Goal: Complete application form

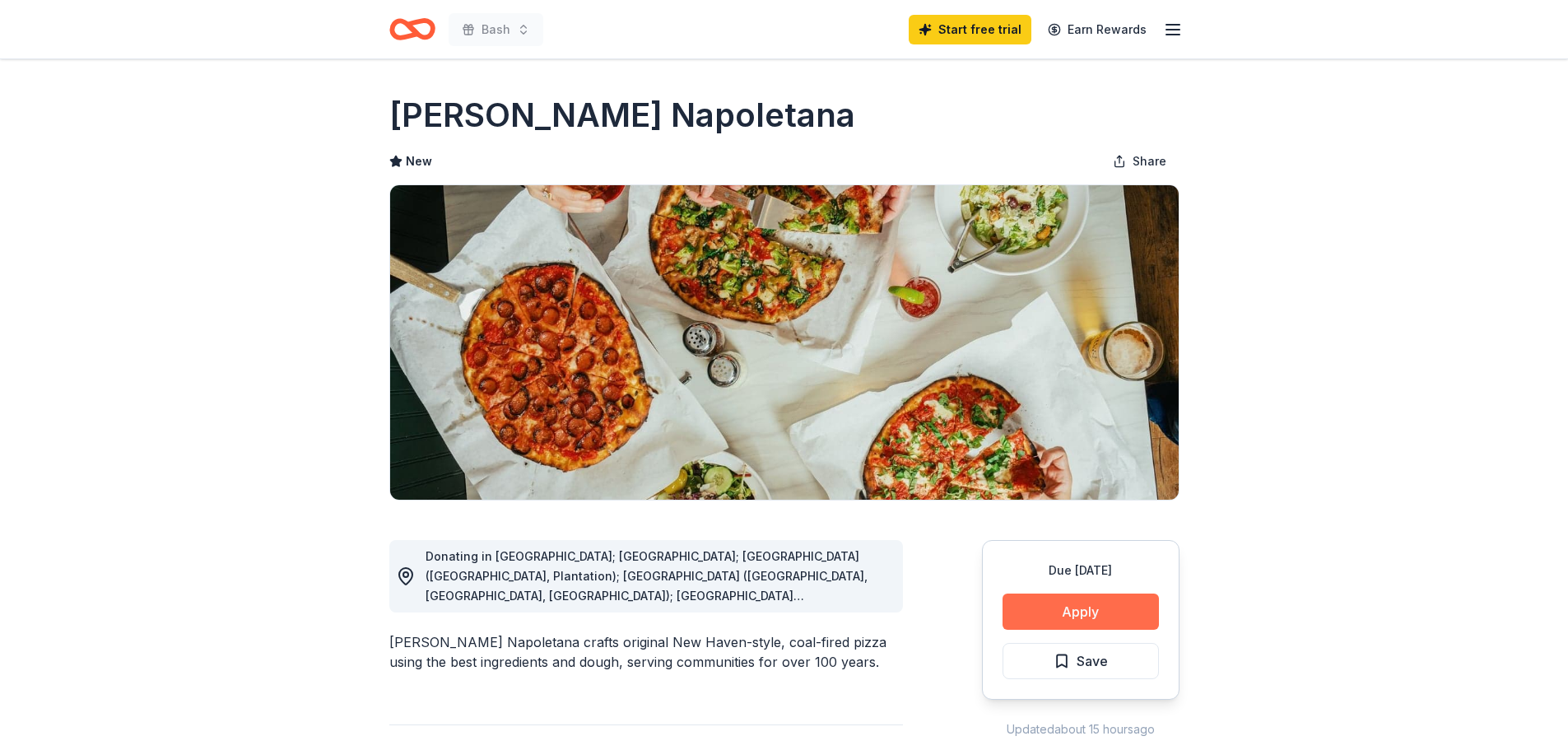
click at [1102, 620] on button "Apply" at bounding box center [1080, 611] width 156 height 36
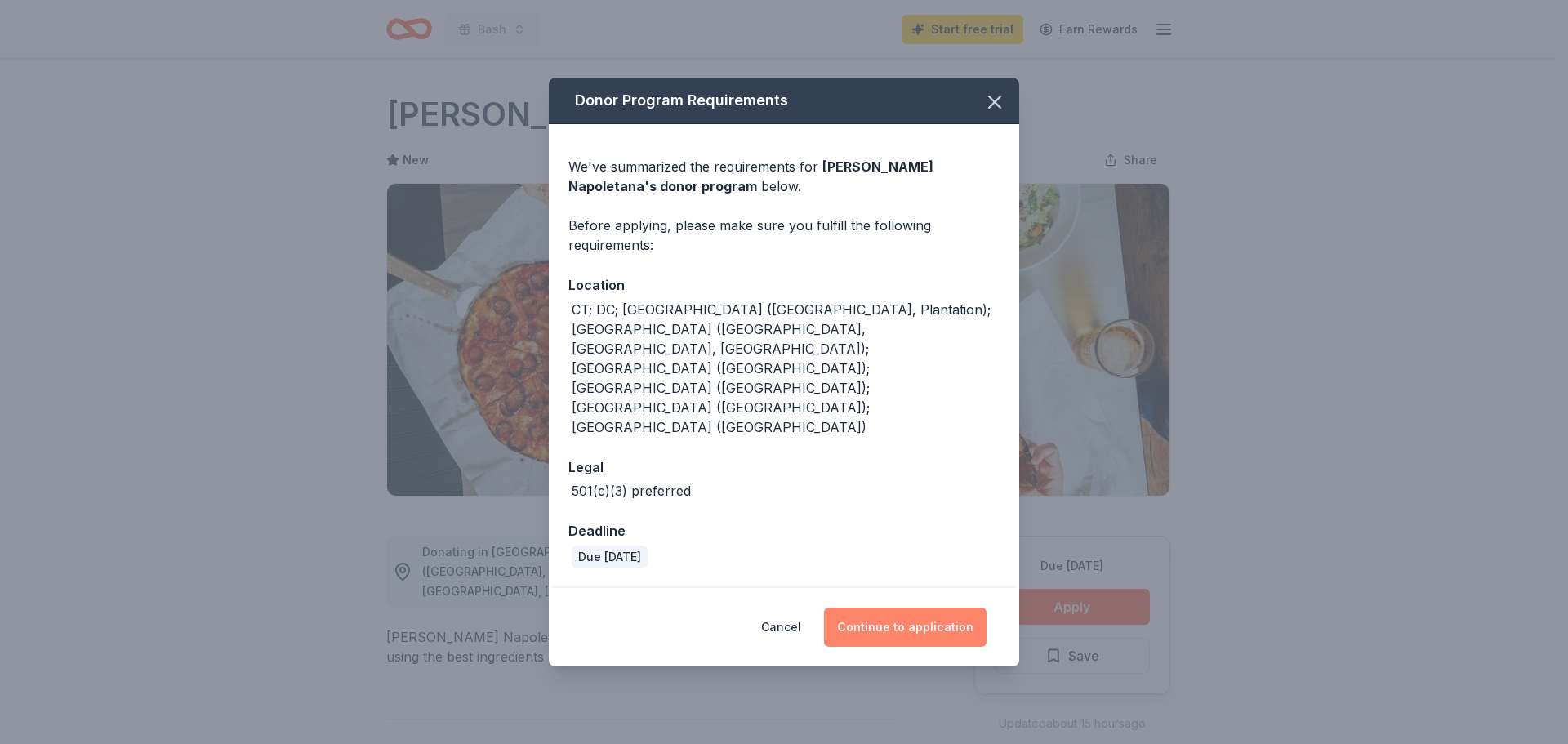
click at [966, 607] on button "Continue to application" at bounding box center [905, 626] width 163 height 40
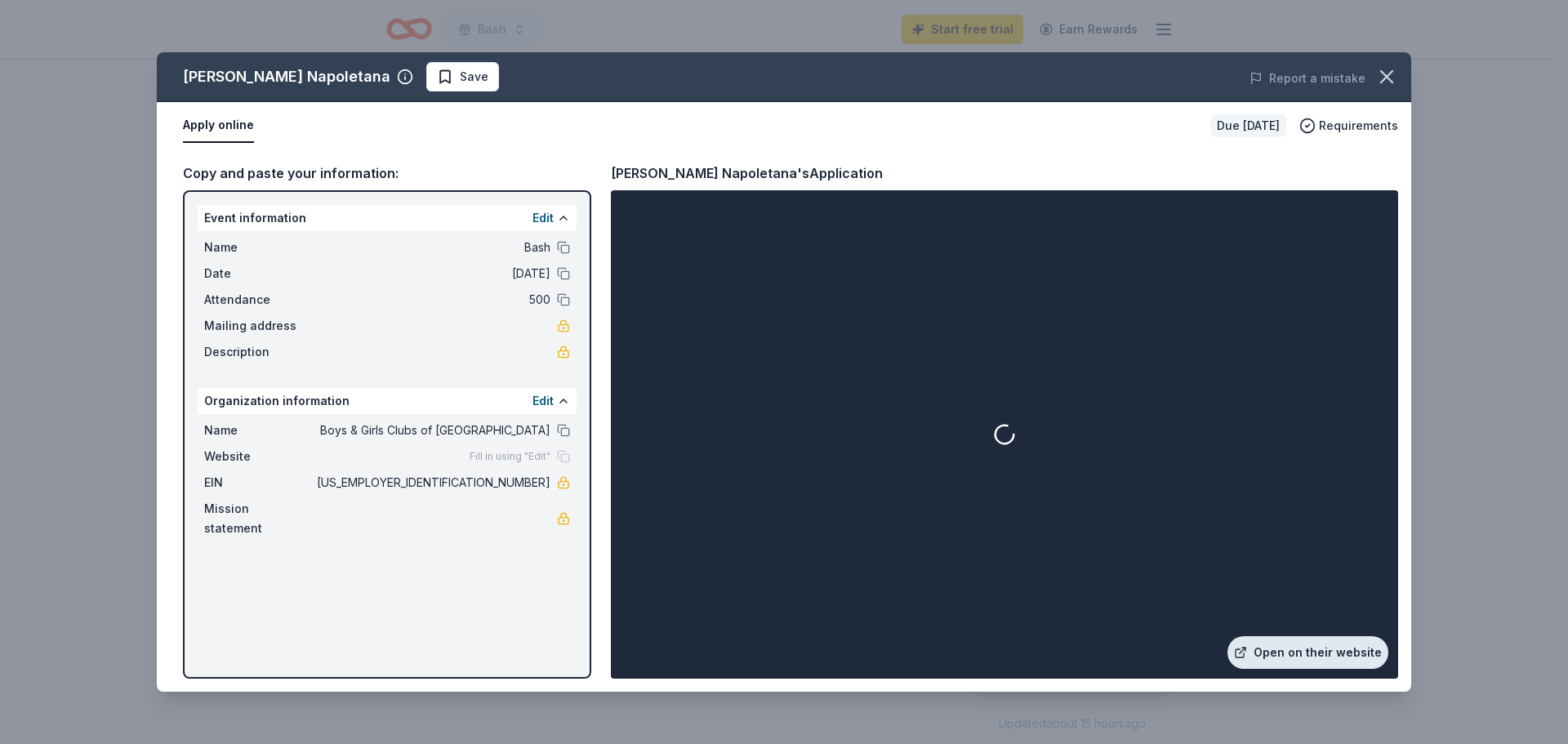
click at [1274, 642] on link "Open on their website" at bounding box center [1308, 652] width 161 height 33
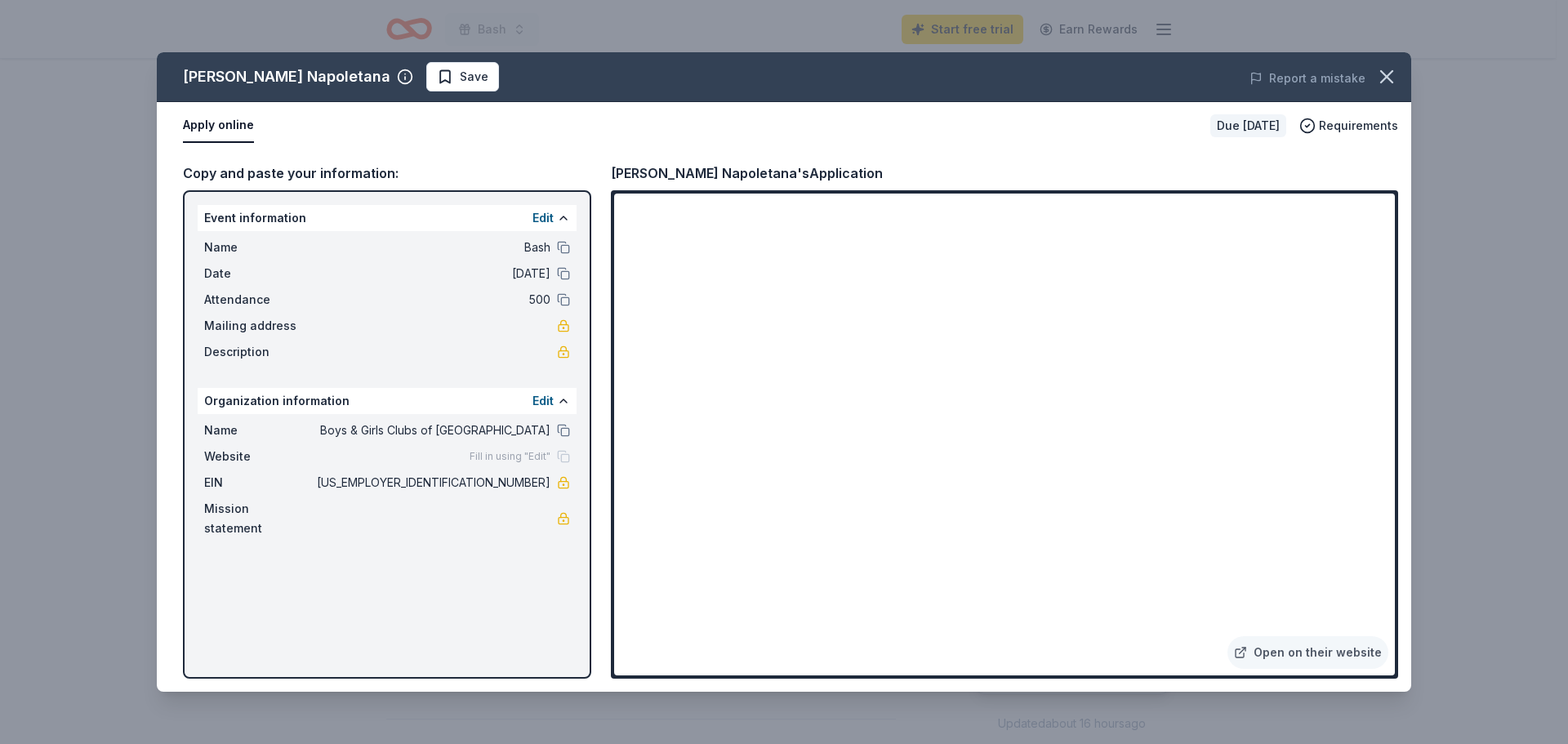
click at [117, 51] on div "Frank Pepe Pizzeria Napoletana Save Report a mistake Apply online Due in 51 day…" at bounding box center [784, 372] width 1568 height 744
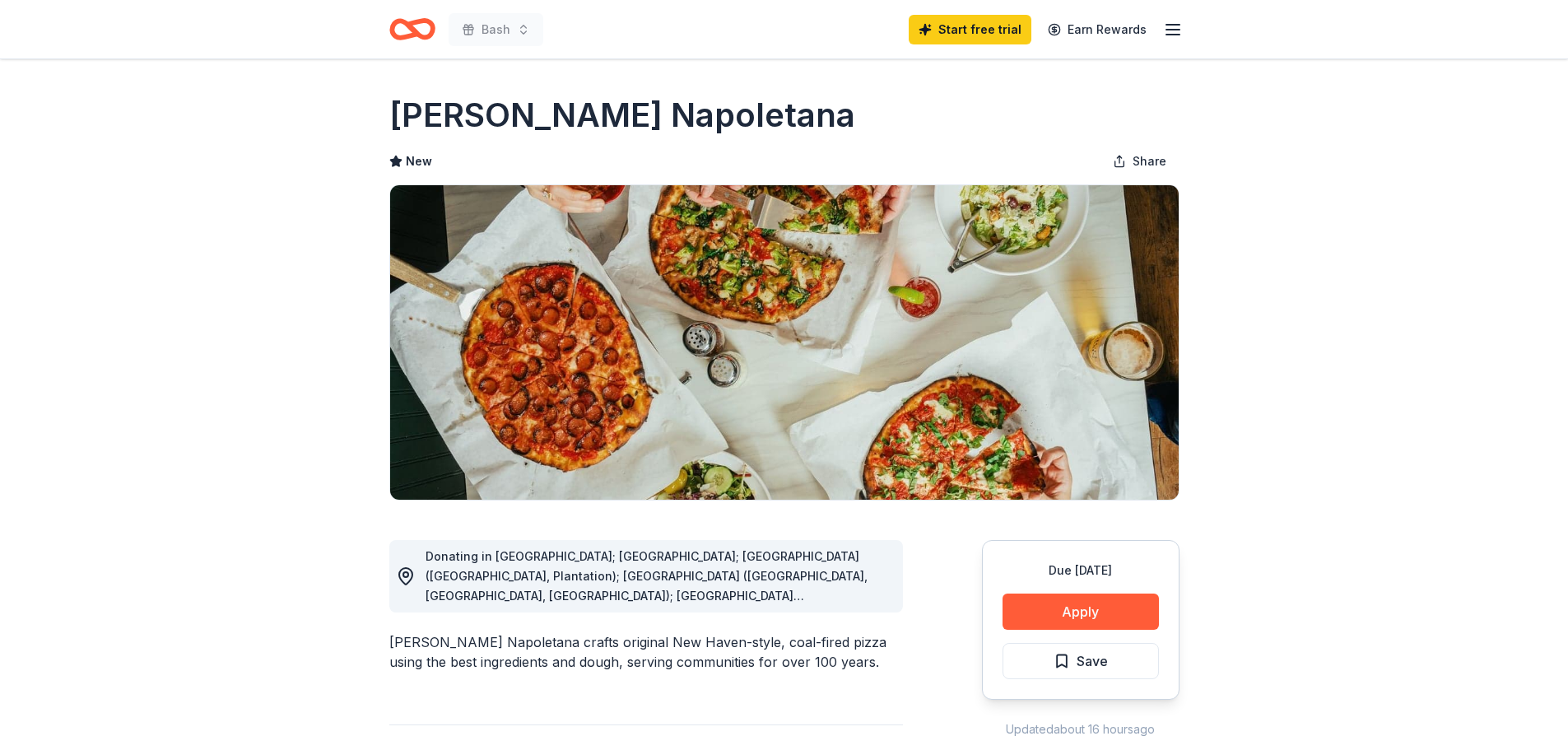
click at [429, 37] on icon "Home" at bounding box center [420, 28] width 25 height 17
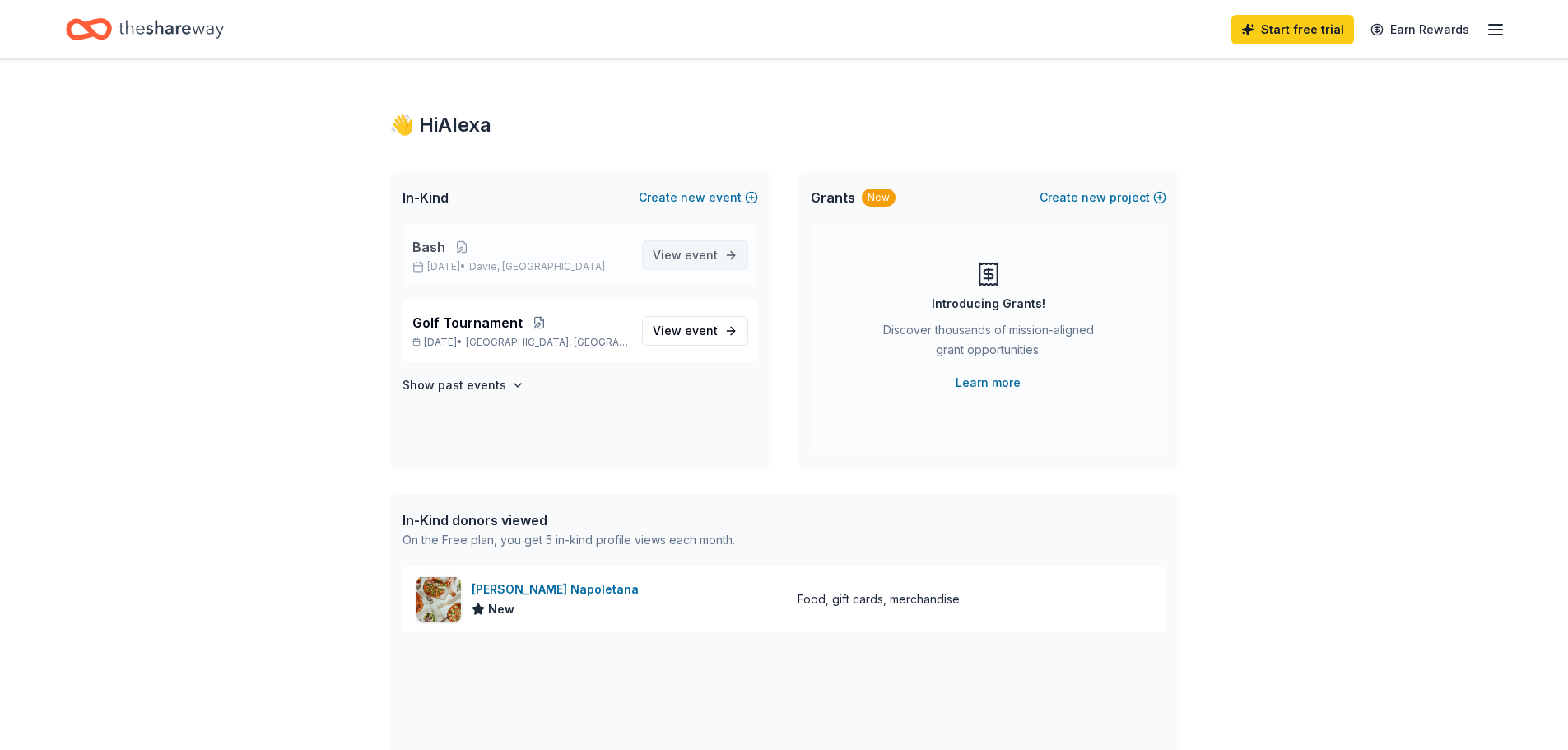
click at [658, 251] on span "View event" at bounding box center [685, 256] width 65 height 19
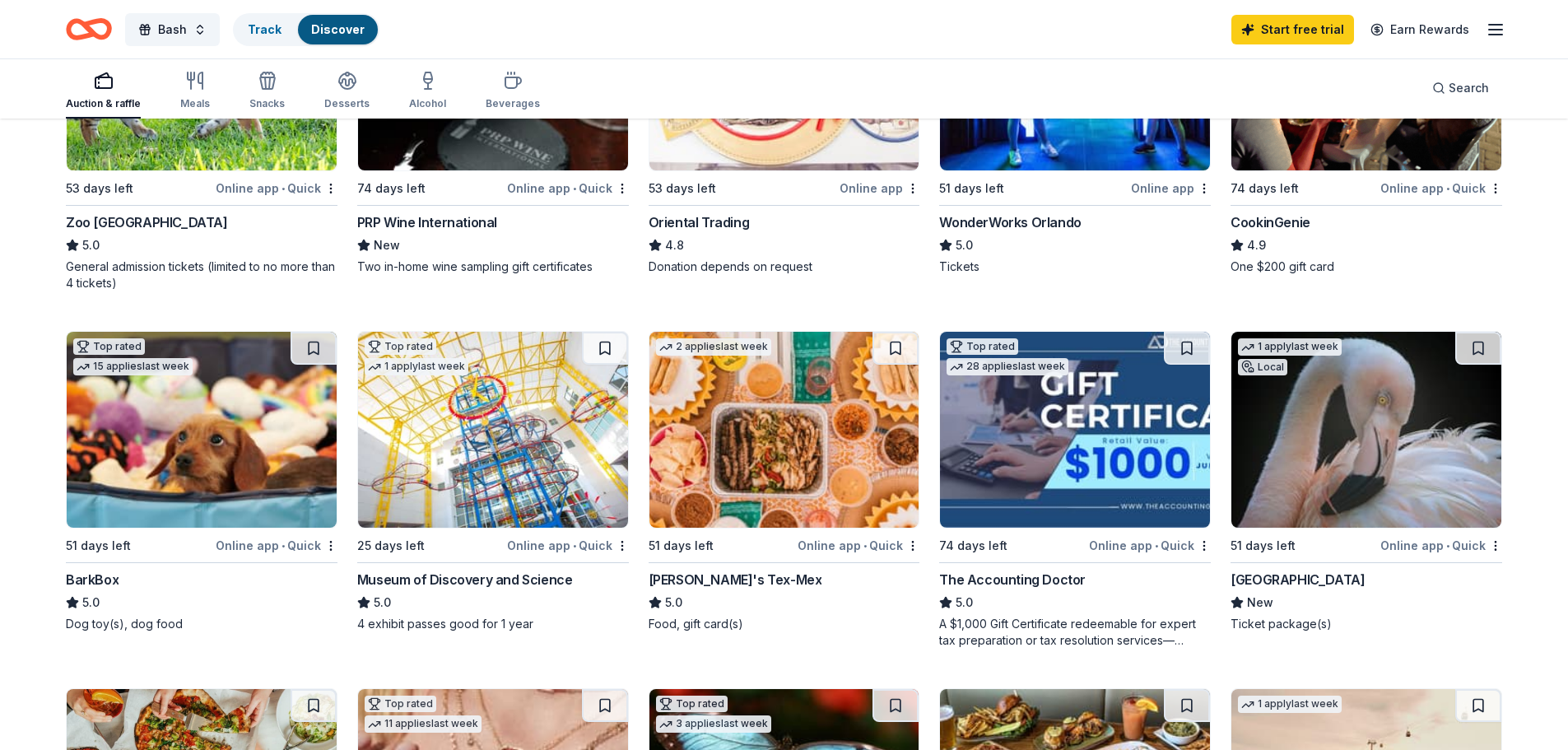
scroll to position [494, 0]
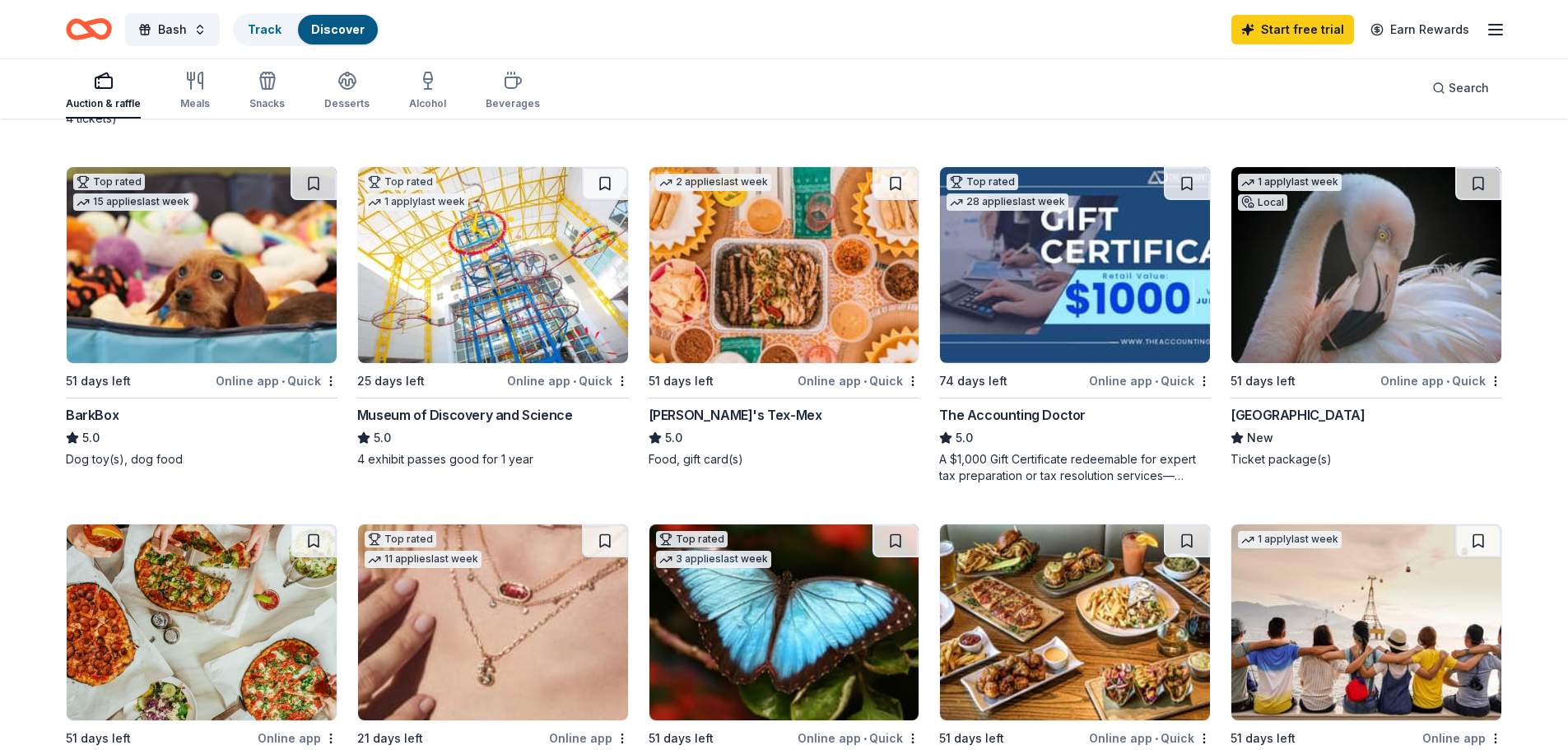
click at [1033, 310] on img at bounding box center [1075, 265] width 270 height 196
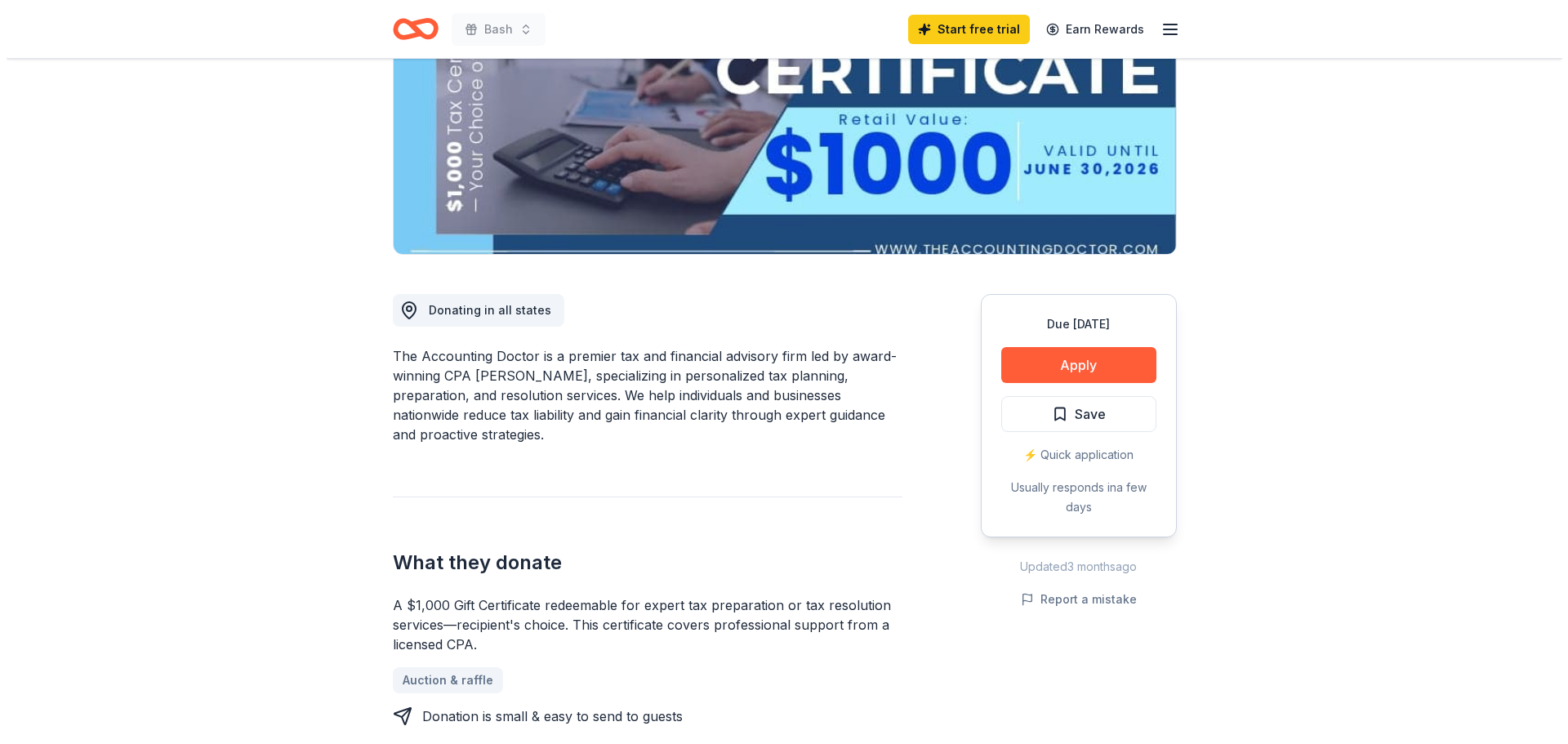
scroll to position [163, 0]
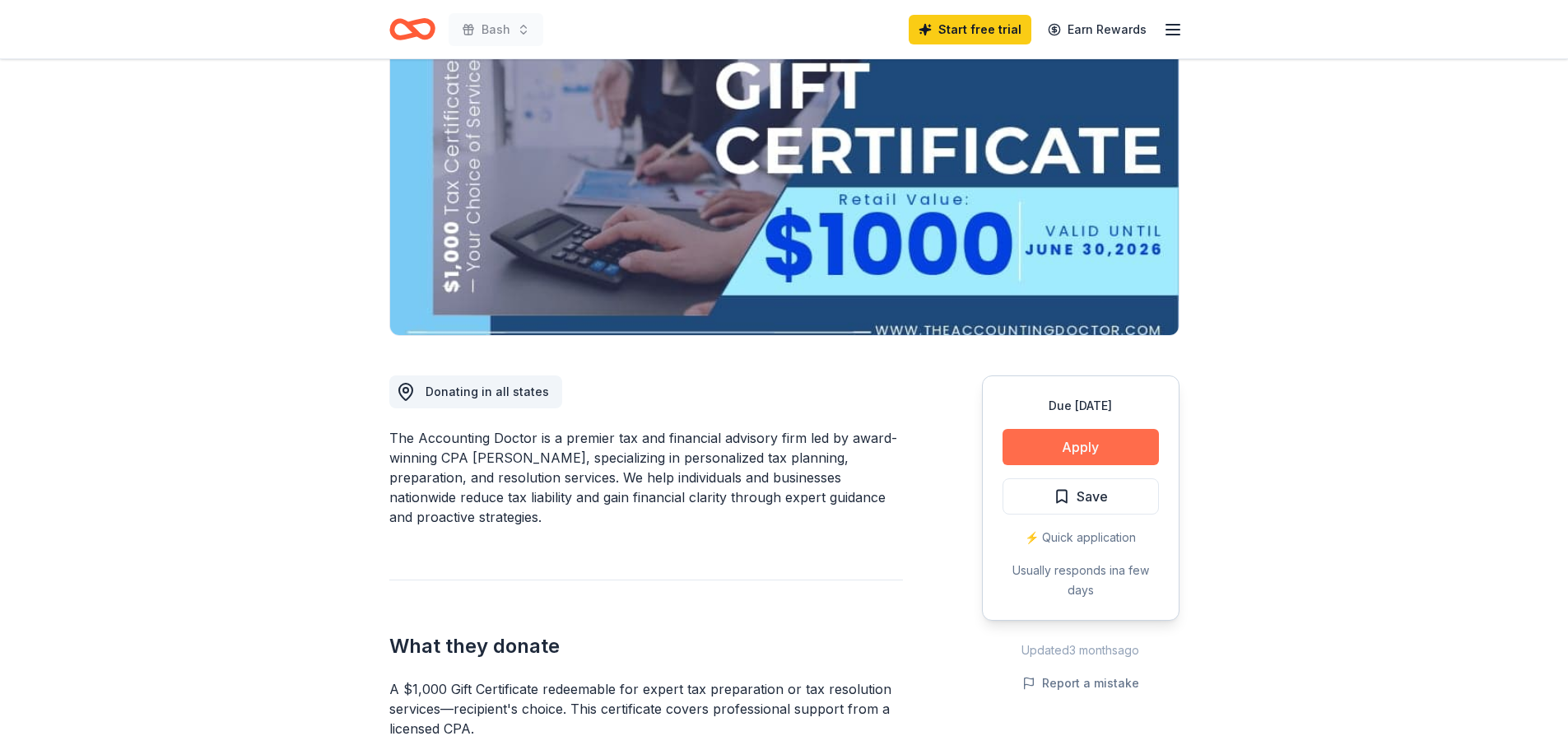
click at [1040, 445] on button "Apply" at bounding box center [1080, 447] width 156 height 36
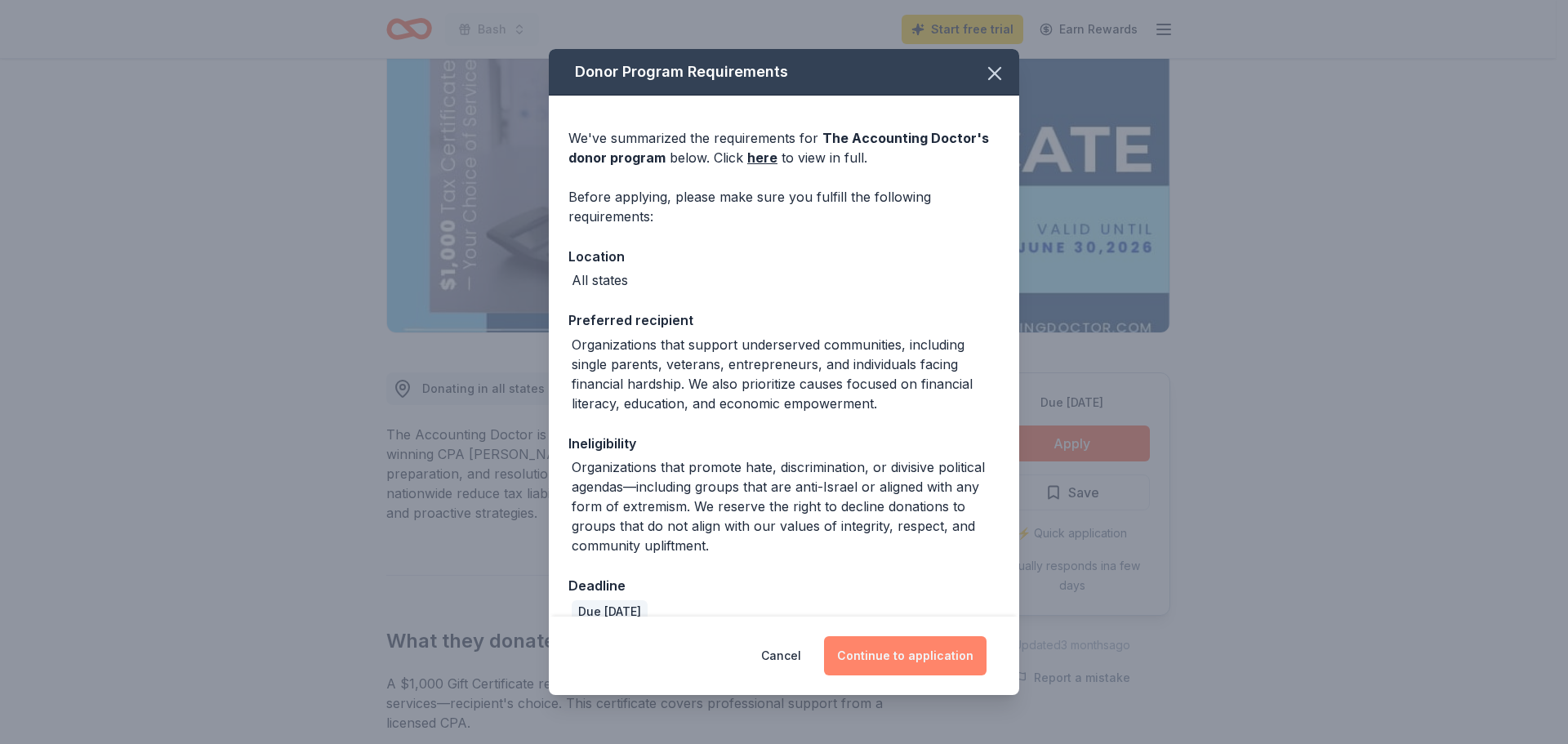
click at [969, 662] on button "Continue to application" at bounding box center [905, 655] width 163 height 40
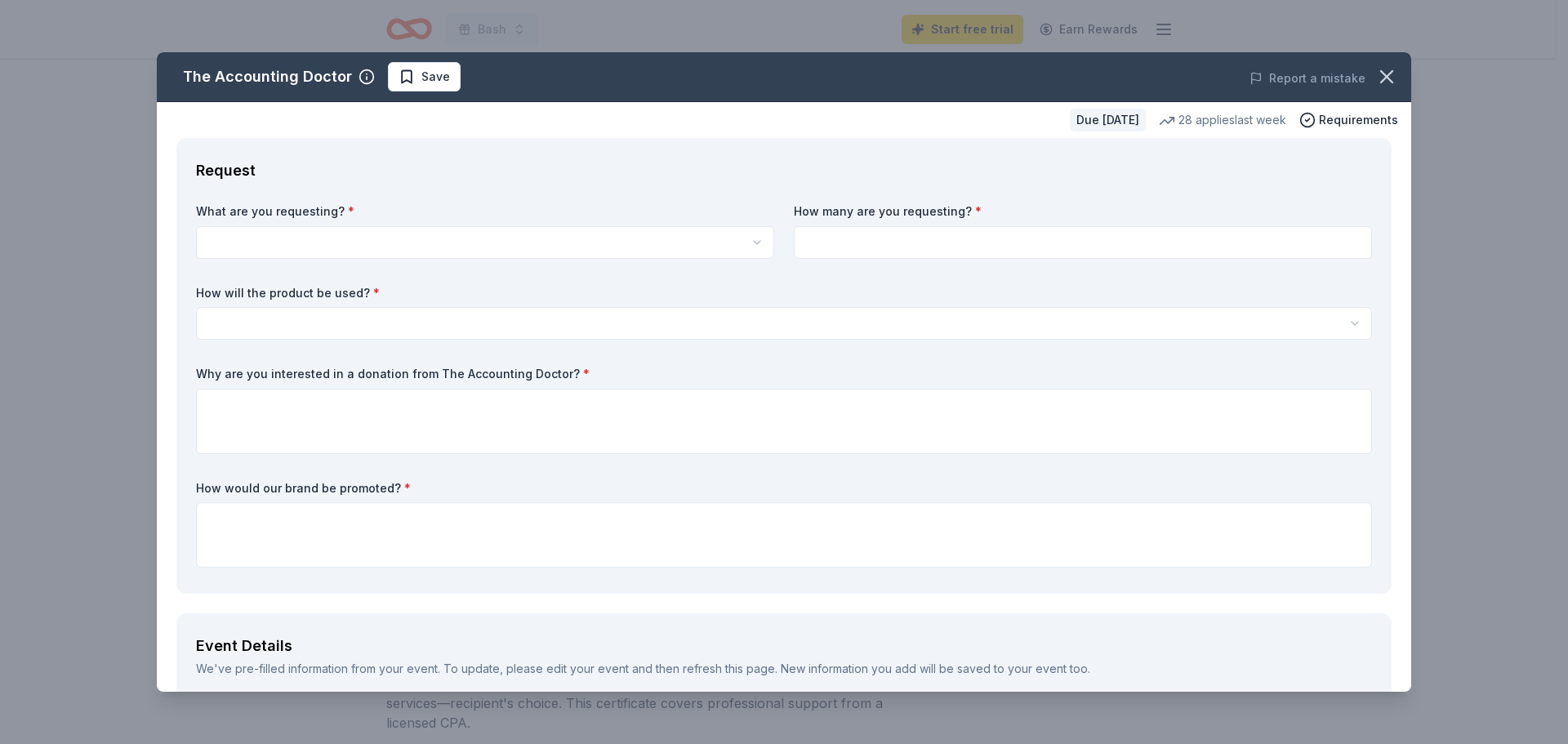
click at [318, 242] on html "Bash Start free trial Earn Rewards Due in 74 days Share The Accounting Doctor 5…" at bounding box center [784, 209] width 1568 height 744
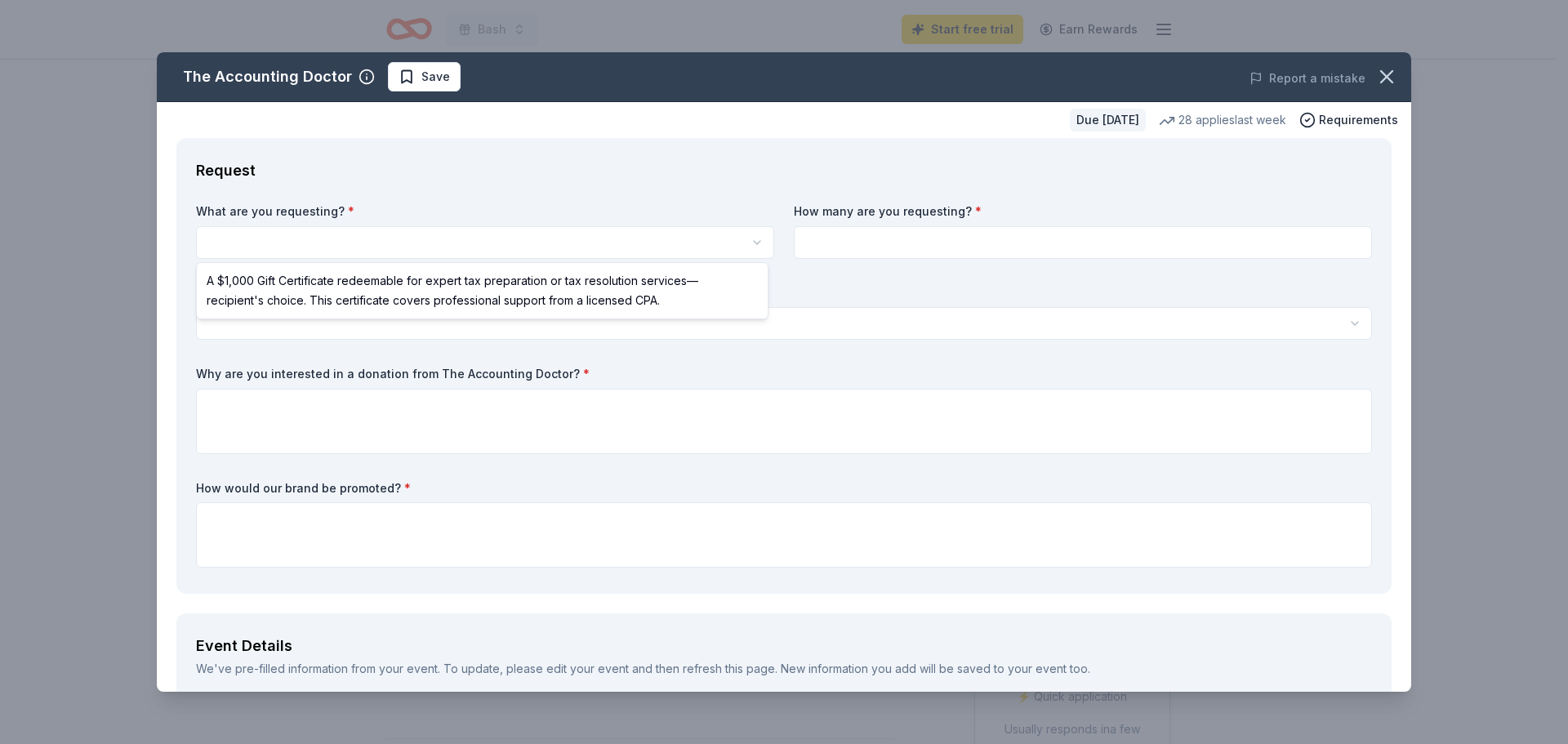
select select "A $1,000 Gift Certificate redeemable for expert tax preparation or tax resoluti…"
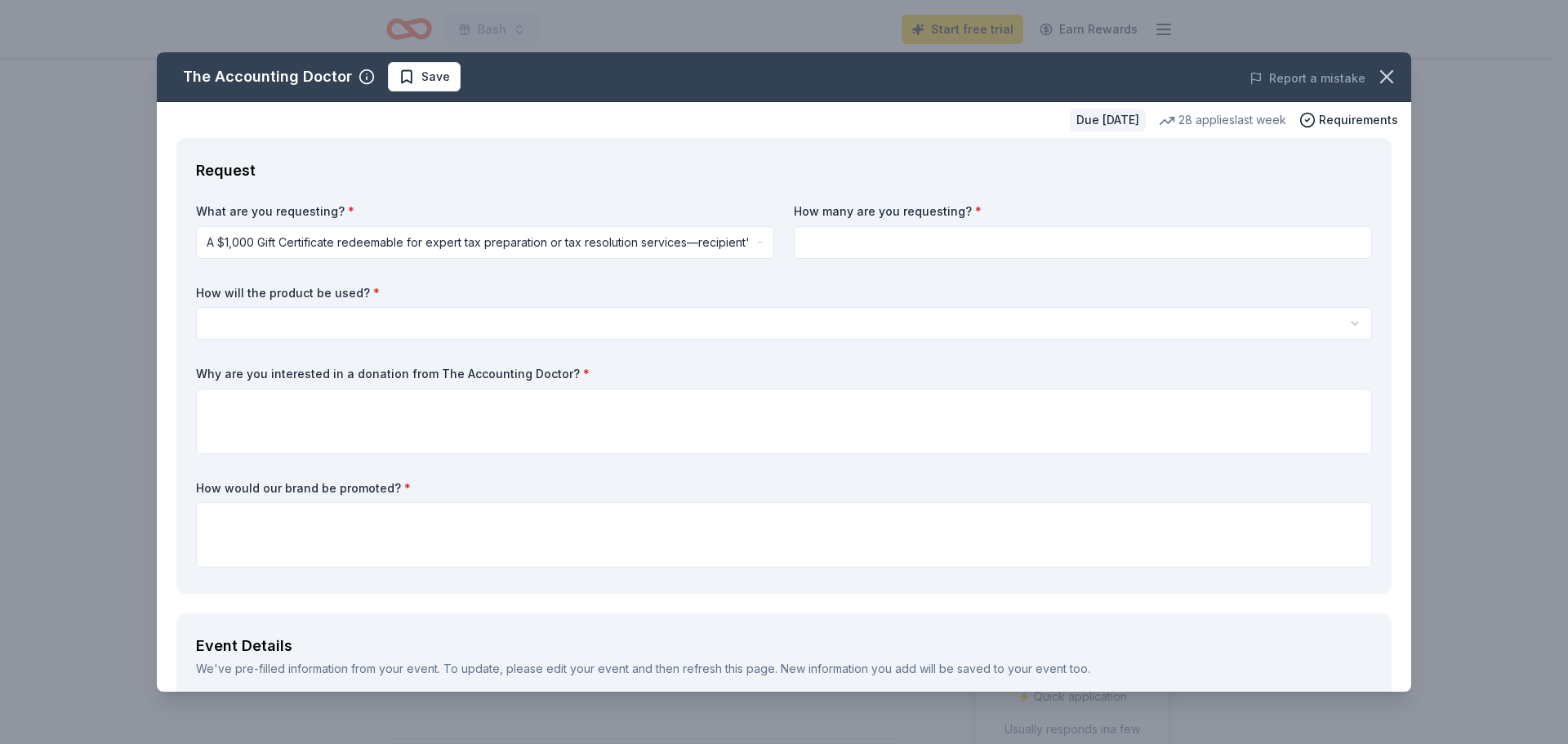
click at [826, 257] on input at bounding box center [1083, 243] width 578 height 33
type input "1"
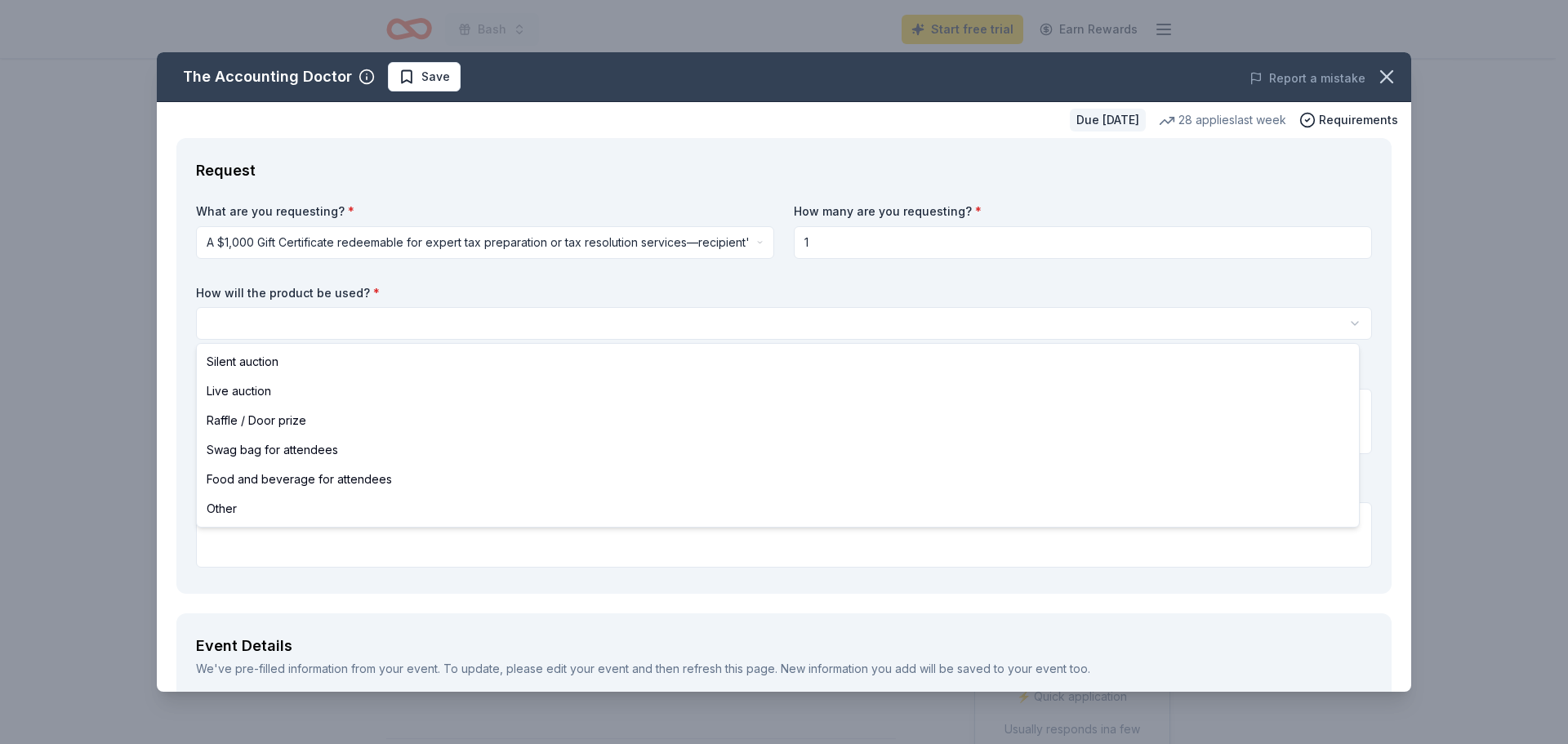
click at [561, 322] on html "Bash Start free trial Earn Rewards Due in 74 days Share The Accounting Doctor 5…" at bounding box center [784, 372] width 1568 height 744
select select "silentAuction"
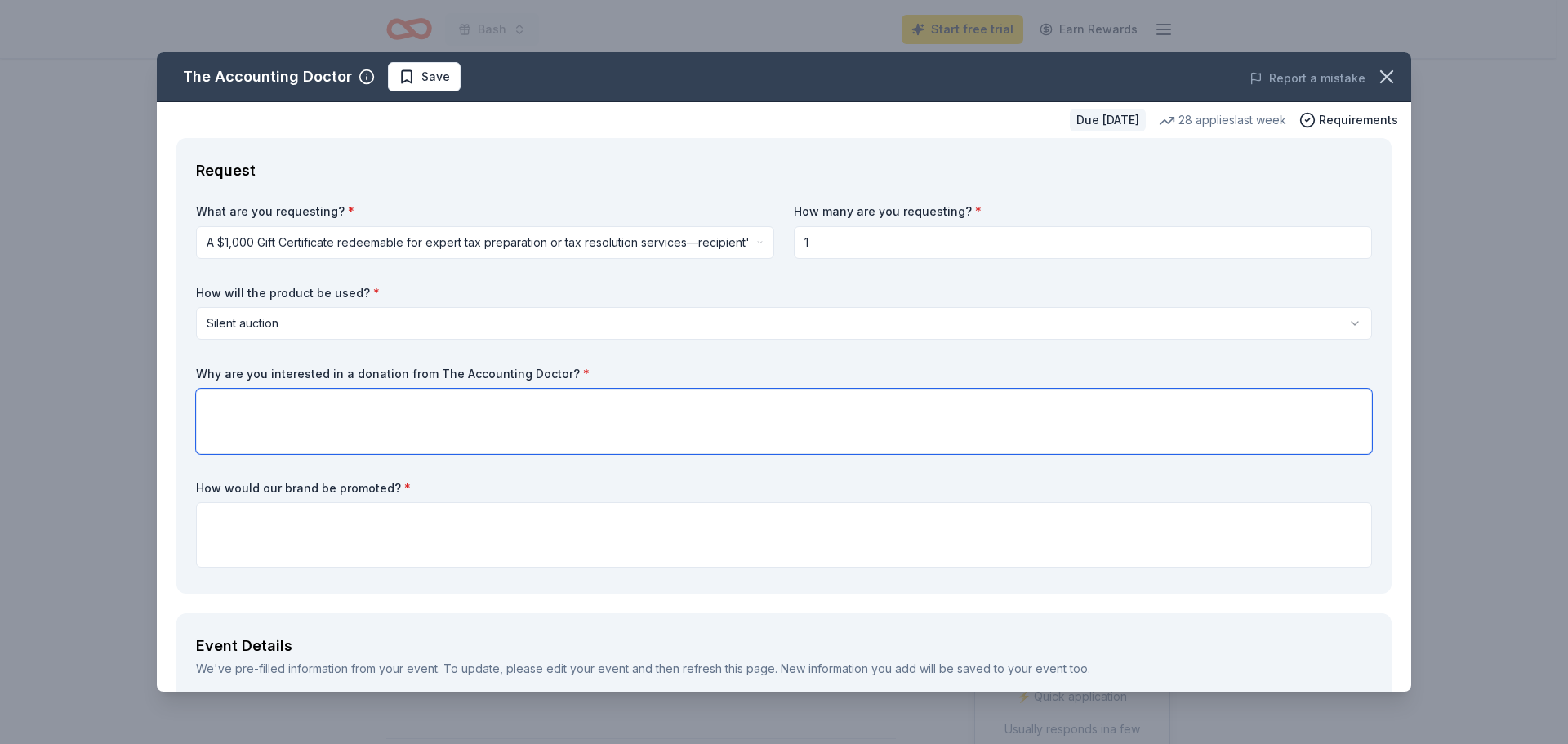
click at [365, 414] on textarea at bounding box center [784, 421] width 1176 height 66
click at [371, 545] on textarea at bounding box center [784, 535] width 1176 height 66
click at [0, 119] on div "The Accounting Doctor Save Report a mistake Due in 74 days 28 applies last week…" at bounding box center [784, 372] width 1568 height 744
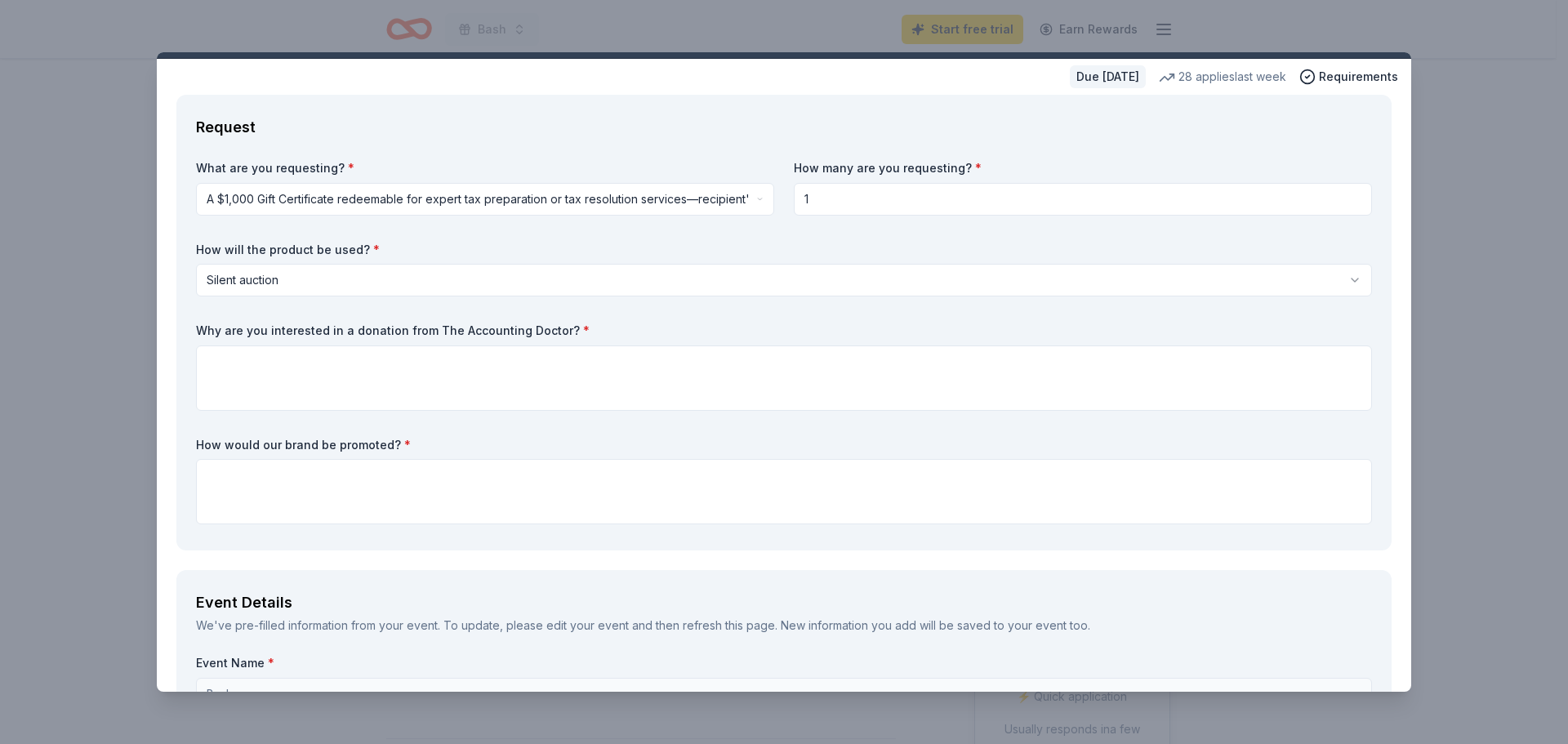
scroll to position [82, 0]
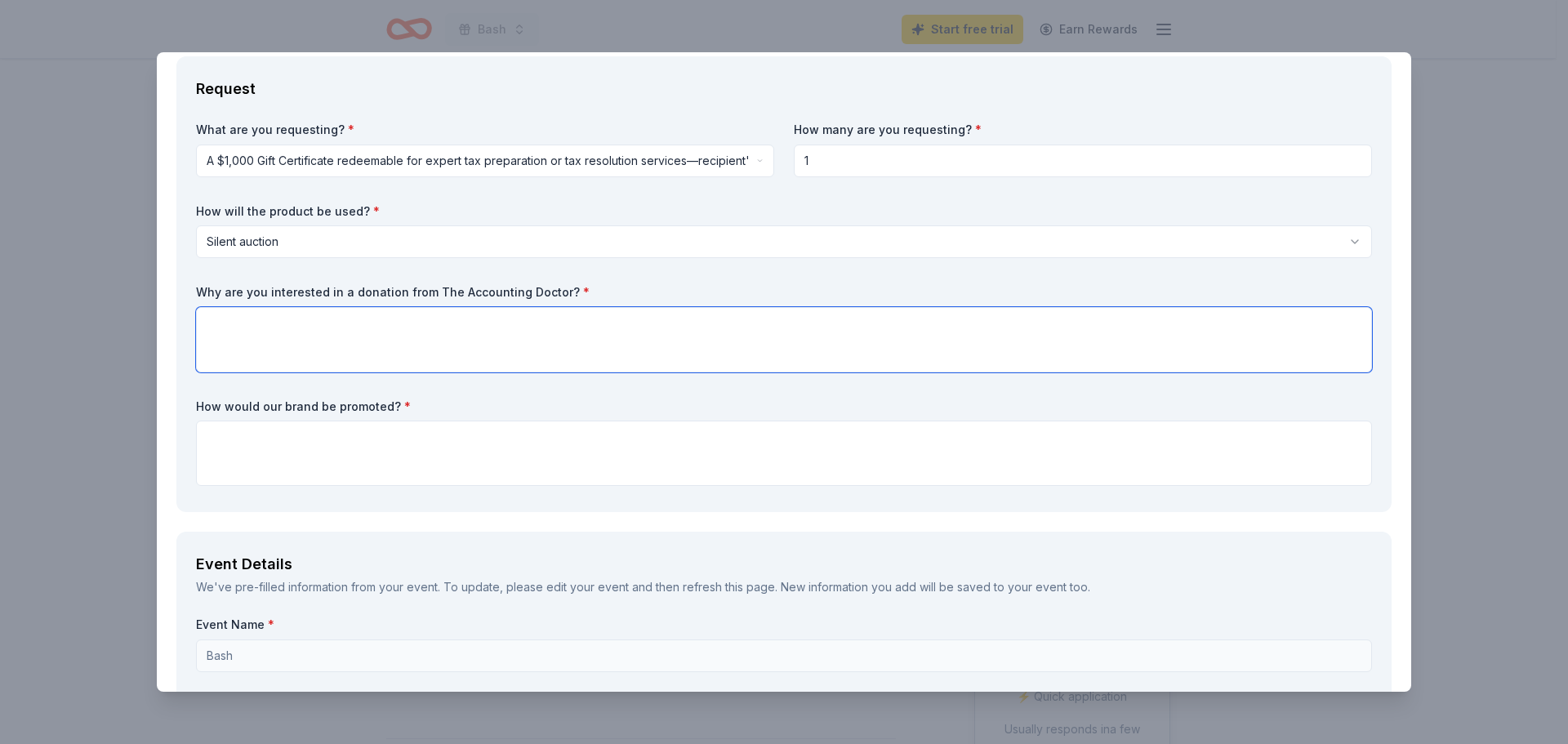
click at [444, 340] on textarea at bounding box center [784, 340] width 1176 height 66
paste textarea "My name is Alexa Luongo, and I am the Events & Development Manager at Boys & Gi…"
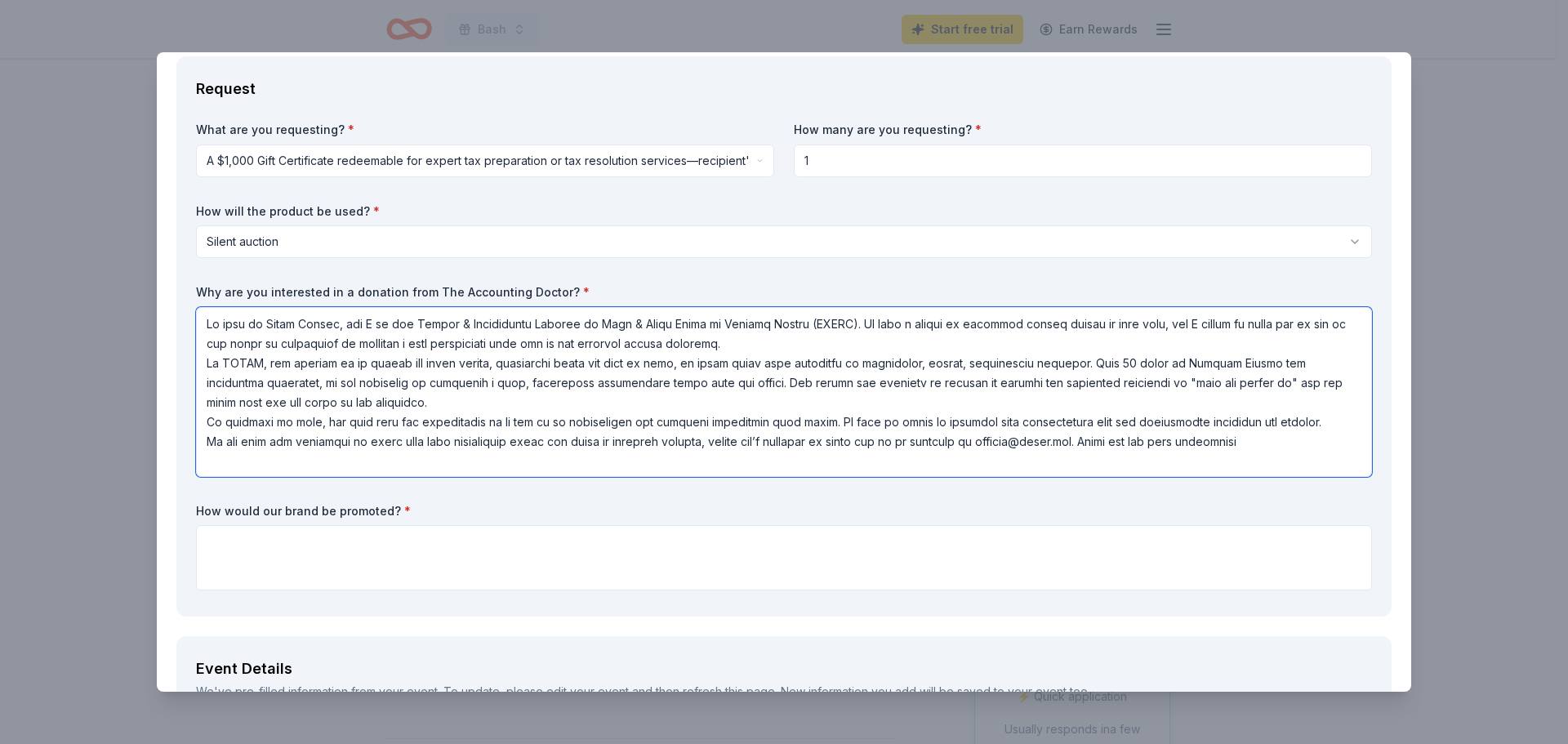
scroll to position [163, 0]
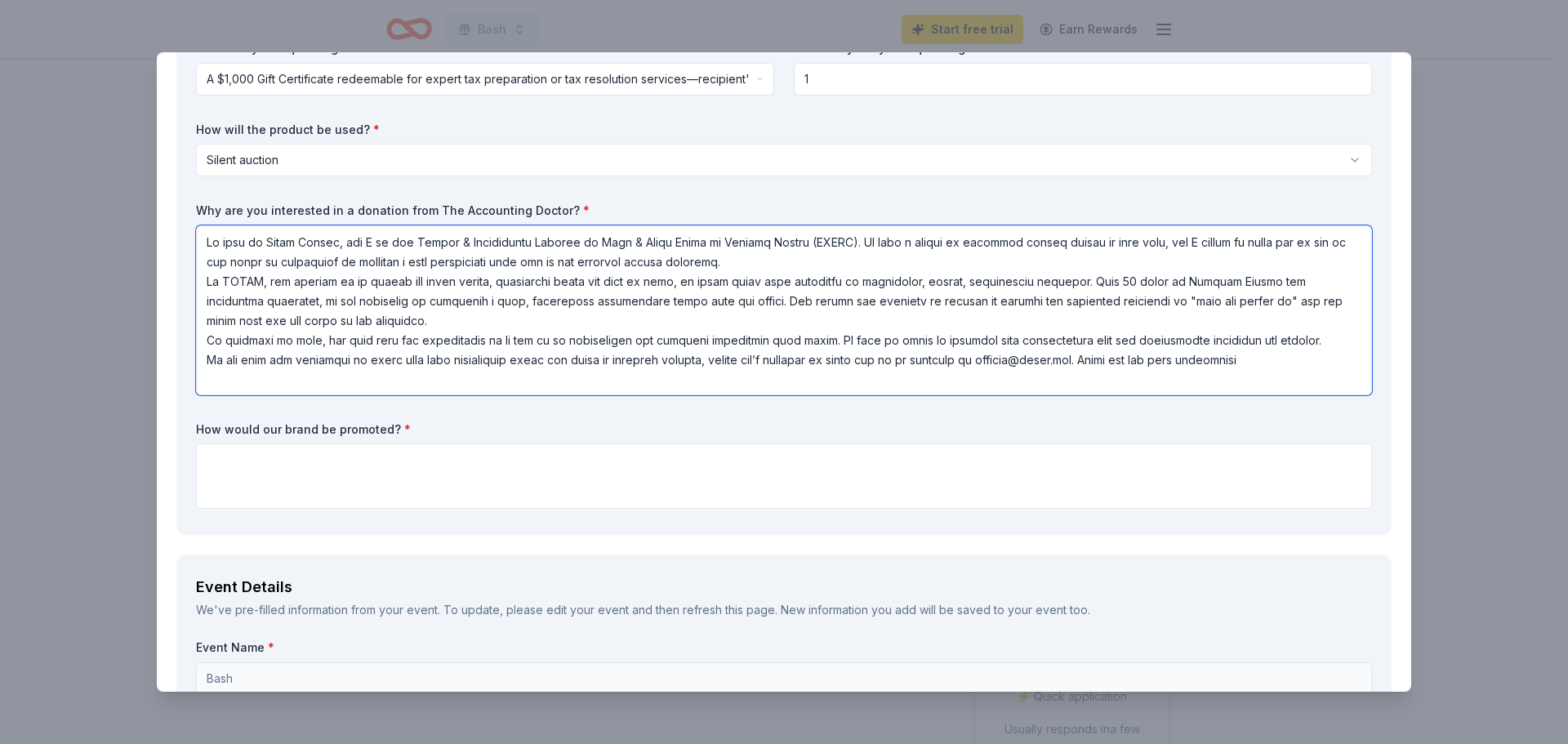
type textarea "My name is Alexa Luongo, and I am the Events & Development Manager at Boys & Gi…"
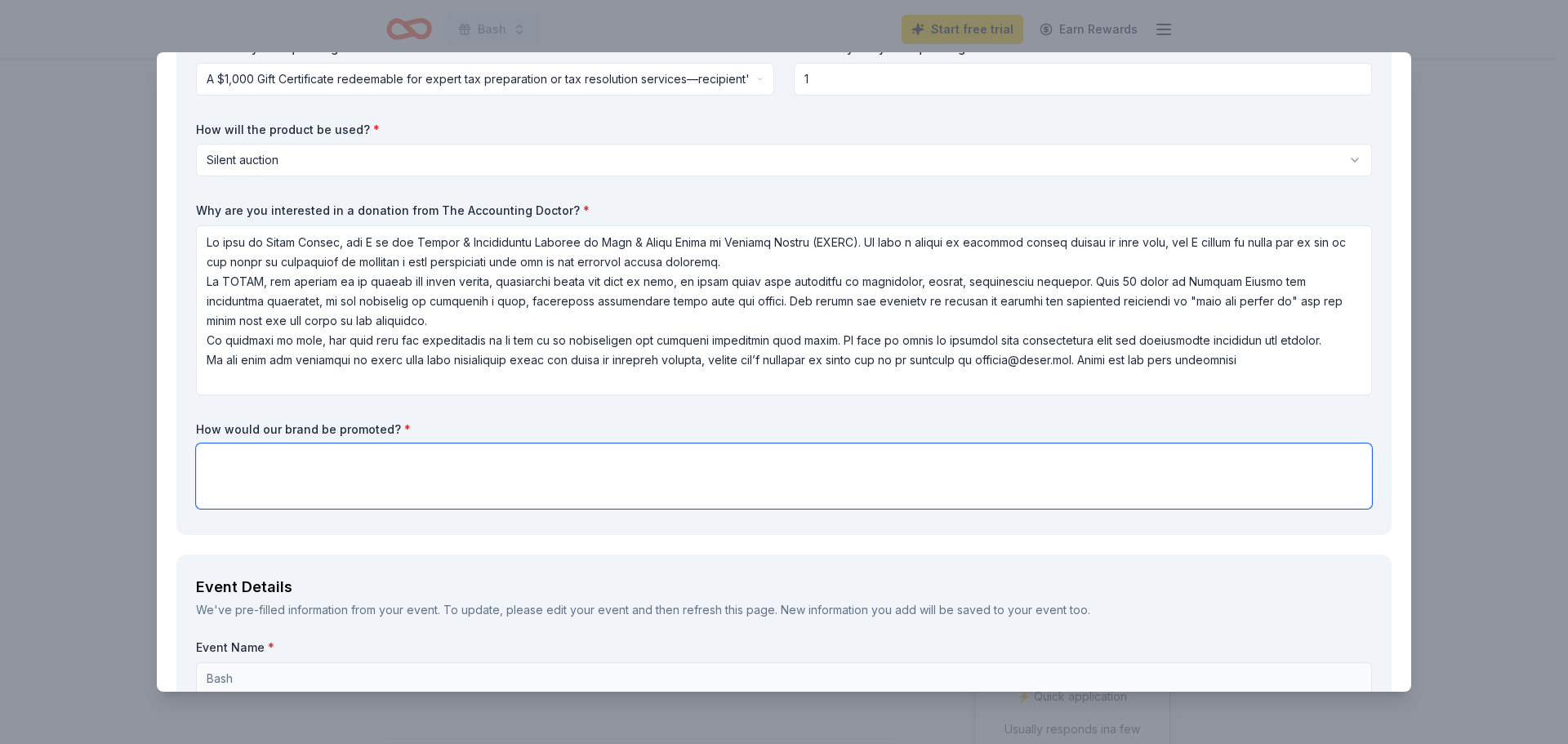
click at [297, 489] on textarea at bounding box center [784, 476] width 1176 height 66
type textarea "In our silent auction it will read "Courtesy of: with your company name" our si…"
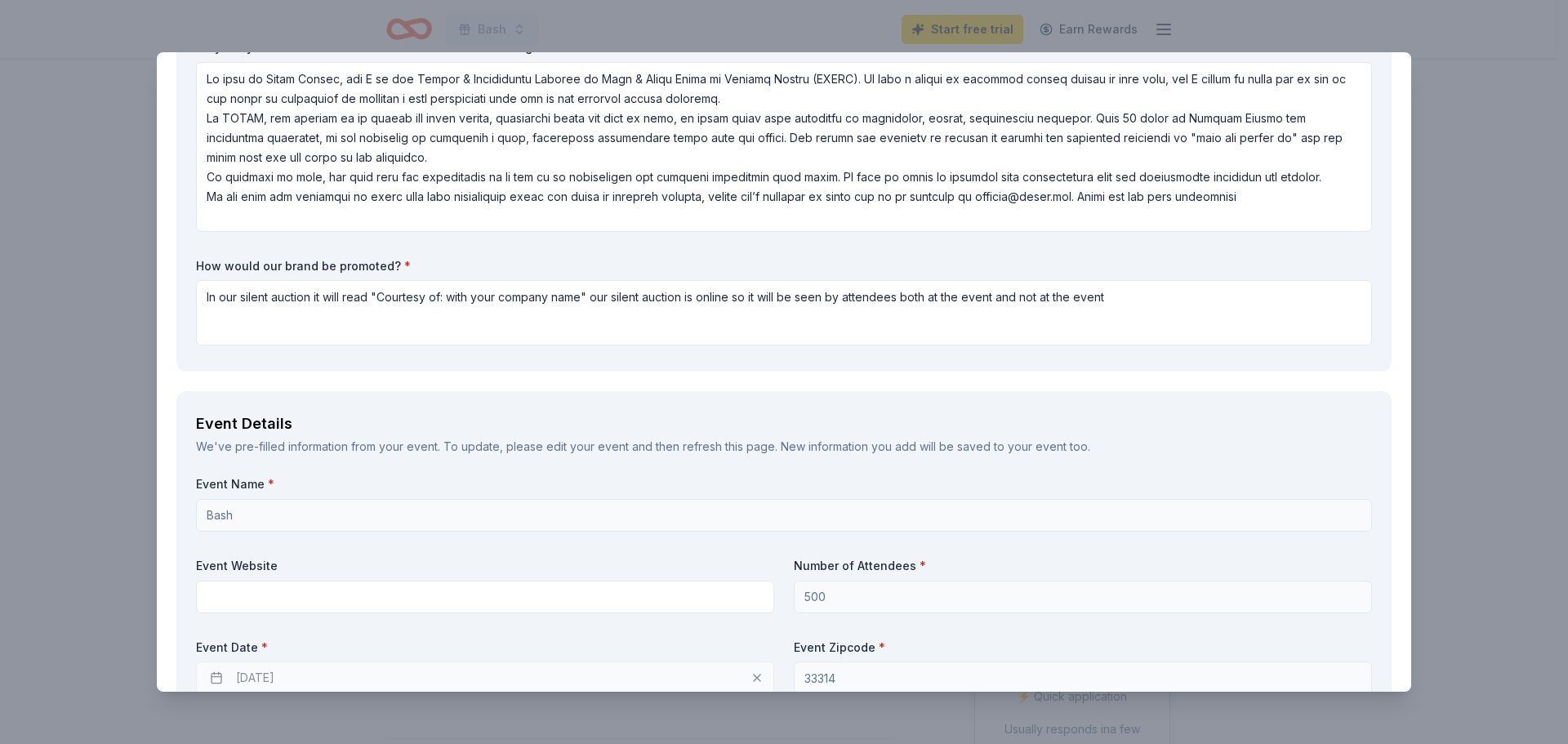
scroll to position [409, 0]
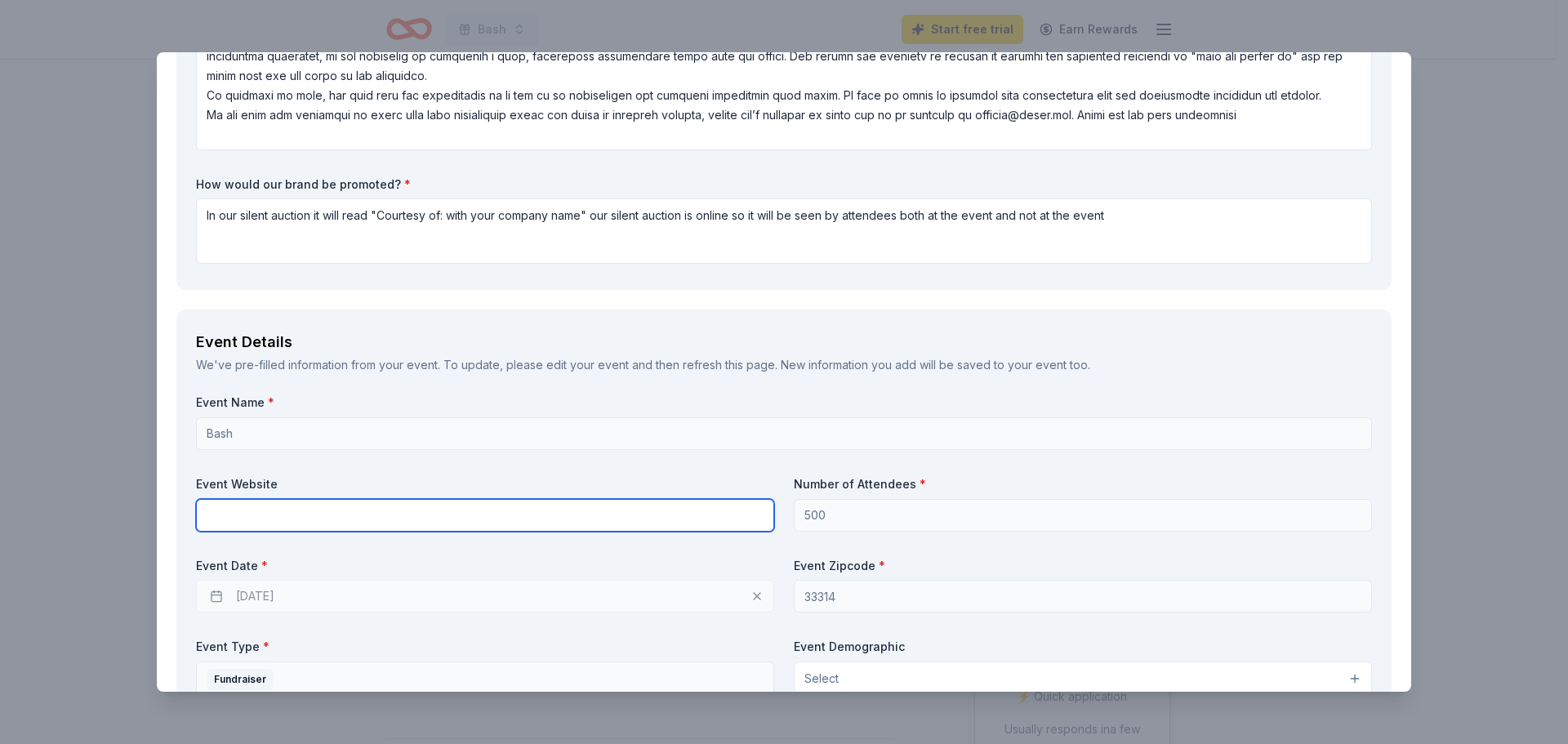
click at [421, 512] on input "text" at bounding box center [485, 516] width 578 height 33
type input "www.bgcbc.org"
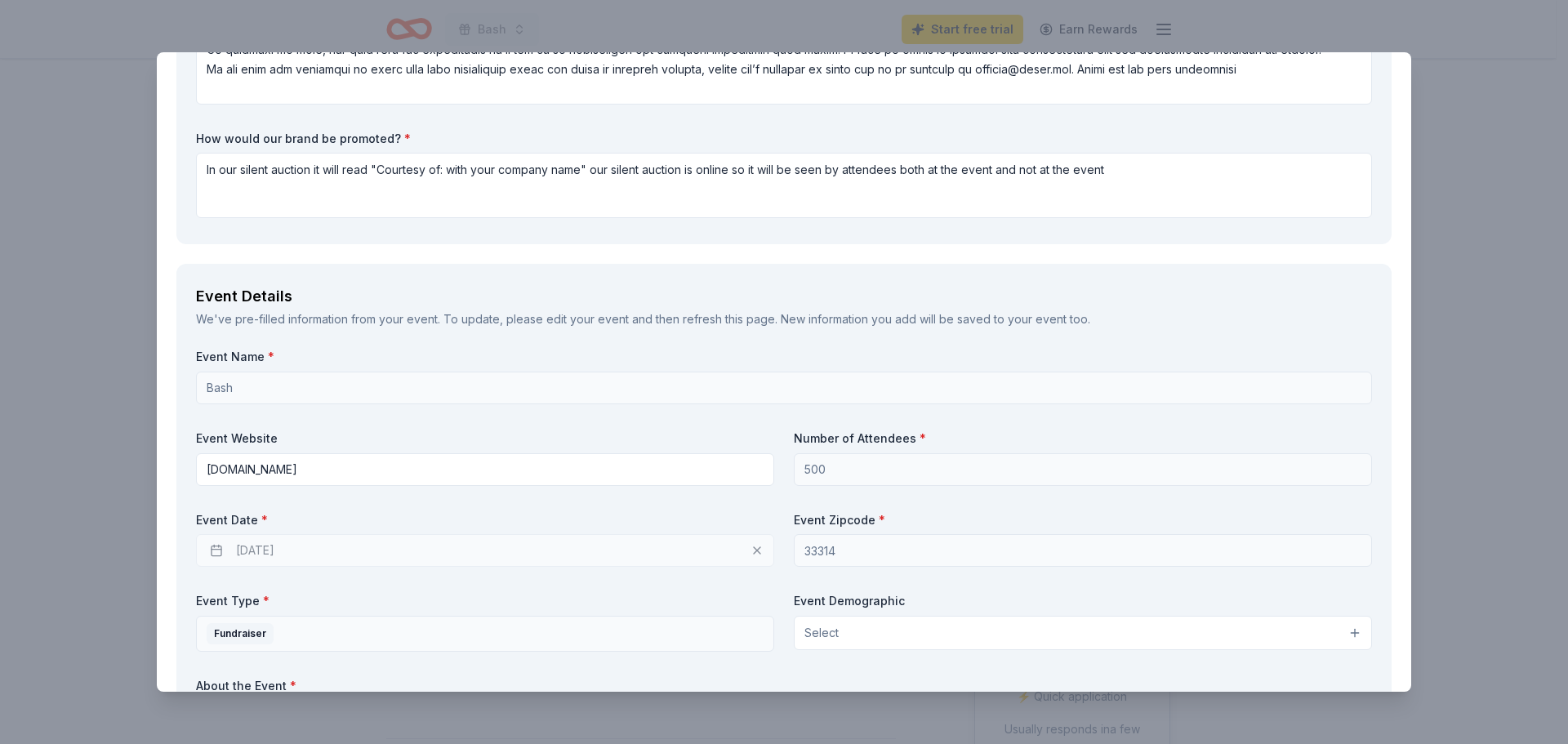
scroll to position [571, 0]
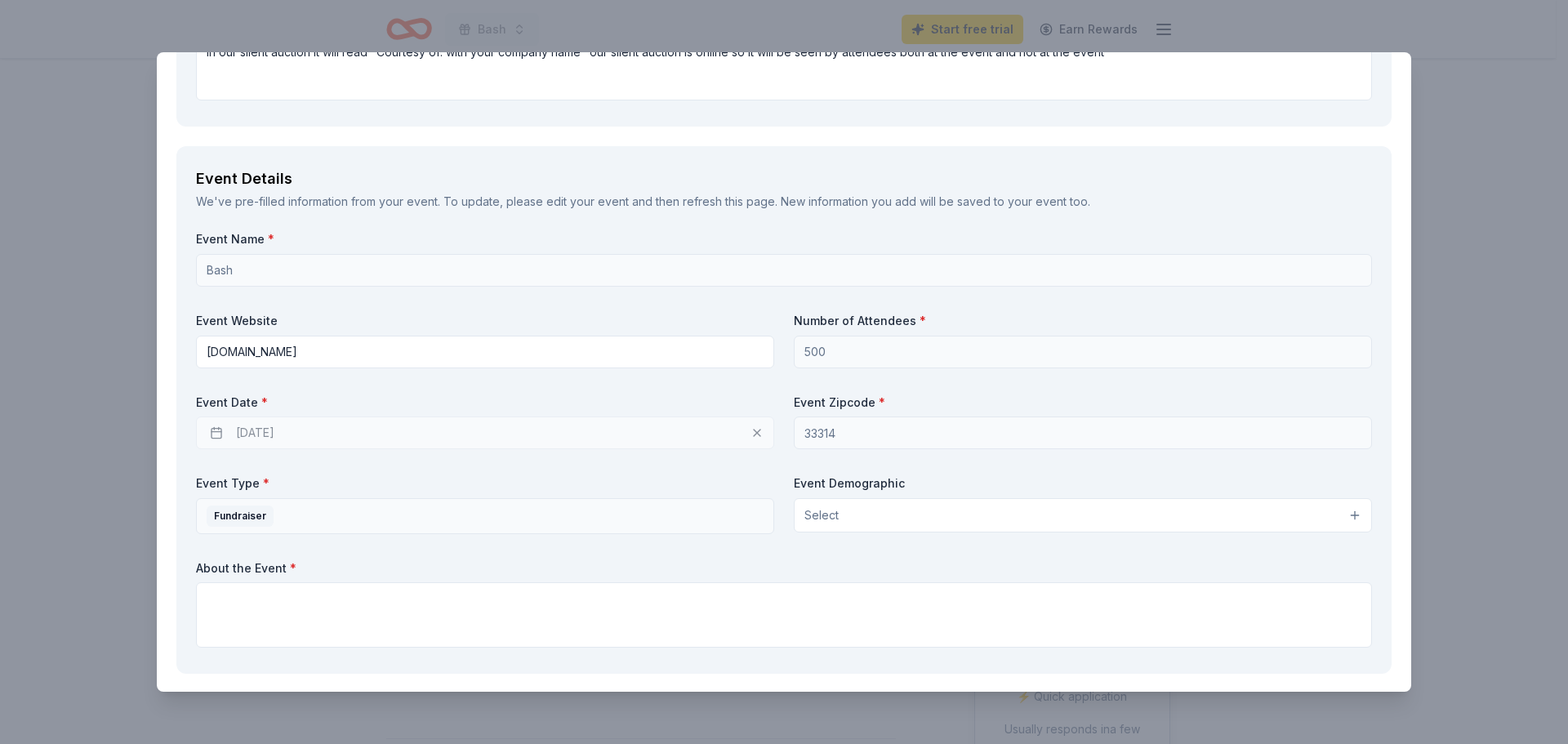
click at [639, 437] on div "12/04/2025" at bounding box center [485, 433] width 578 height 33
click at [745, 434] on div "12/04/2025" at bounding box center [485, 433] width 578 height 33
click at [580, 437] on div "12/04/2025" at bounding box center [485, 433] width 578 height 33
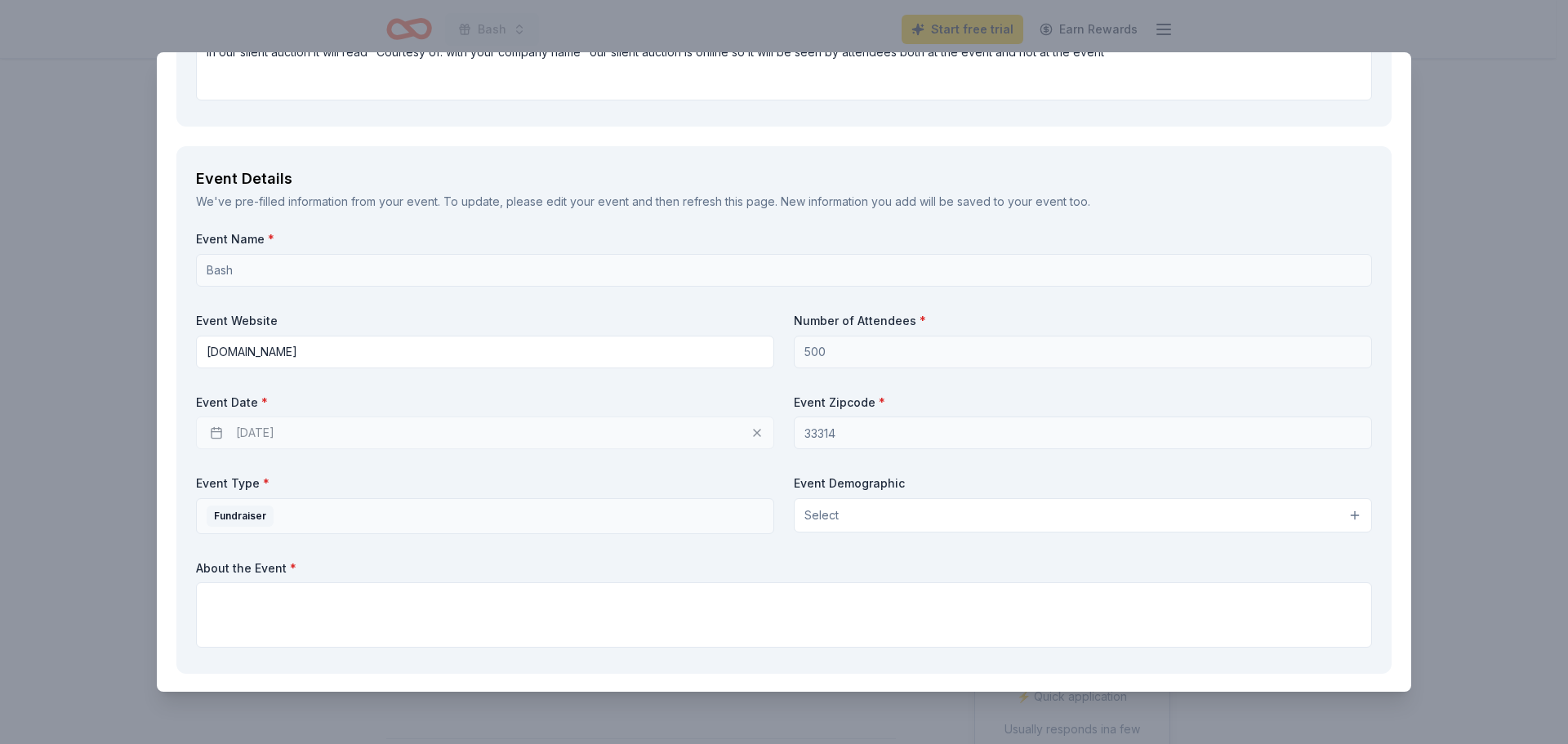
click at [835, 519] on button "Select" at bounding box center [1083, 516] width 578 height 35
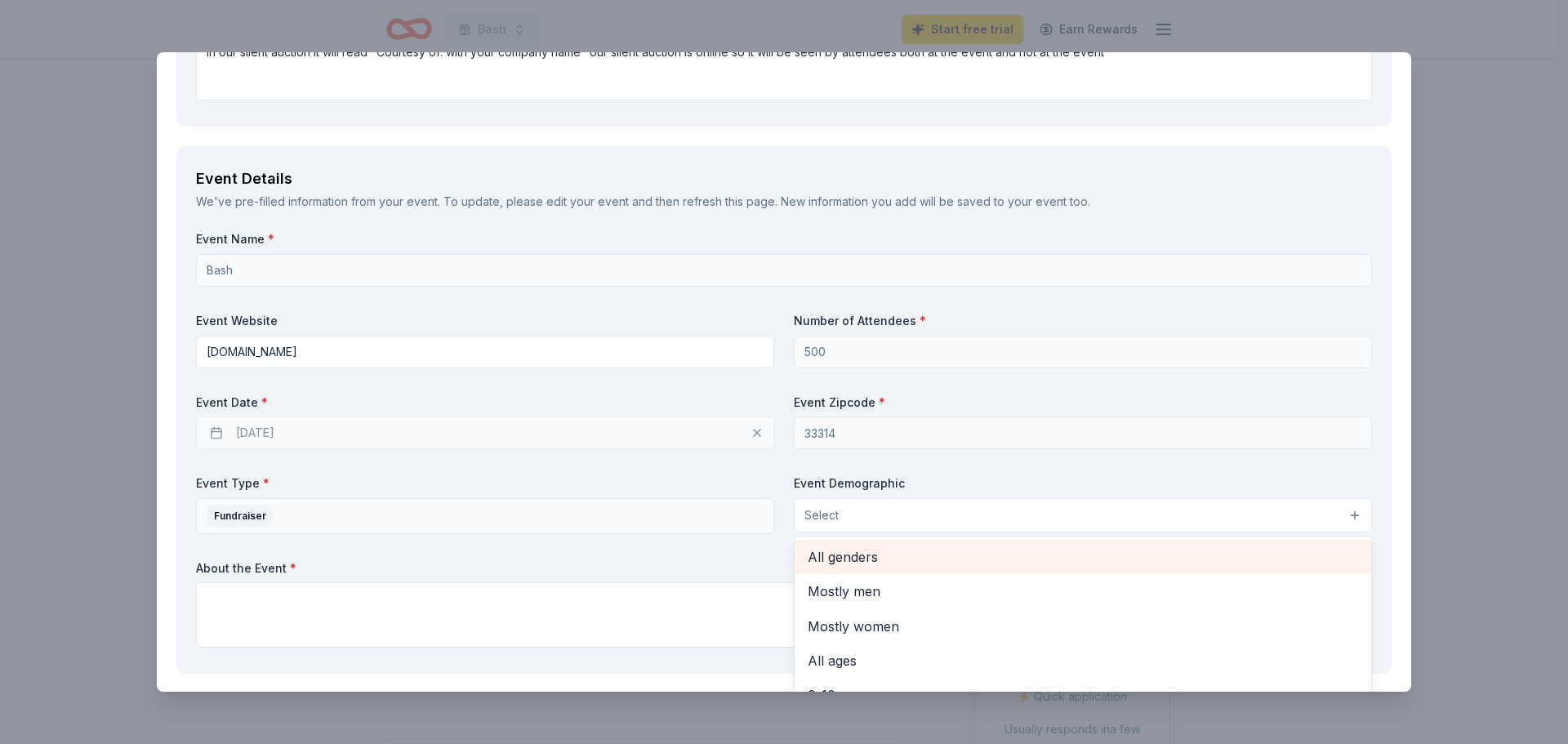
click at [880, 550] on span "All genders" at bounding box center [1082, 557] width 550 height 21
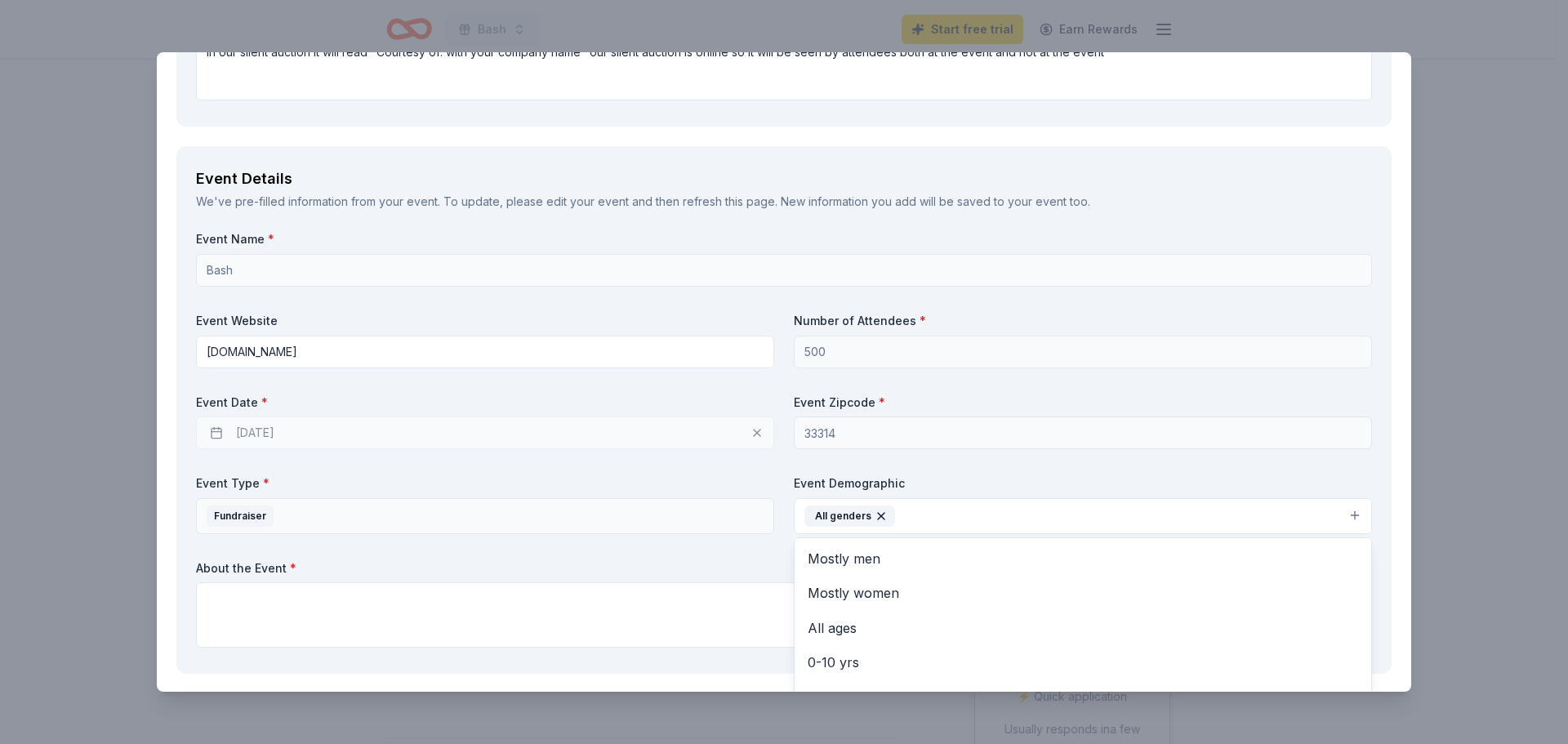
scroll to position [735, 0]
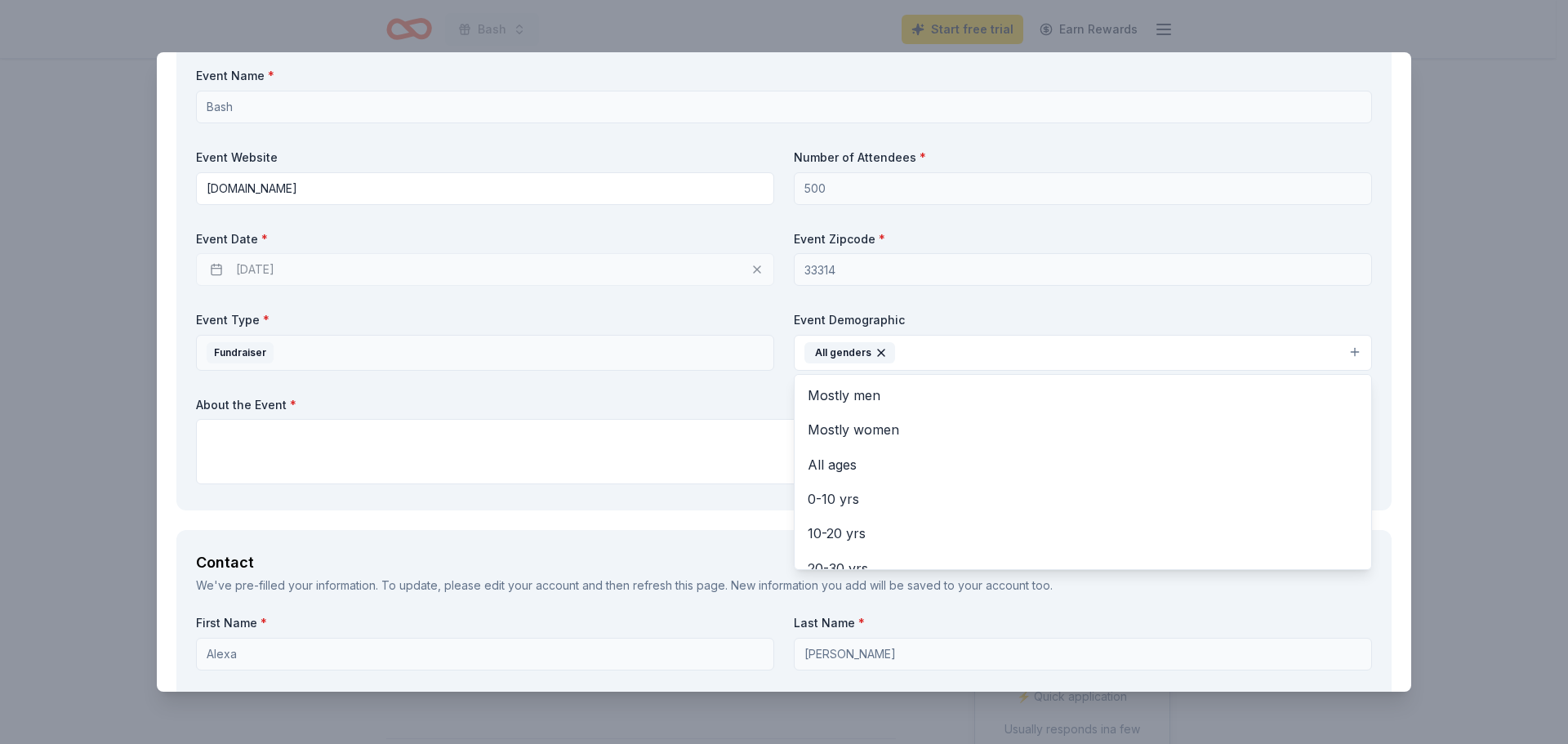
click at [629, 431] on div "Event Name * Bash Event Website www.bgcbc.org Number of Attendees * 500 Event D…" at bounding box center [784, 279] width 1176 height 423
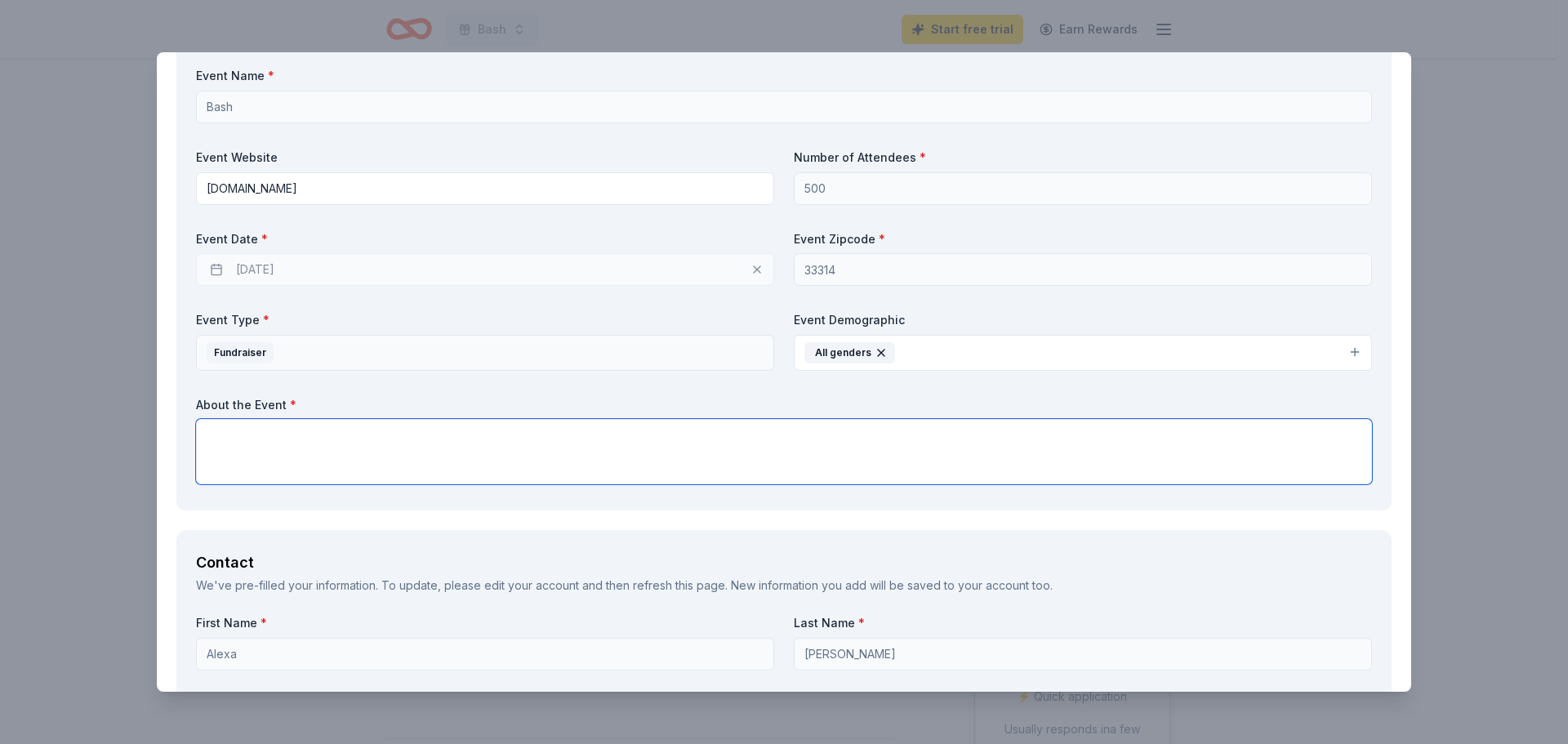
click at [419, 447] on textarea at bounding box center [784, 452] width 1176 height 66
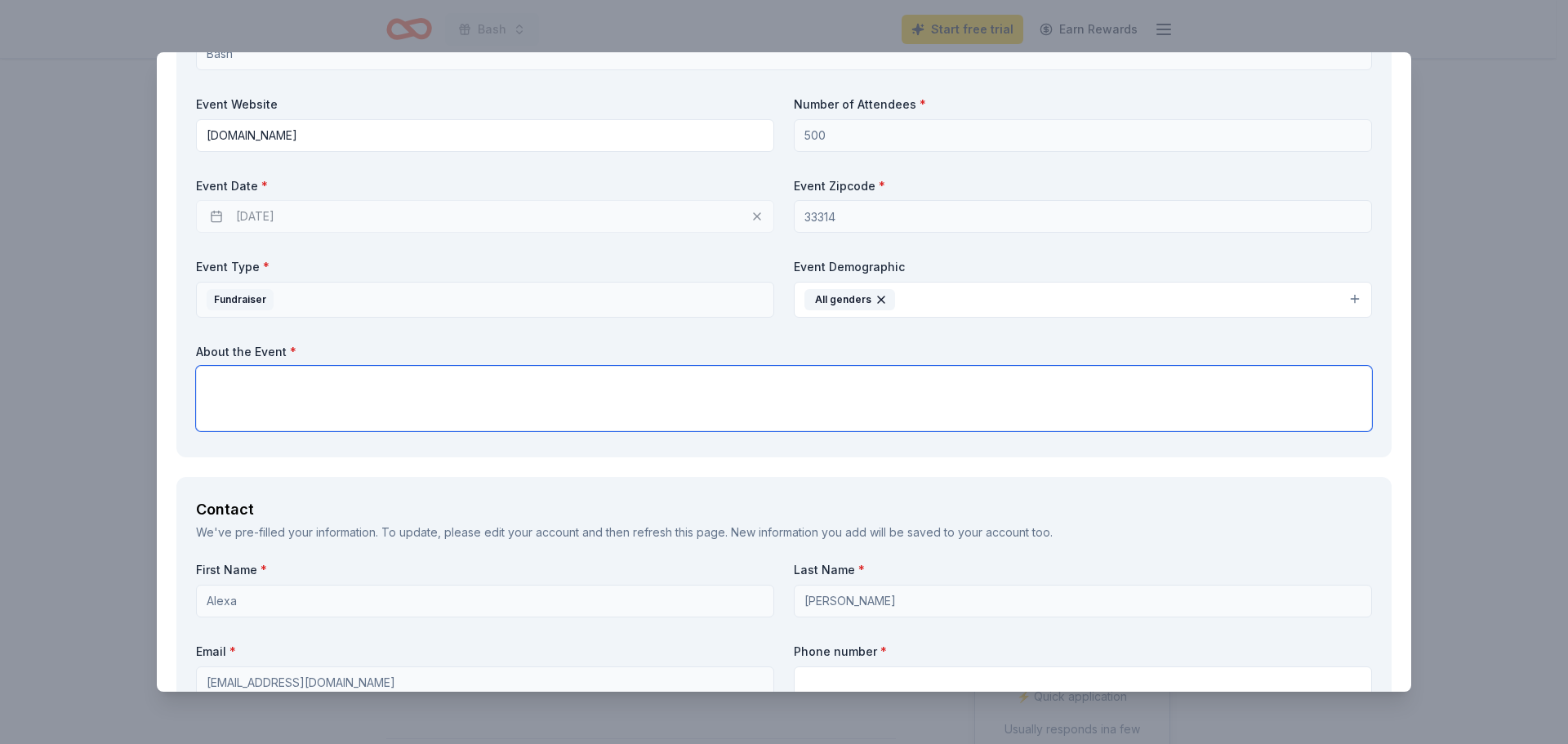
scroll to position [816, 0]
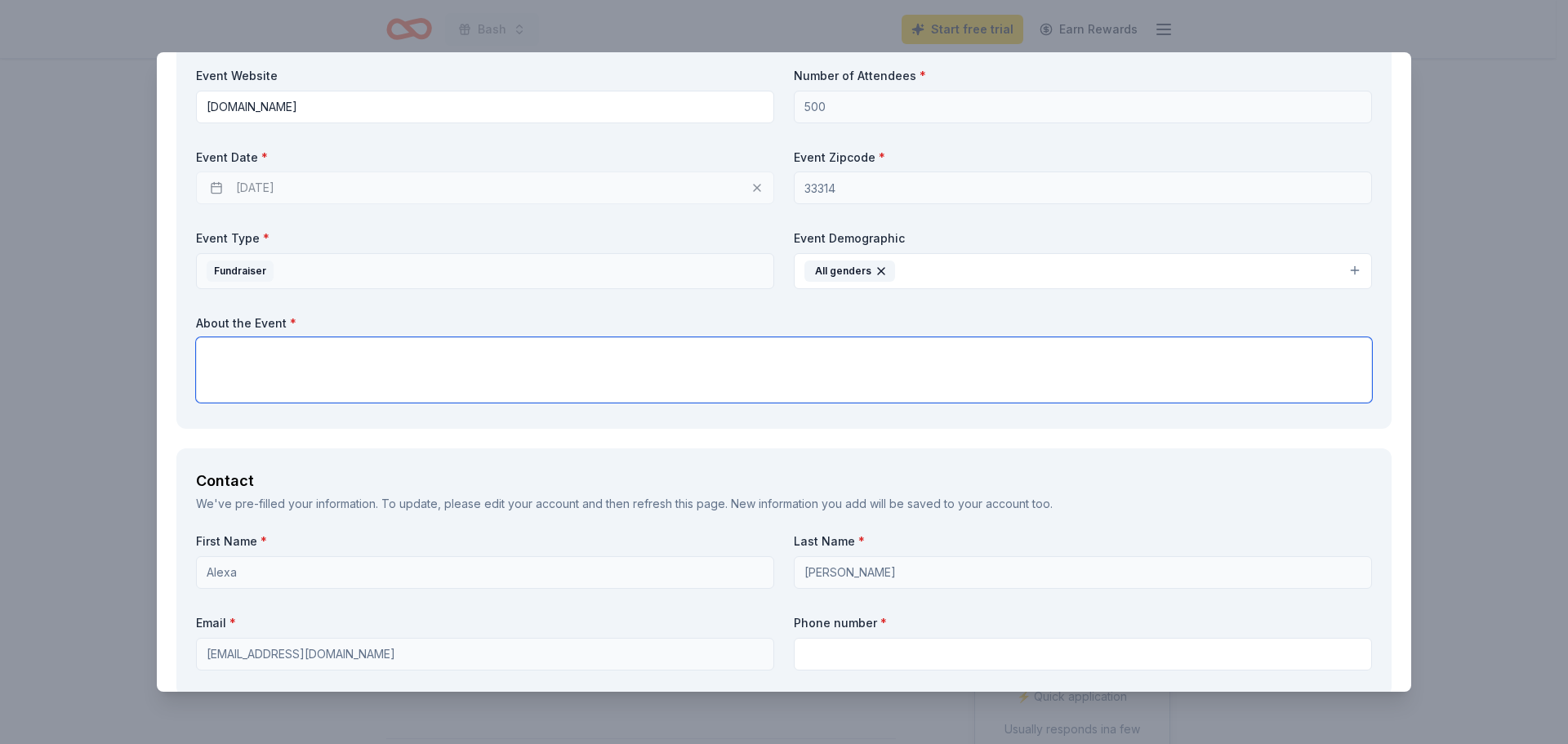
paste textarea "This 3-day motorcycle event is designed for the upscale motorcycle rider and in…"
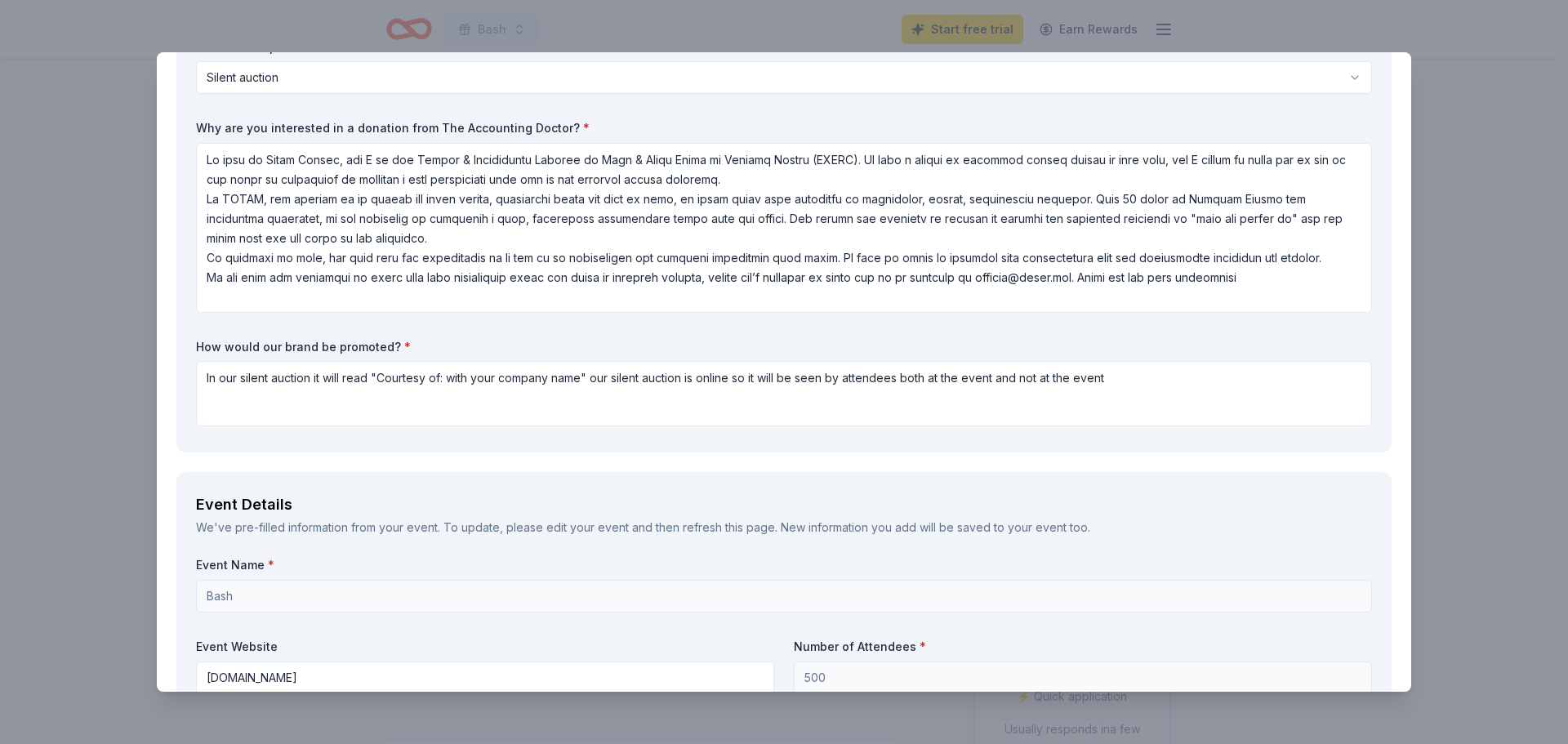
scroll to position [245, 0]
type textarea "This 3-day motorcycle event is designed for the upscale motorcycle rider and in…"
click at [479, 275] on textarea at bounding box center [784, 228] width 1176 height 170
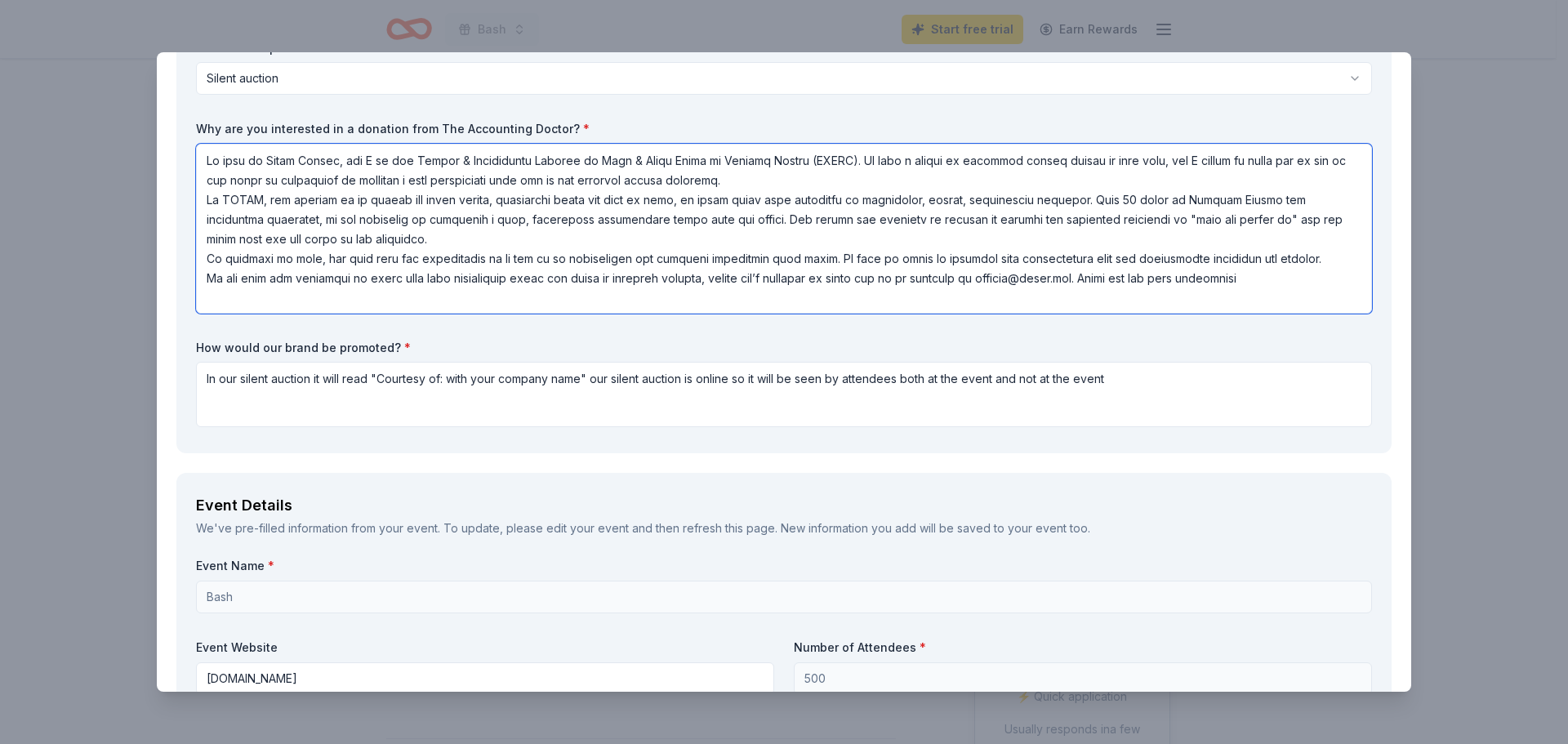
click at [1296, 279] on textarea at bounding box center [784, 228] width 1176 height 170
click at [1104, 203] on textarea at bounding box center [784, 228] width 1176 height 170
drag, startPoint x: 961, startPoint y: 247, endPoint x: 163, endPoint y: 153, distance: 803.5
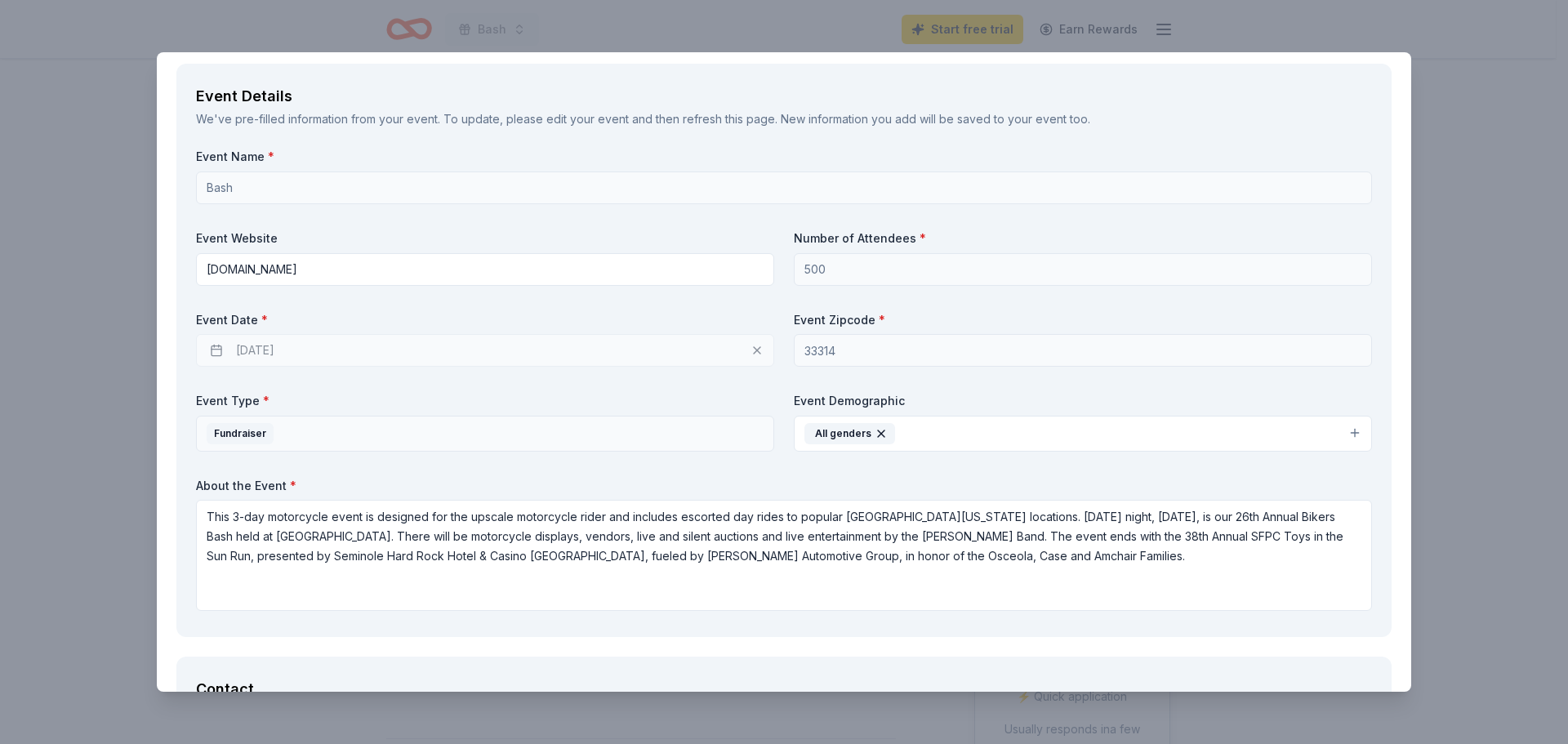
scroll to position [816, 0]
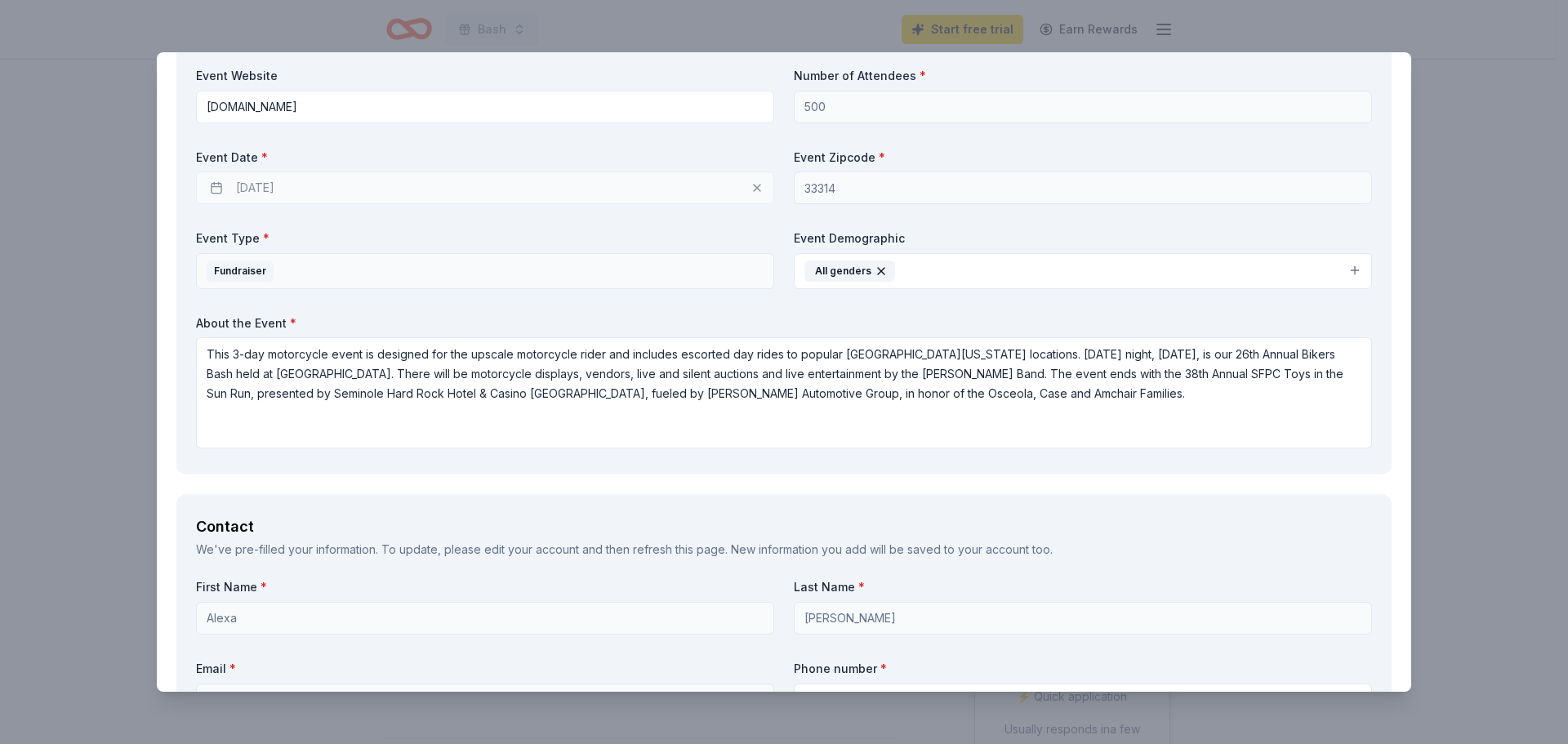
type textarea "My name is Alexa Luongo, and I am the Events & Development Manager at Boys & Gi…"
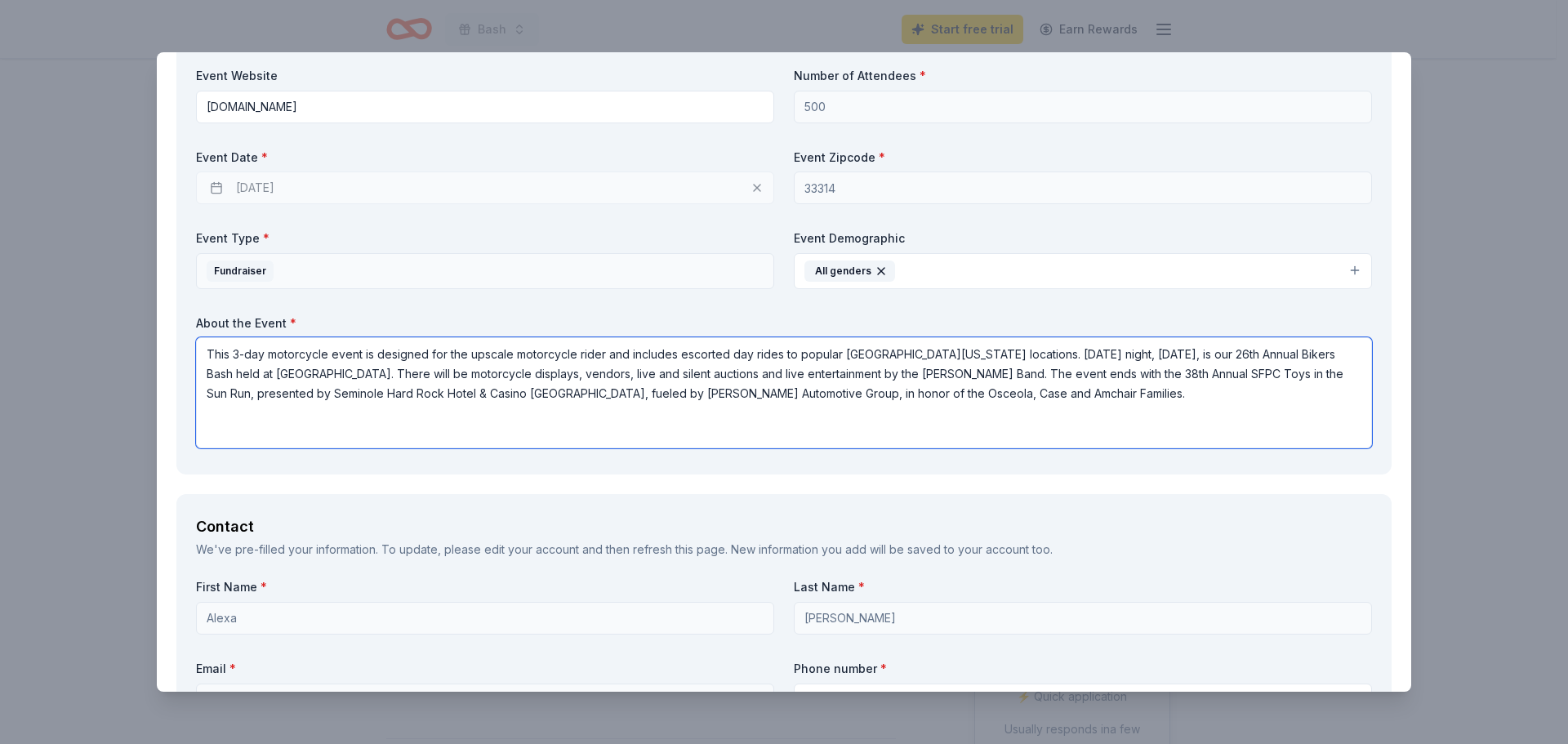
click at [1092, 398] on textarea "This 3-day motorcycle event is designed for the upscale motorcycle rider and in…" at bounding box center [784, 392] width 1176 height 111
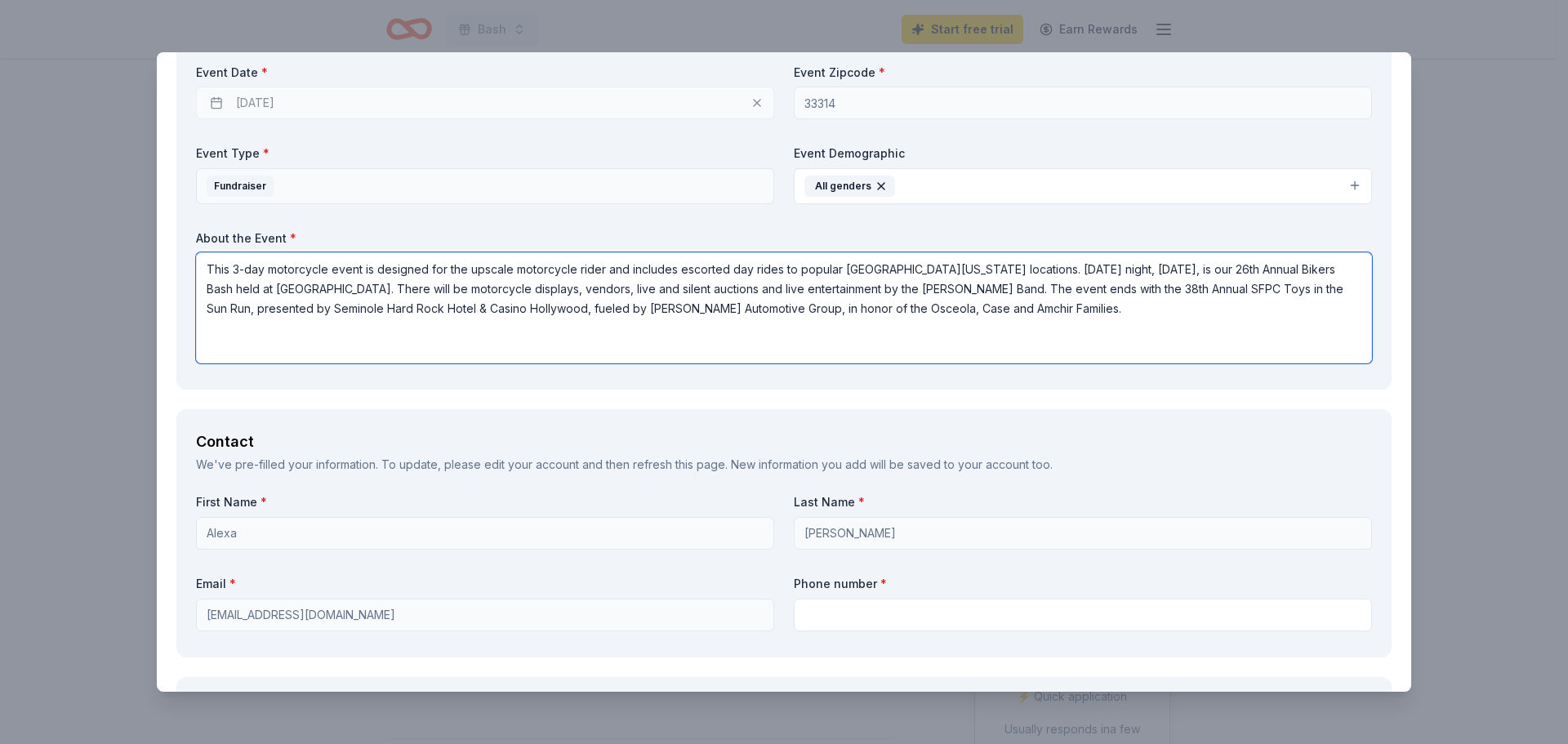
scroll to position [980, 0]
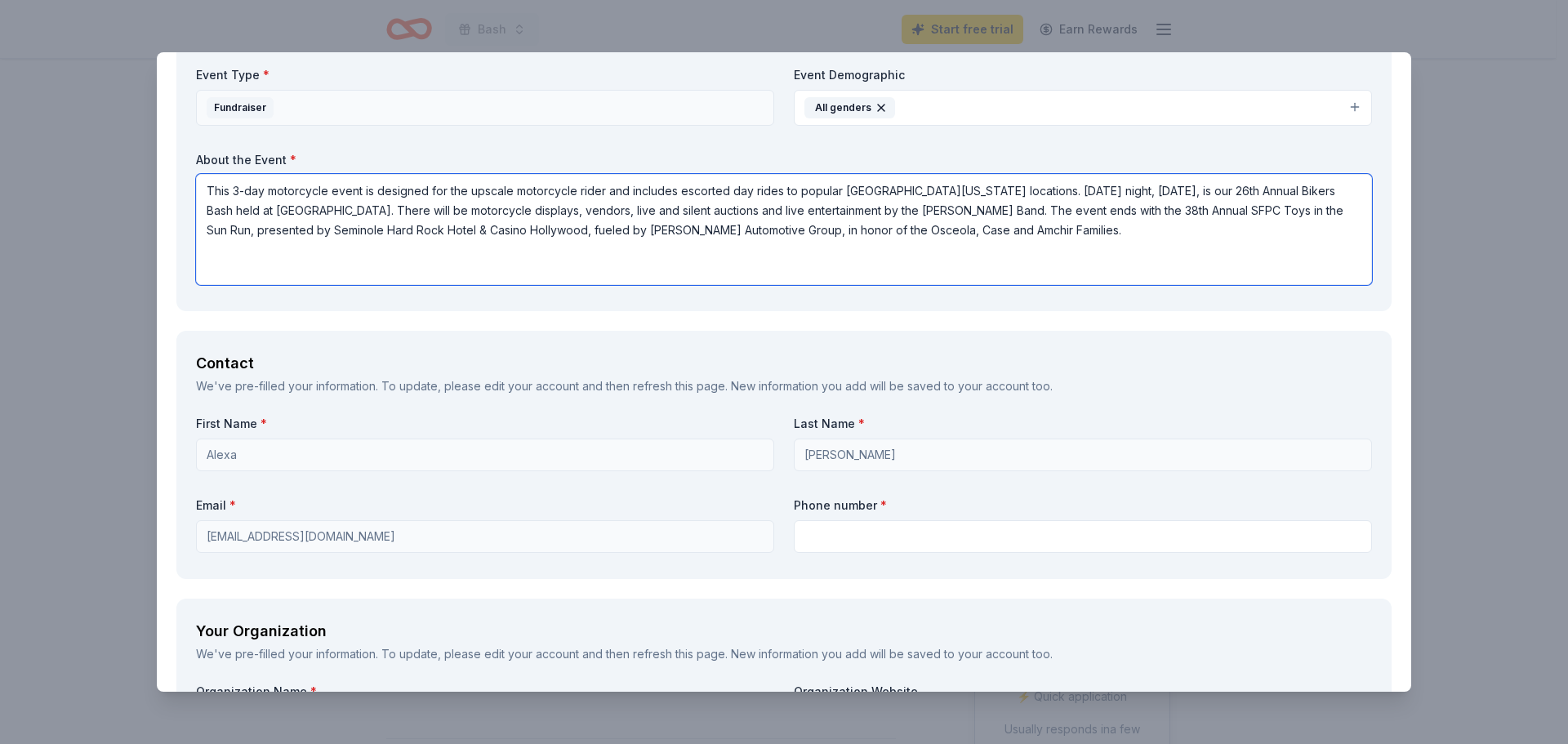
type textarea "This 3-day motorcycle event is designed for the upscale motorcycle rider and in…"
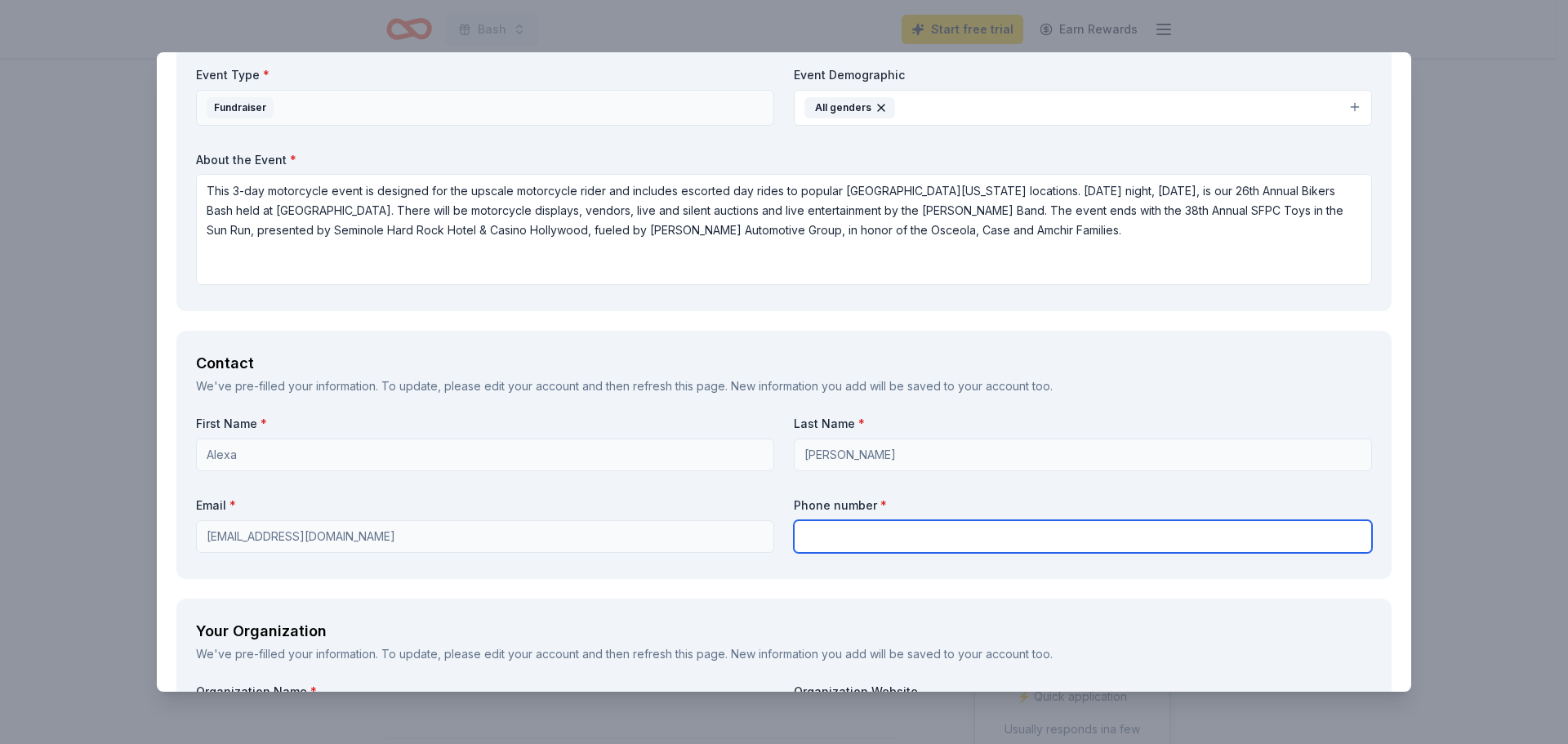
click at [861, 546] on input "text" at bounding box center [1083, 537] width 578 height 33
type input "9545371010"
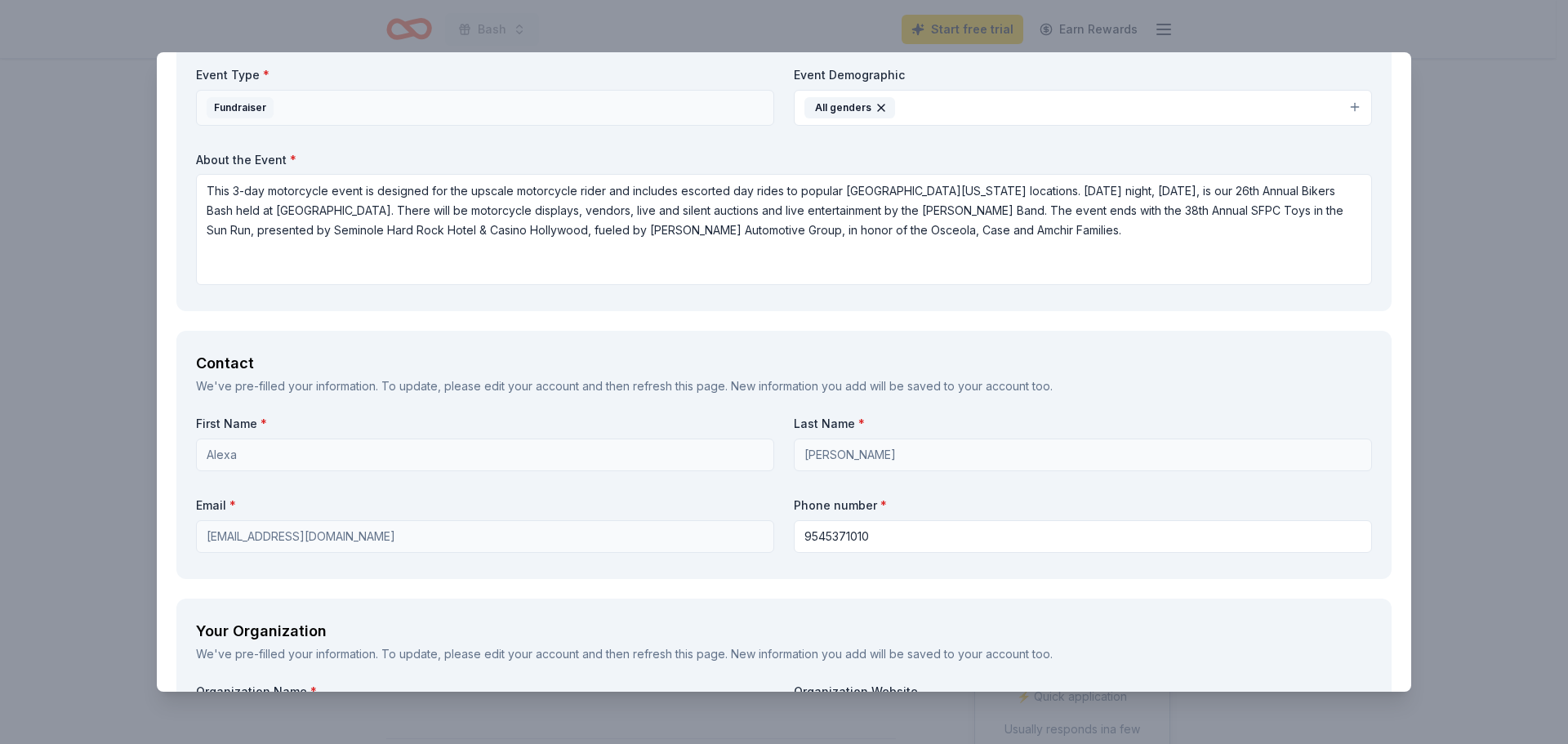
scroll to position [1307, 0]
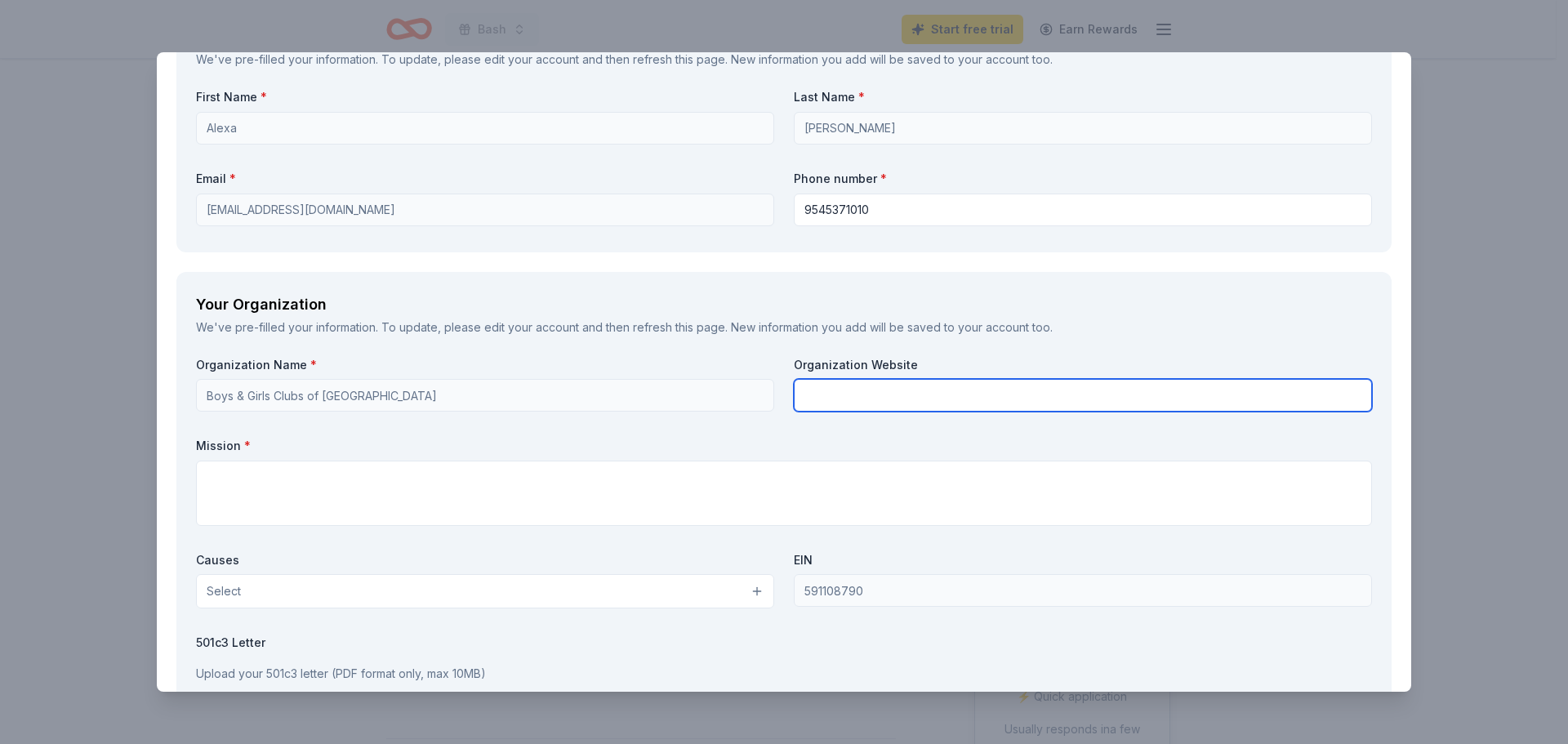
click at [934, 385] on input "text" at bounding box center [1083, 395] width 578 height 33
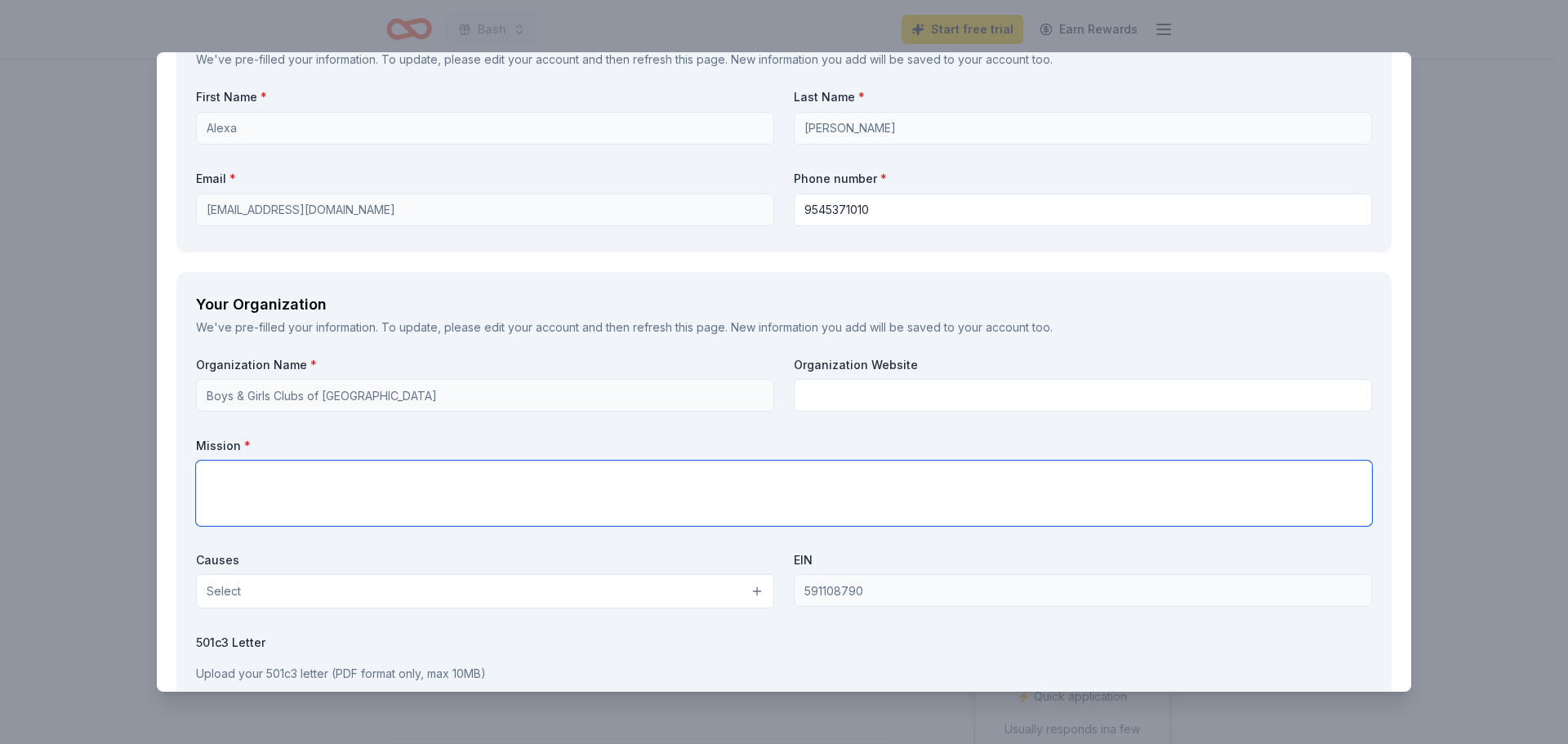
click at [447, 474] on textarea at bounding box center [784, 493] width 1176 height 66
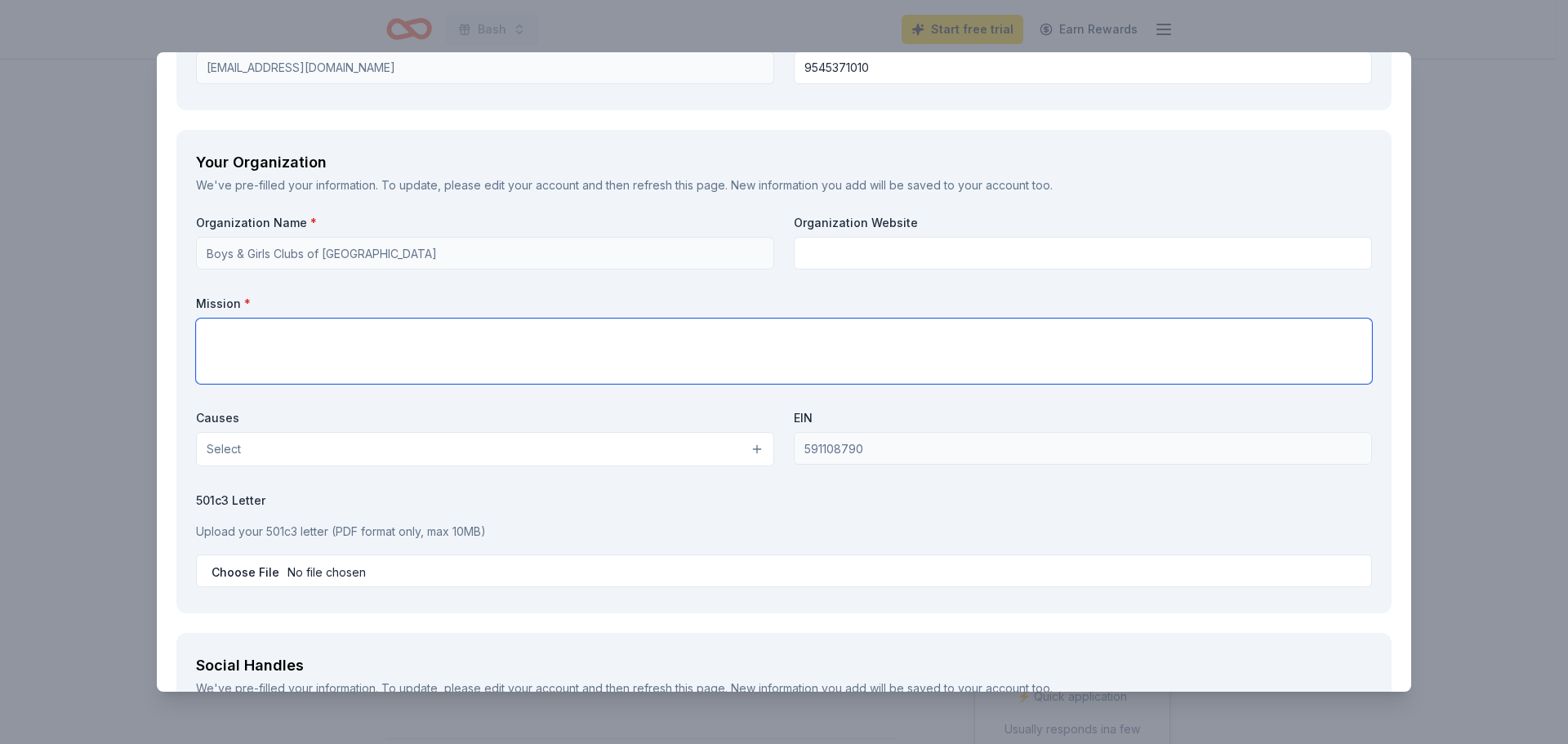
scroll to position [1470, 0]
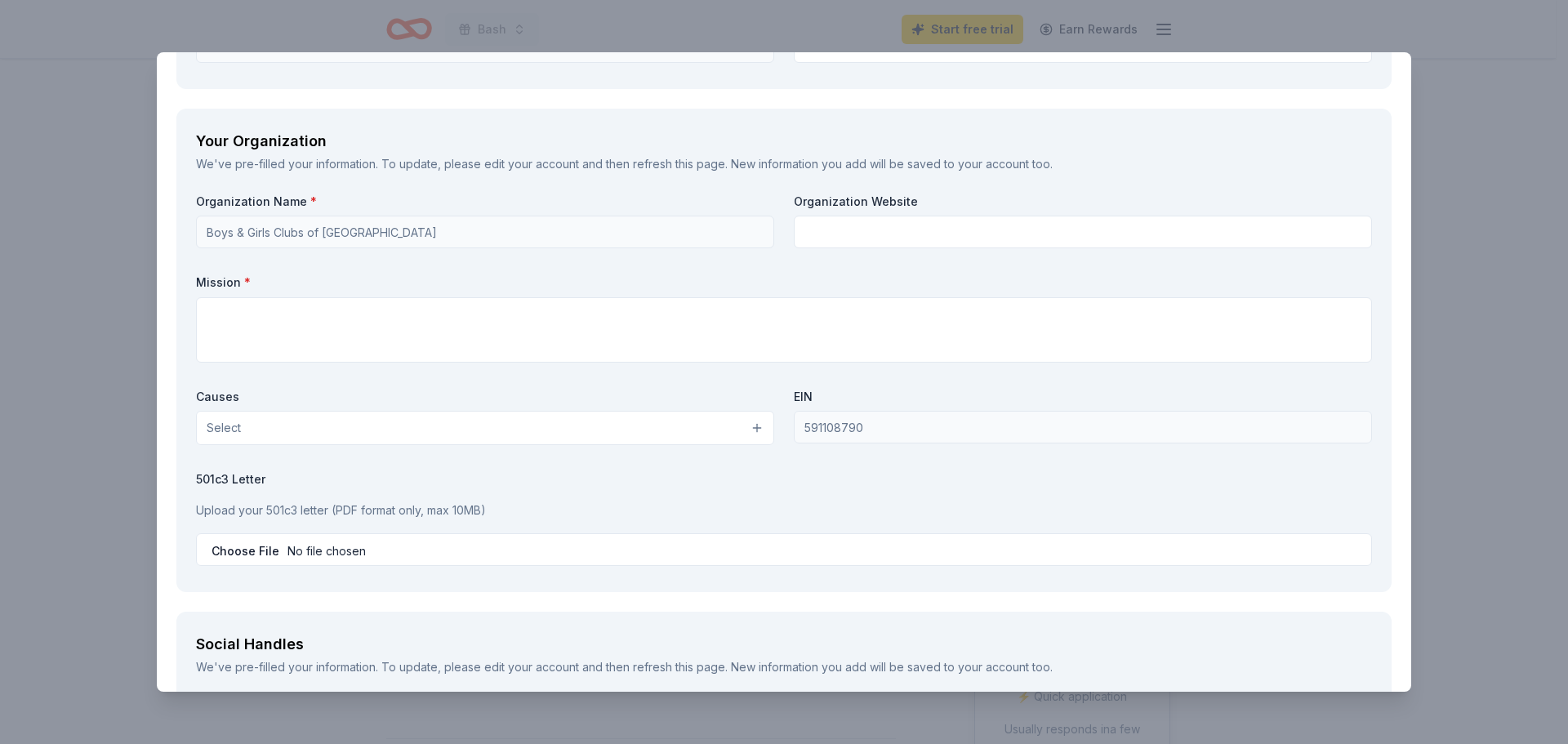
click at [383, 435] on button "Select" at bounding box center [485, 428] width 578 height 35
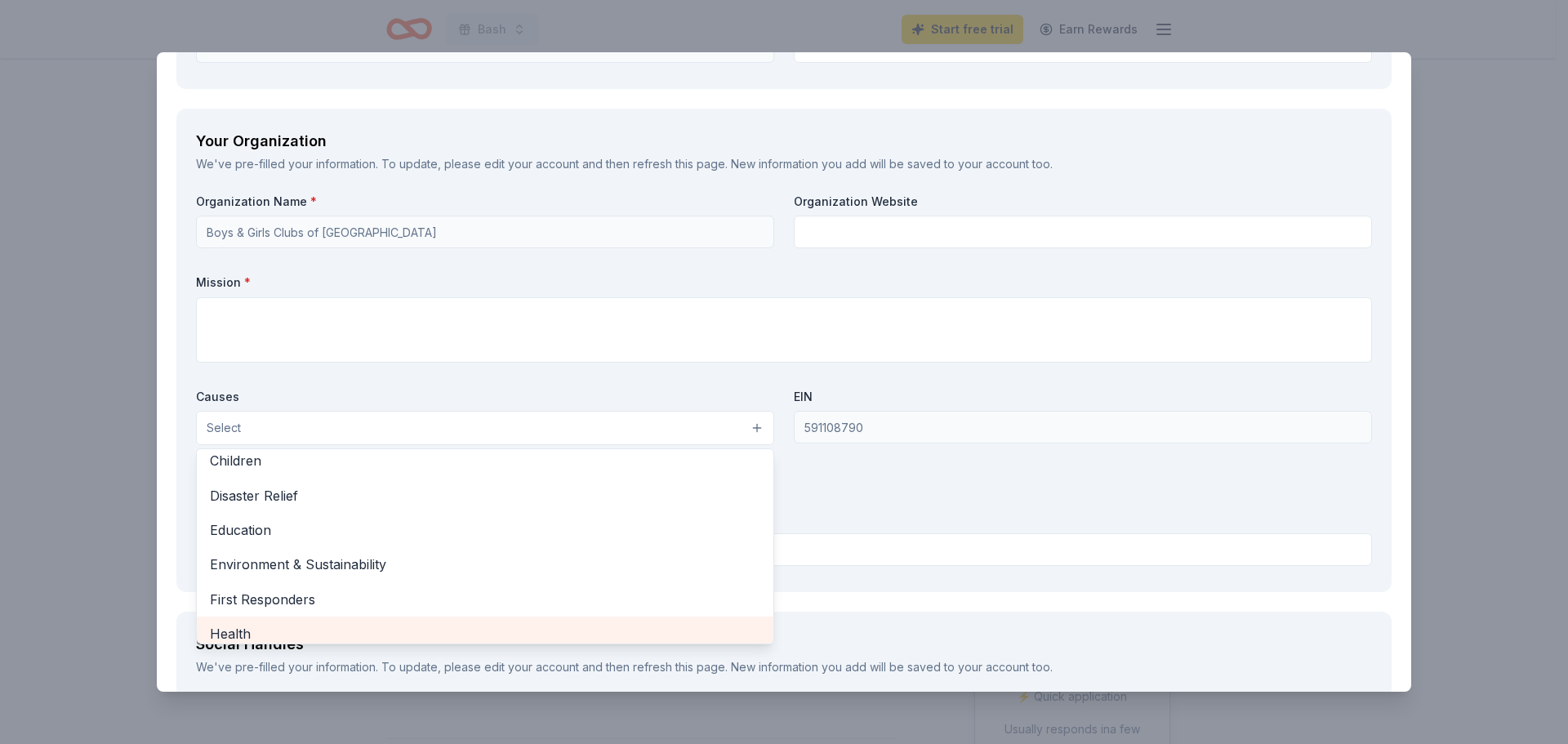
scroll to position [65, 0]
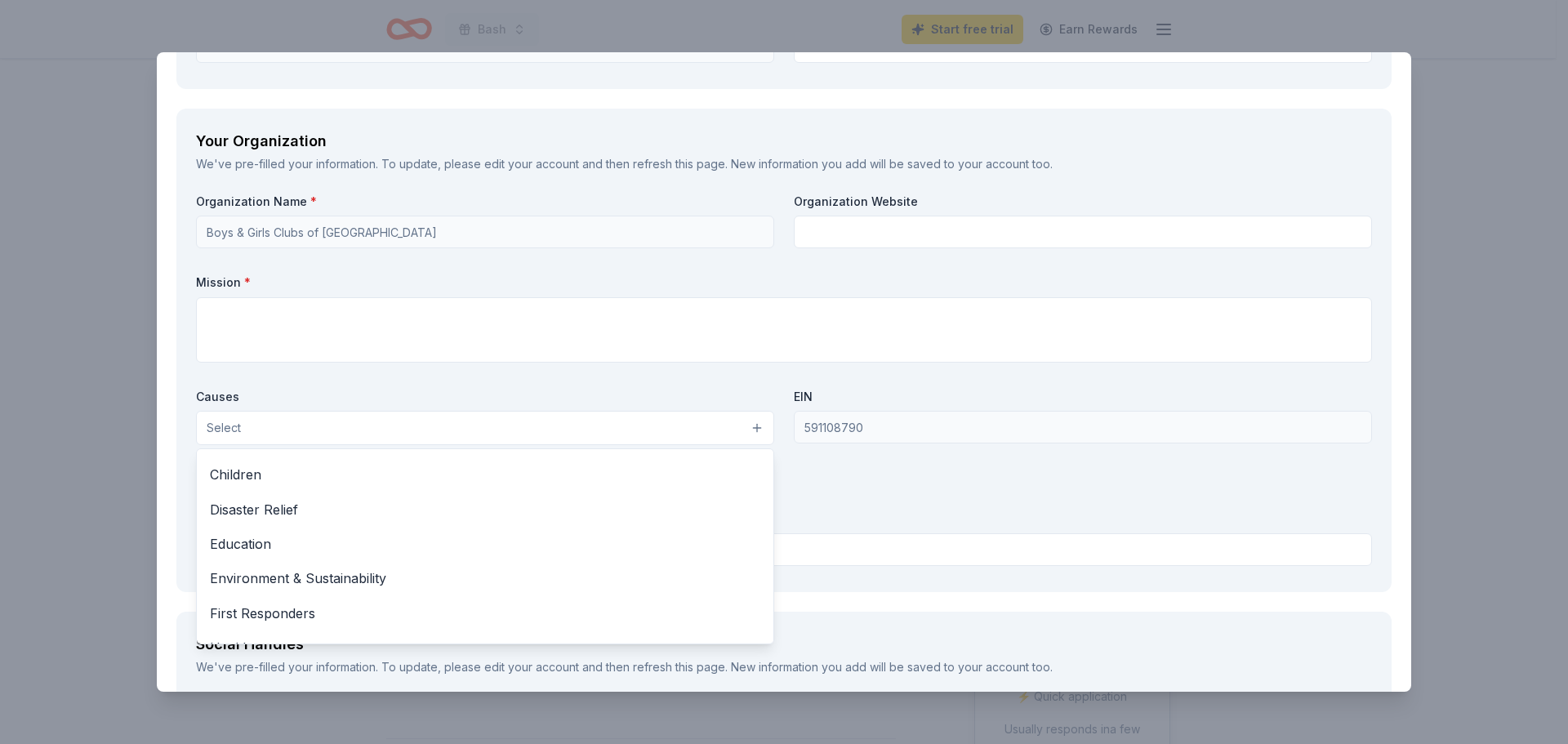
click at [575, 356] on div "Organization Name * Boys & Girls Clubs of Broward County Organization Website M…" at bounding box center [784, 383] width 1176 height 379
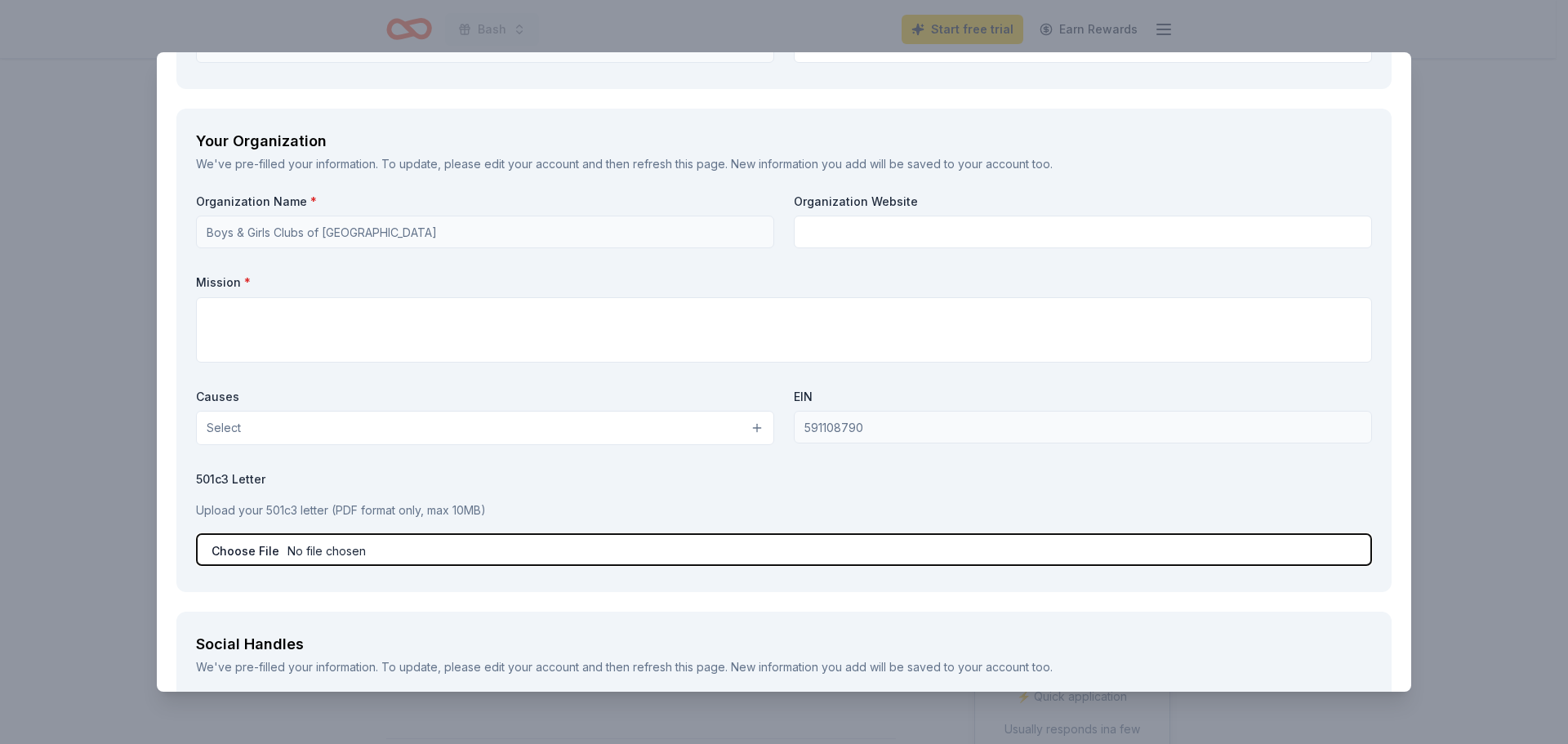
click at [247, 548] on input "file" at bounding box center [784, 549] width 1176 height 33
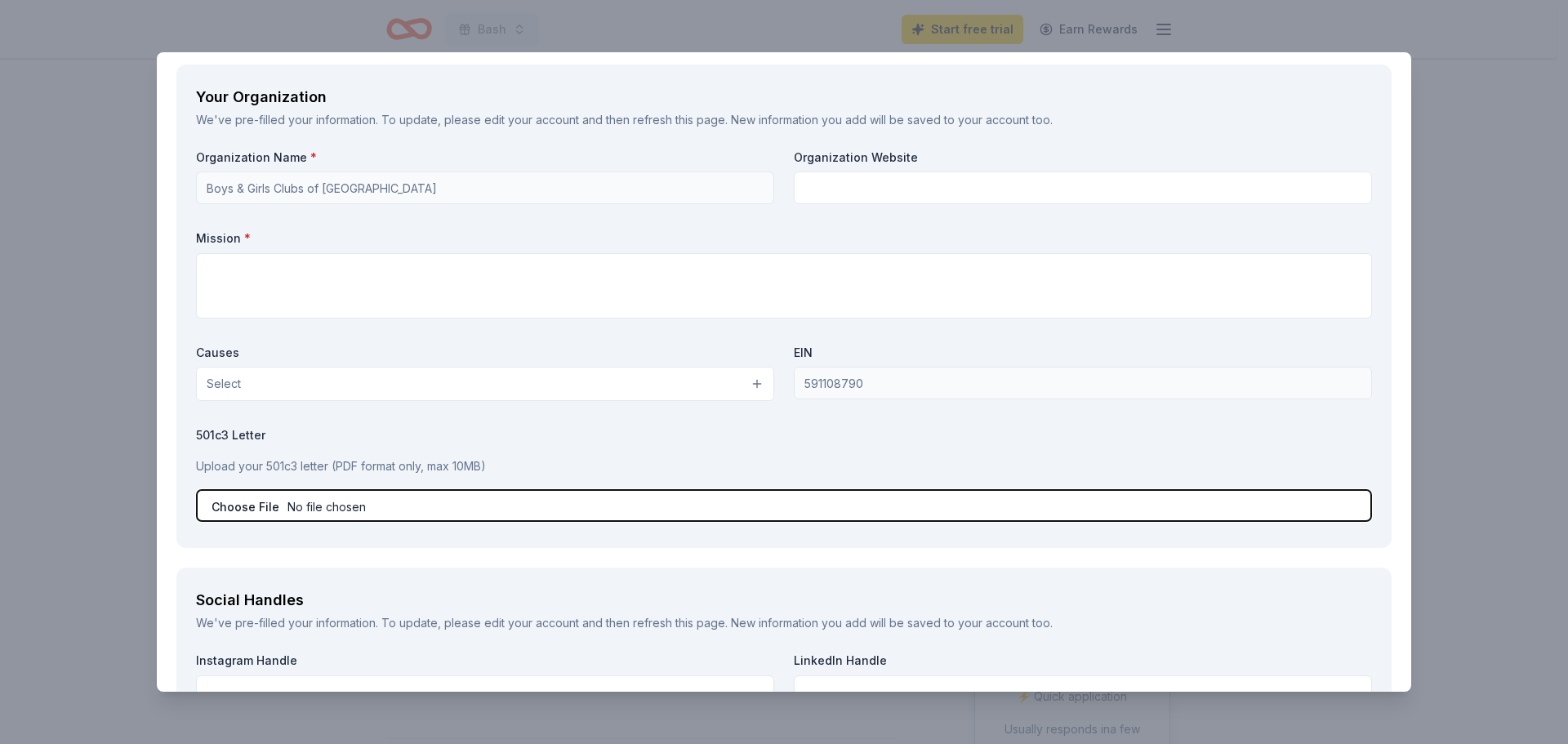
scroll to position [1513, 0]
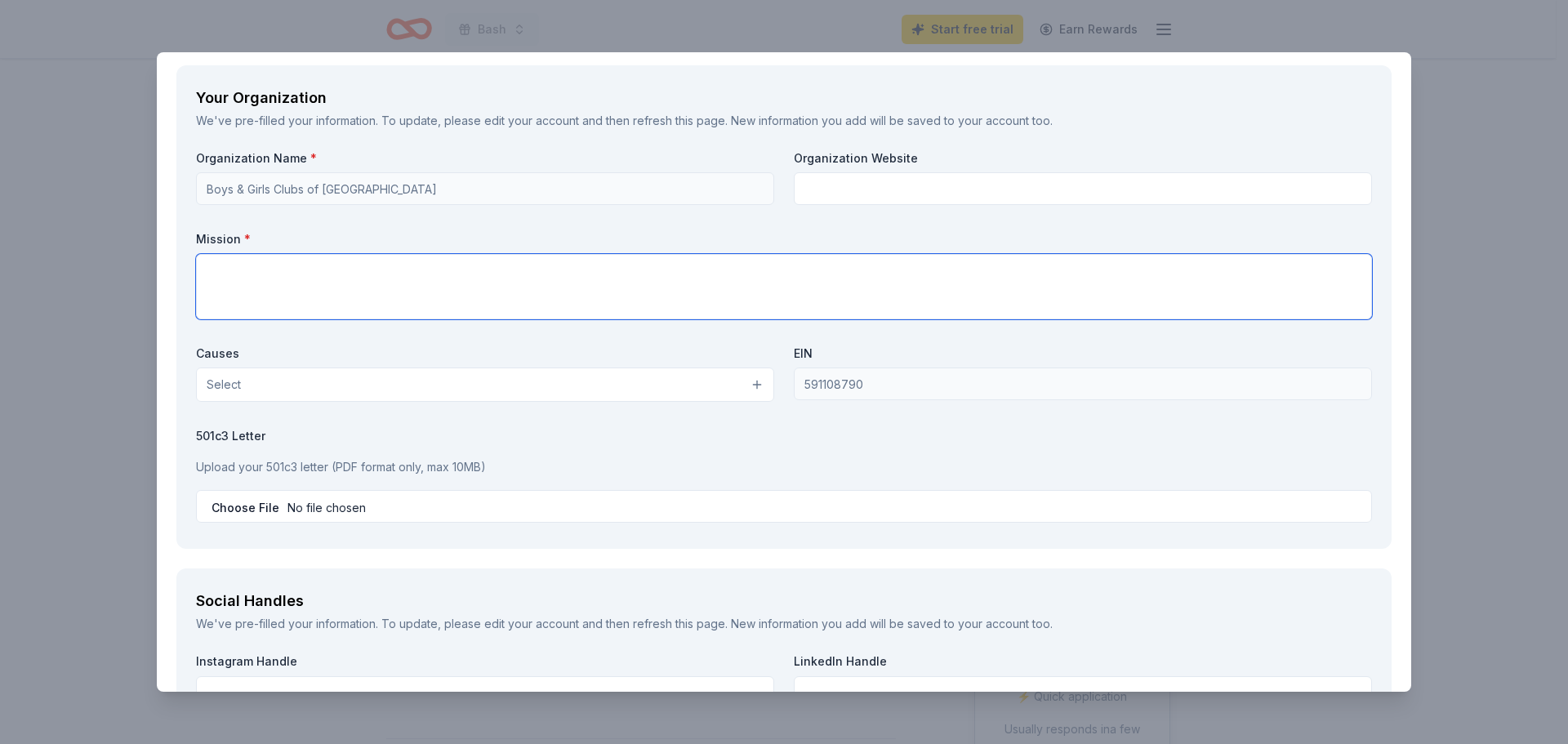
click at [323, 296] on textarea at bounding box center [784, 287] width 1176 height 66
paste textarea "Our mission, at Boys & Girls Clubs of [GEOGRAPHIC_DATA], is to enable all young…"
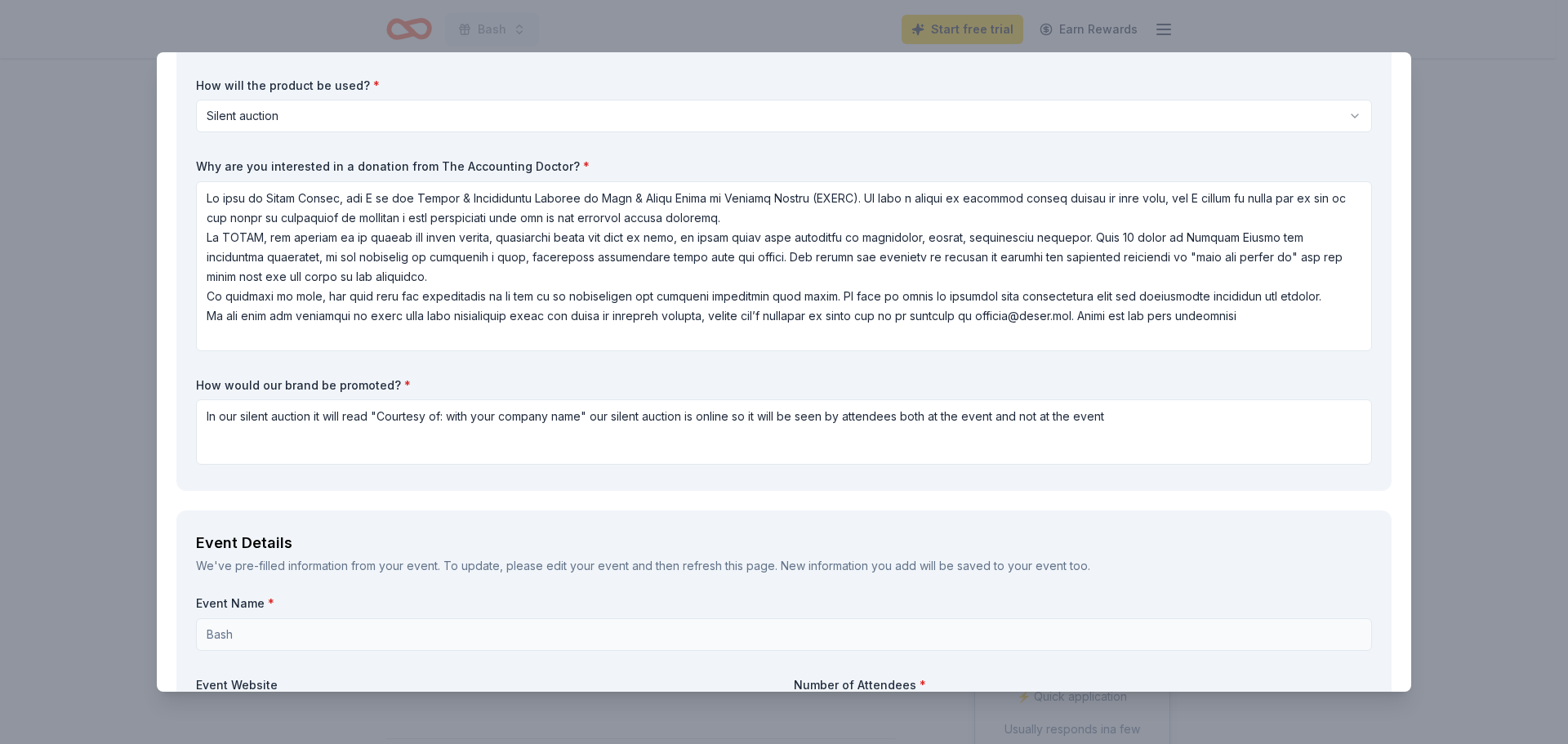
scroll to position [206, 0]
type textarea "Our mission, at Boys & Girls Clubs of [GEOGRAPHIC_DATA], is to enable all young…"
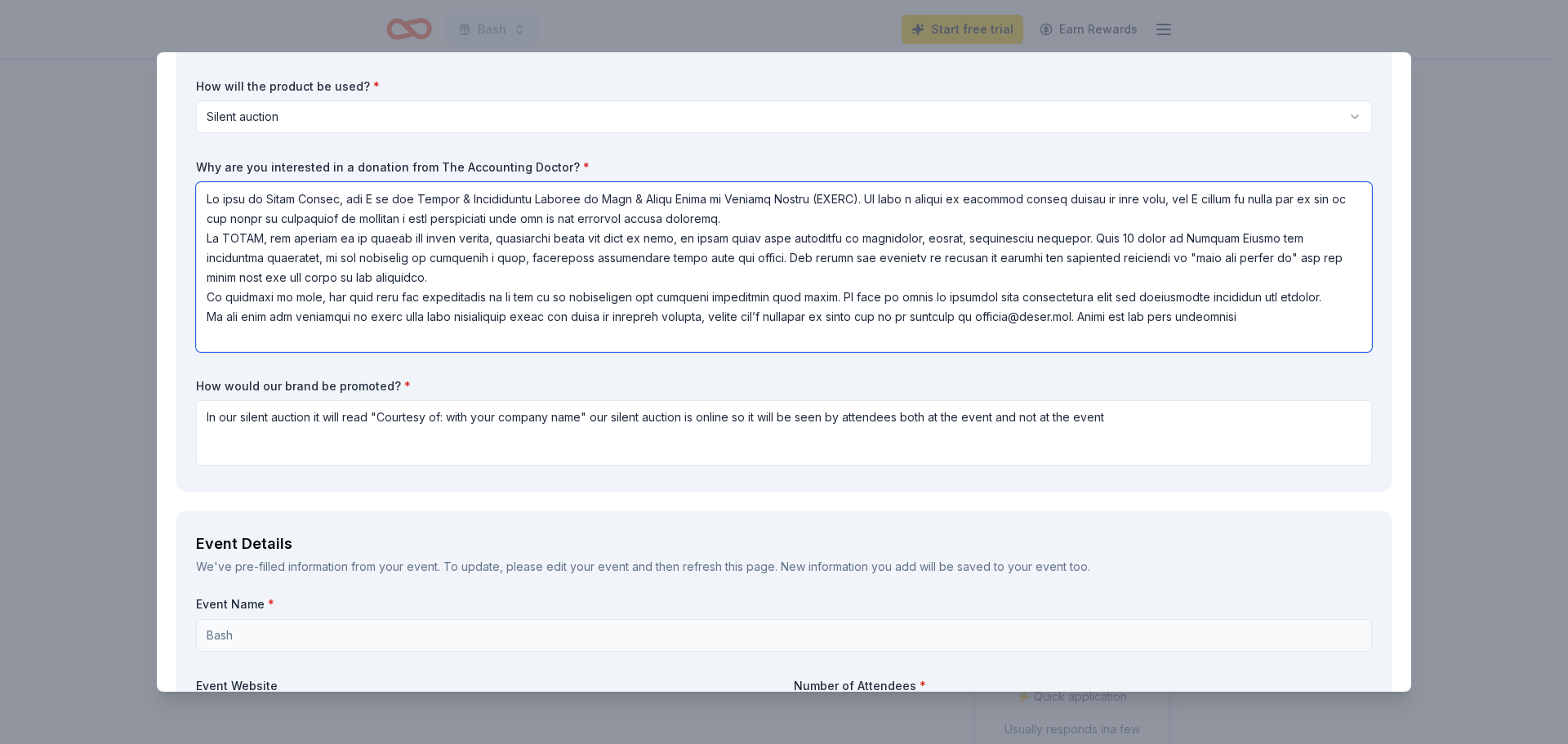
drag, startPoint x: 1285, startPoint y: 327, endPoint x: 184, endPoint y: 174, distance: 1111.6
click at [186, 175] on div "Request What are you requesting? * A $1,000 Gift Certificate redeemable for exp…" at bounding box center [784, 211] width 1215 height 560
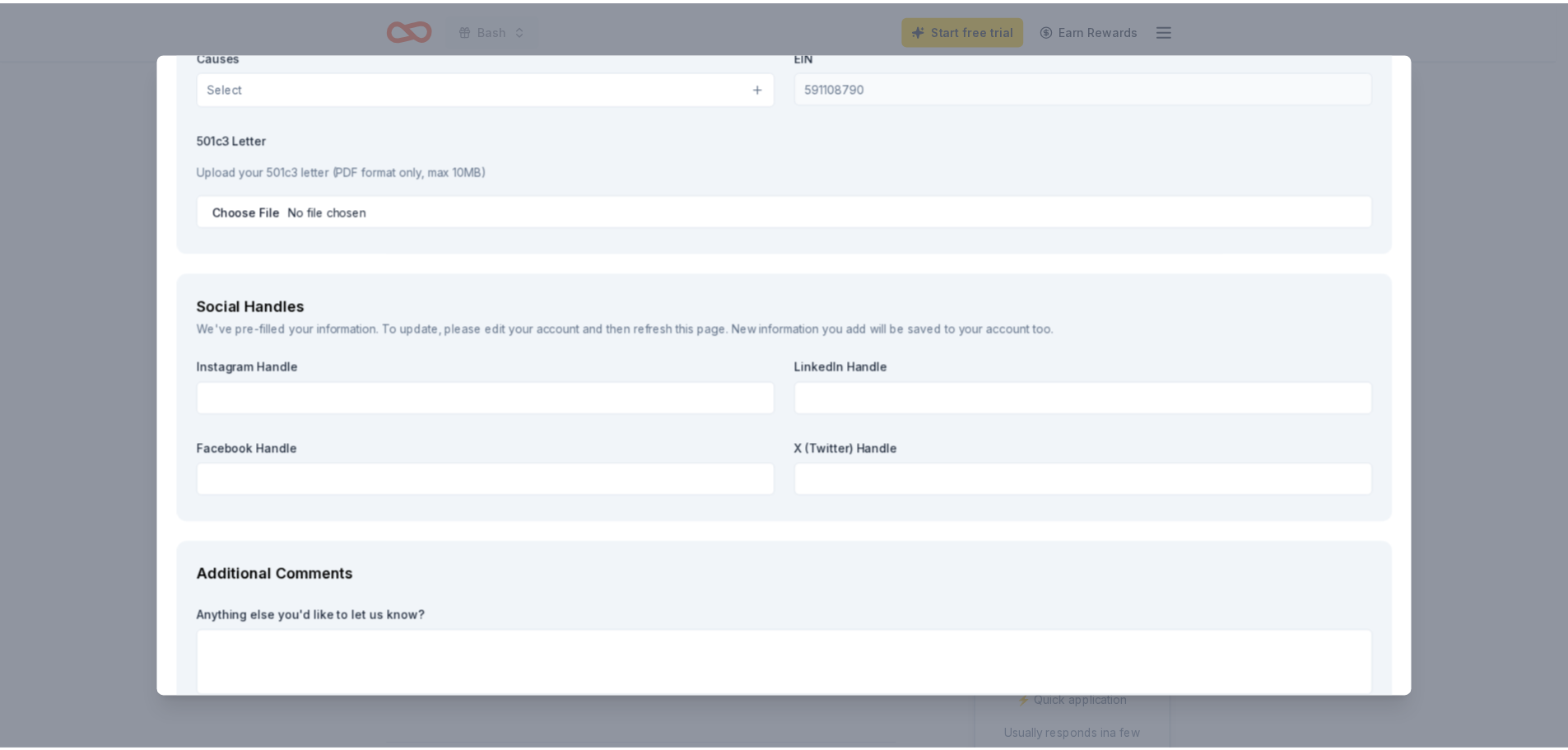
scroll to position [1937, 0]
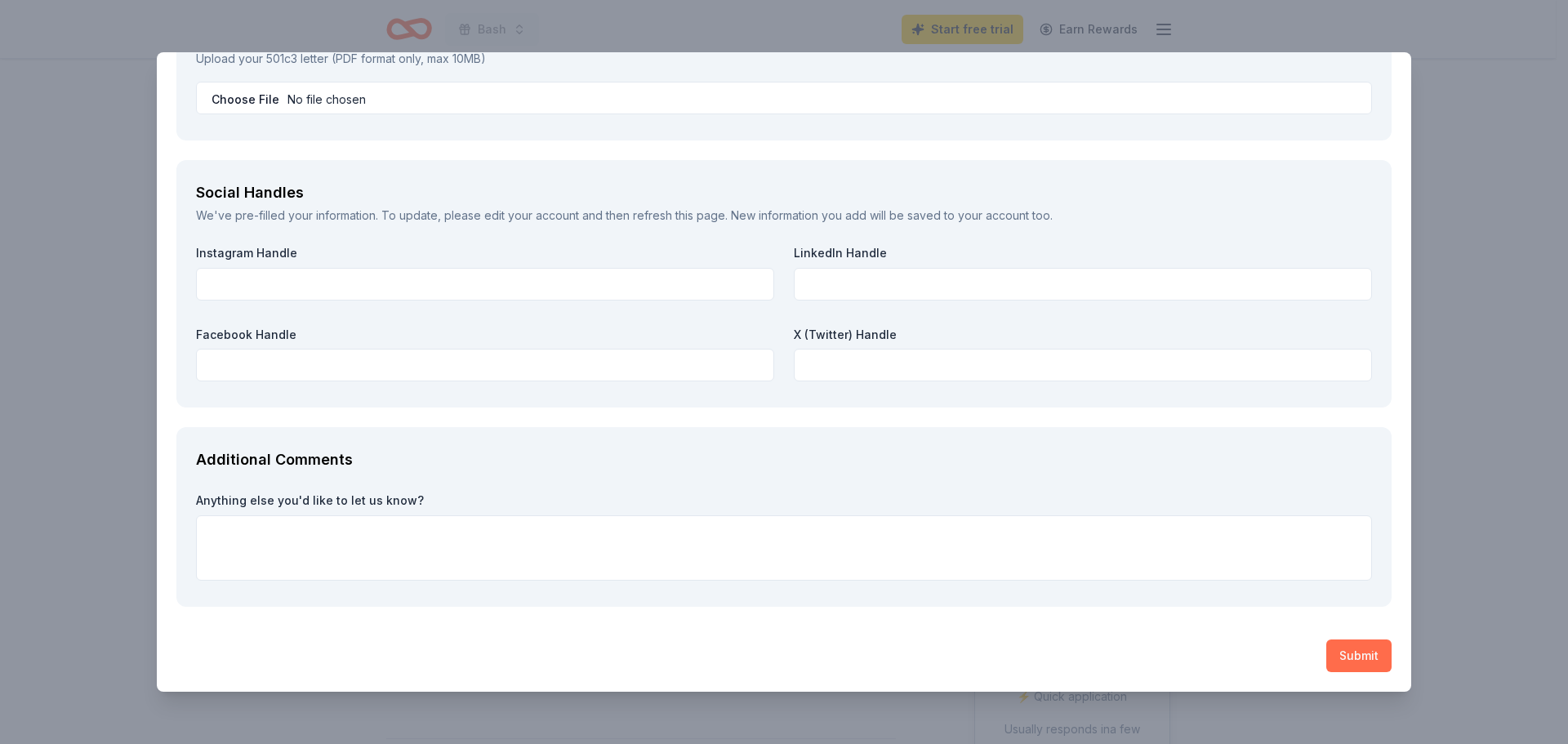
click at [1351, 658] on button "Submit" at bounding box center [1359, 656] width 66 height 33
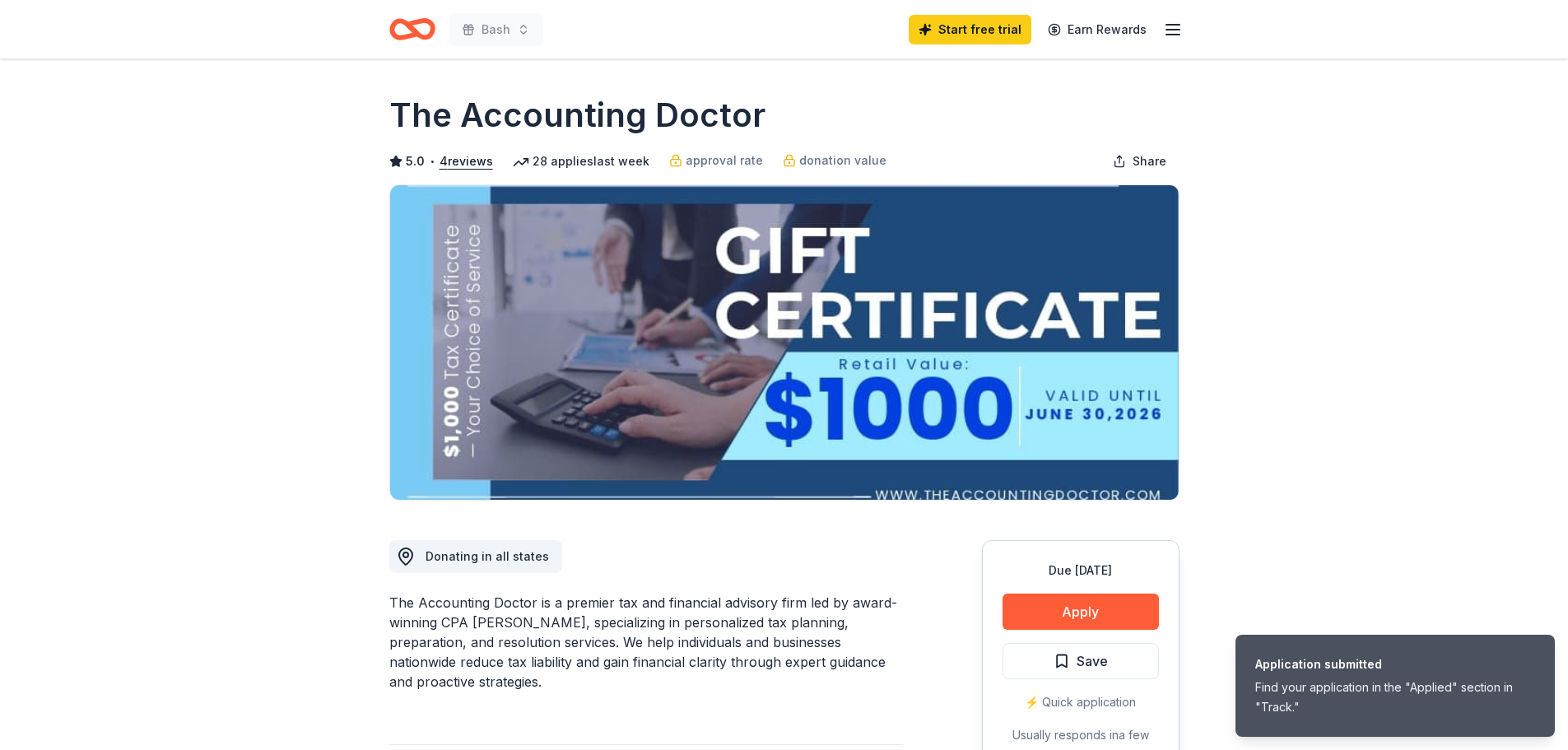
click at [1168, 30] on icon "button" at bounding box center [1173, 29] width 19 height 19
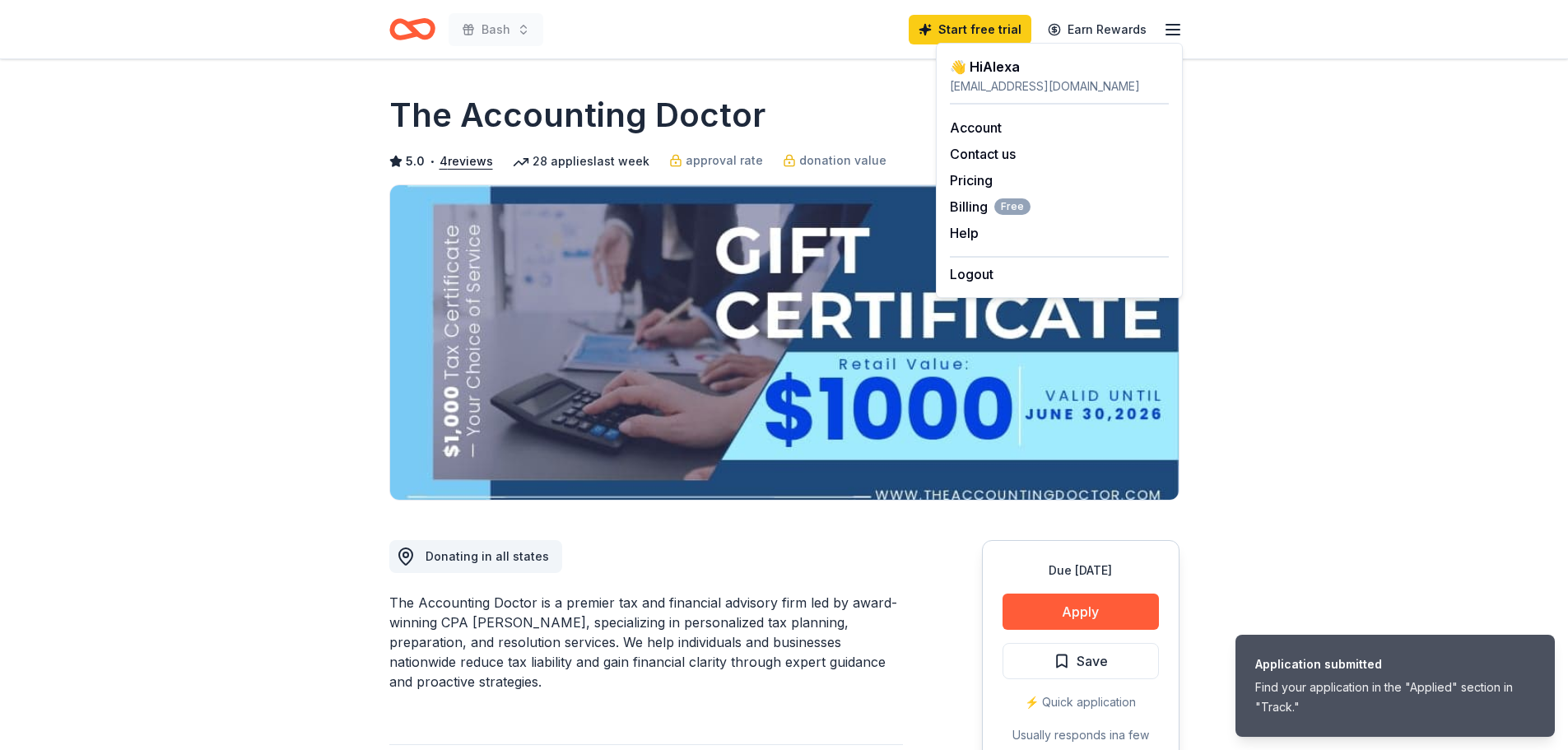
click at [1168, 30] on icon "button" at bounding box center [1173, 29] width 19 height 19
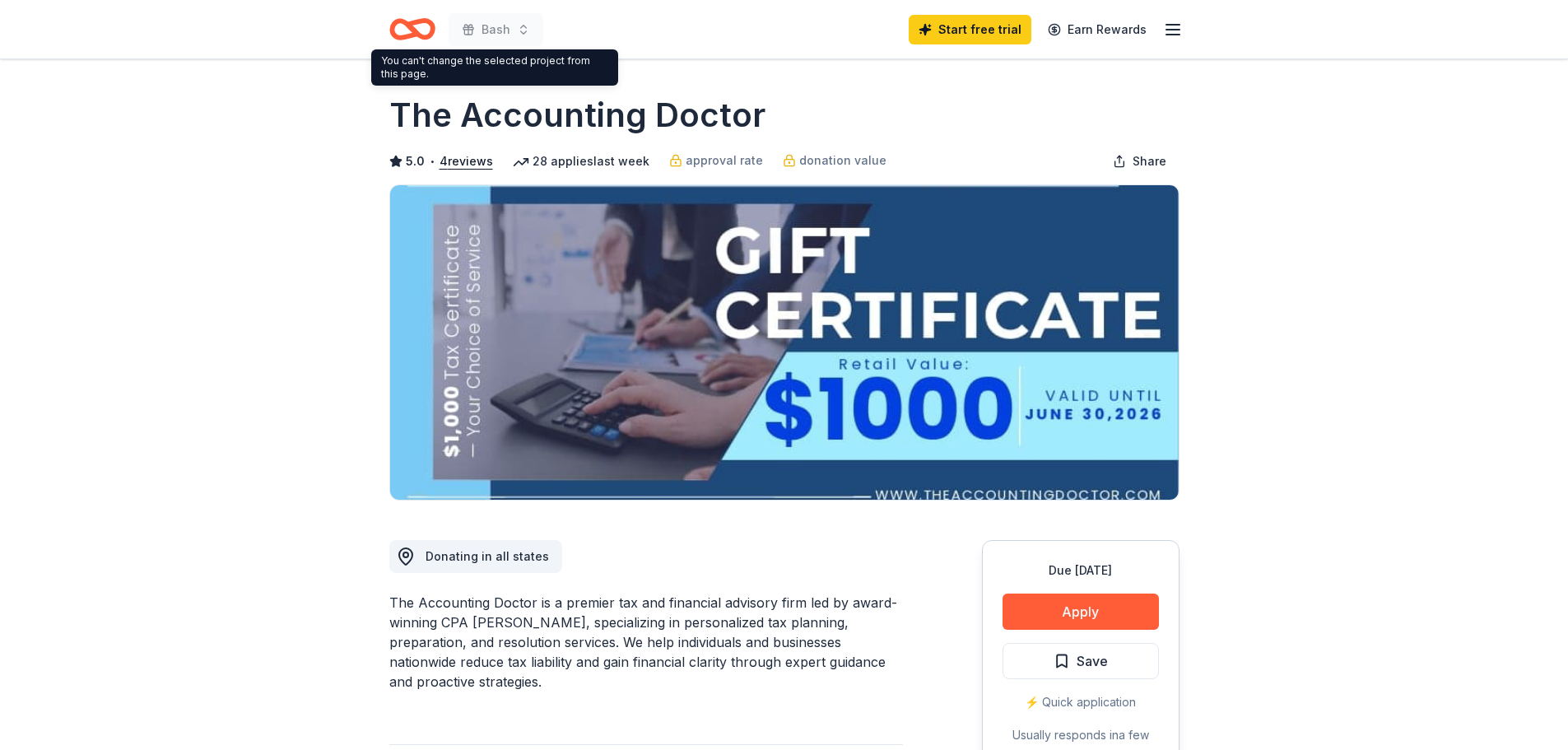
click at [419, 33] on icon "Home" at bounding box center [420, 28] width 25 height 17
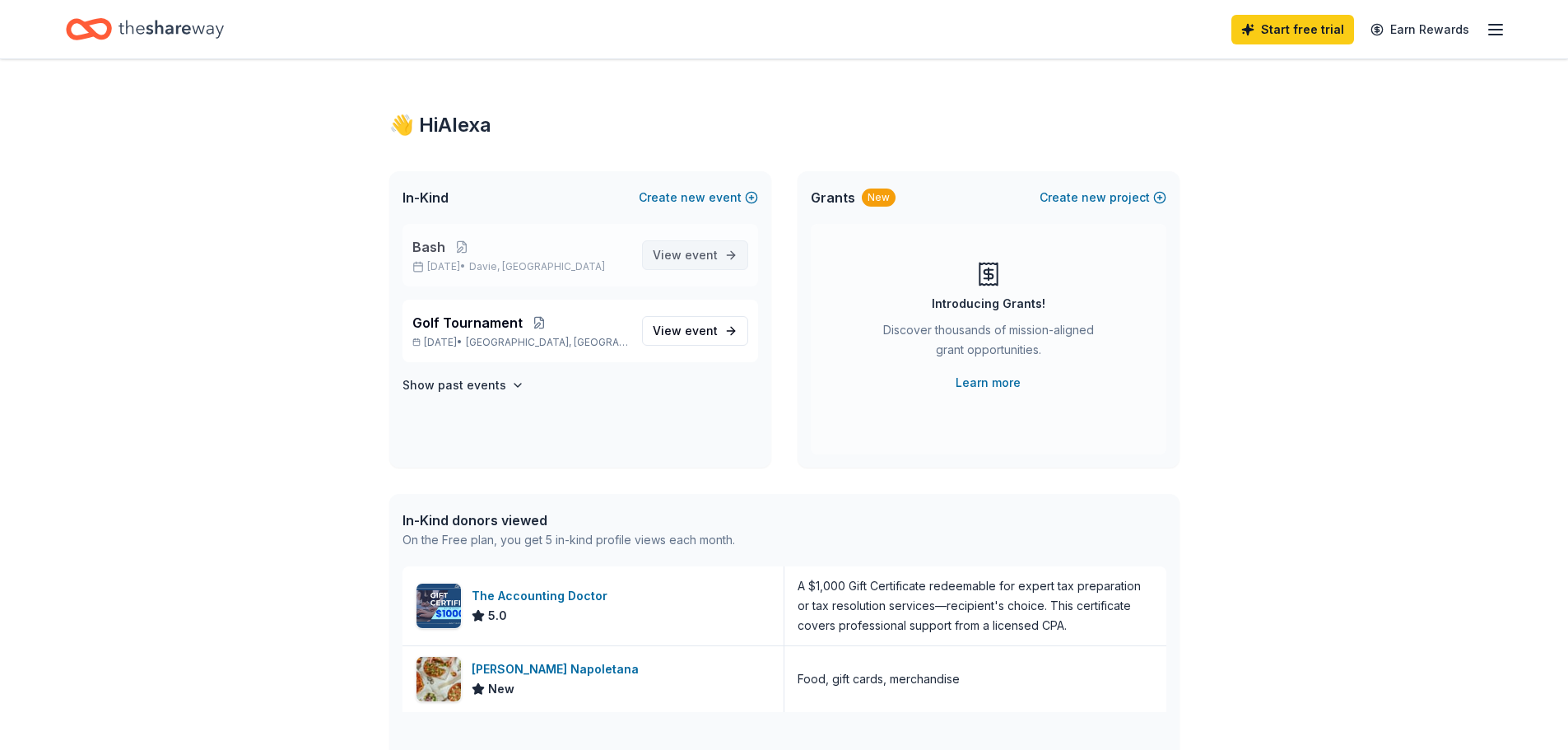
click at [739, 256] on link "View event" at bounding box center [695, 255] width 106 height 30
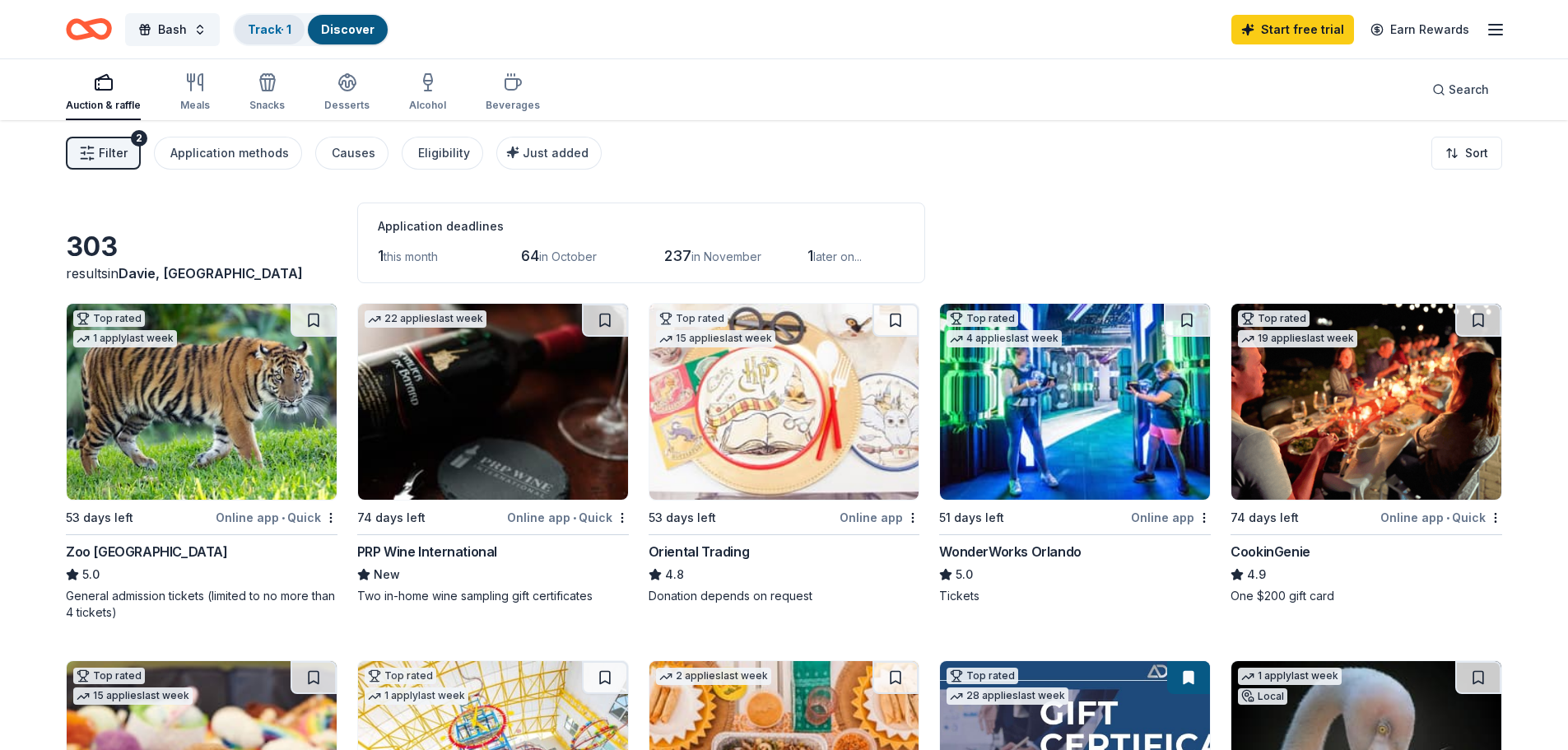
click at [279, 25] on link "Track · 1" at bounding box center [269, 29] width 44 height 14
click at [282, 34] on link "Track · 1" at bounding box center [269, 29] width 44 height 14
click at [278, 34] on link "Track · 1" at bounding box center [269, 29] width 44 height 14
click at [290, 24] on link "Track · 1" at bounding box center [269, 29] width 44 height 14
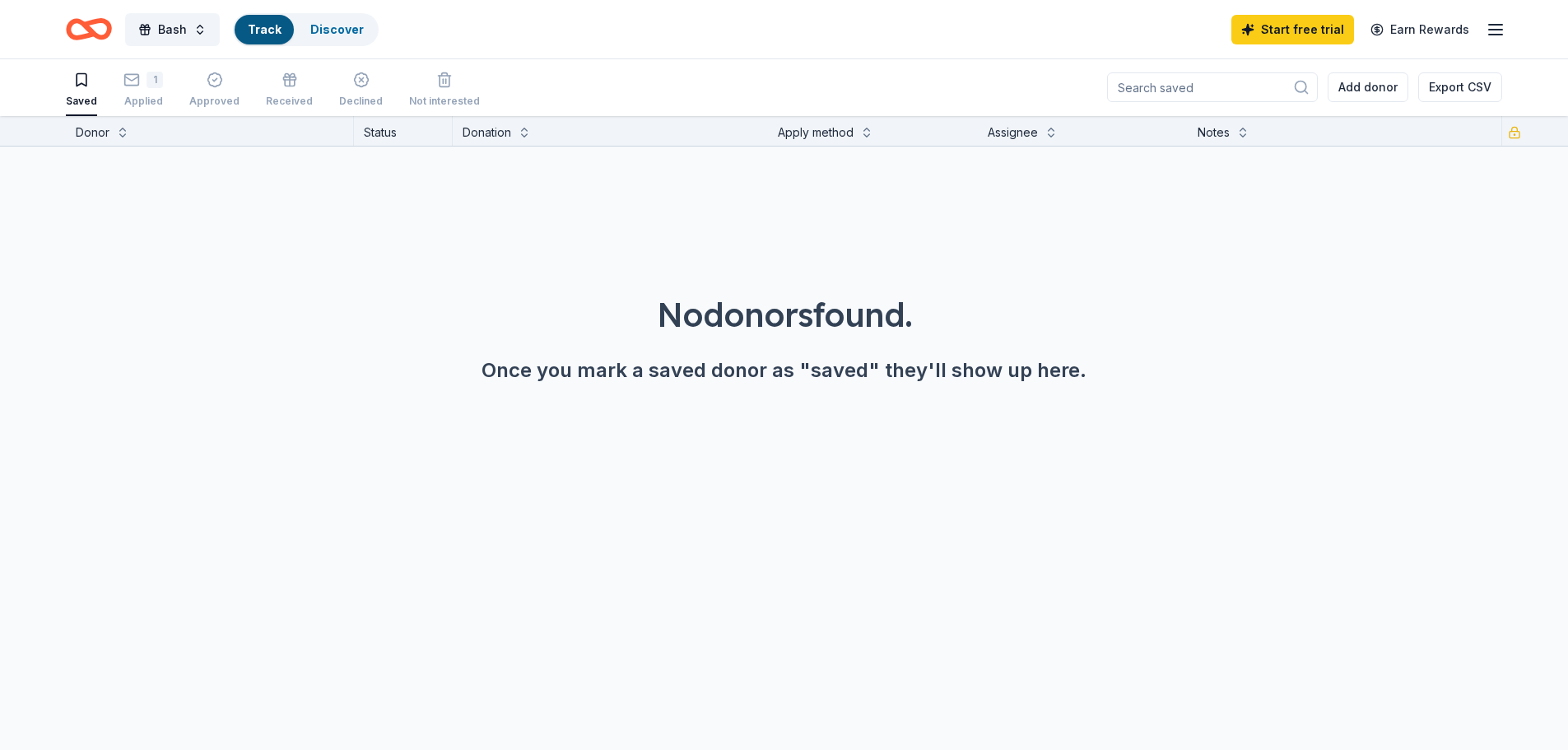
scroll to position [1, 0]
click at [140, 88] on div "1 Applied" at bounding box center [143, 89] width 40 height 36
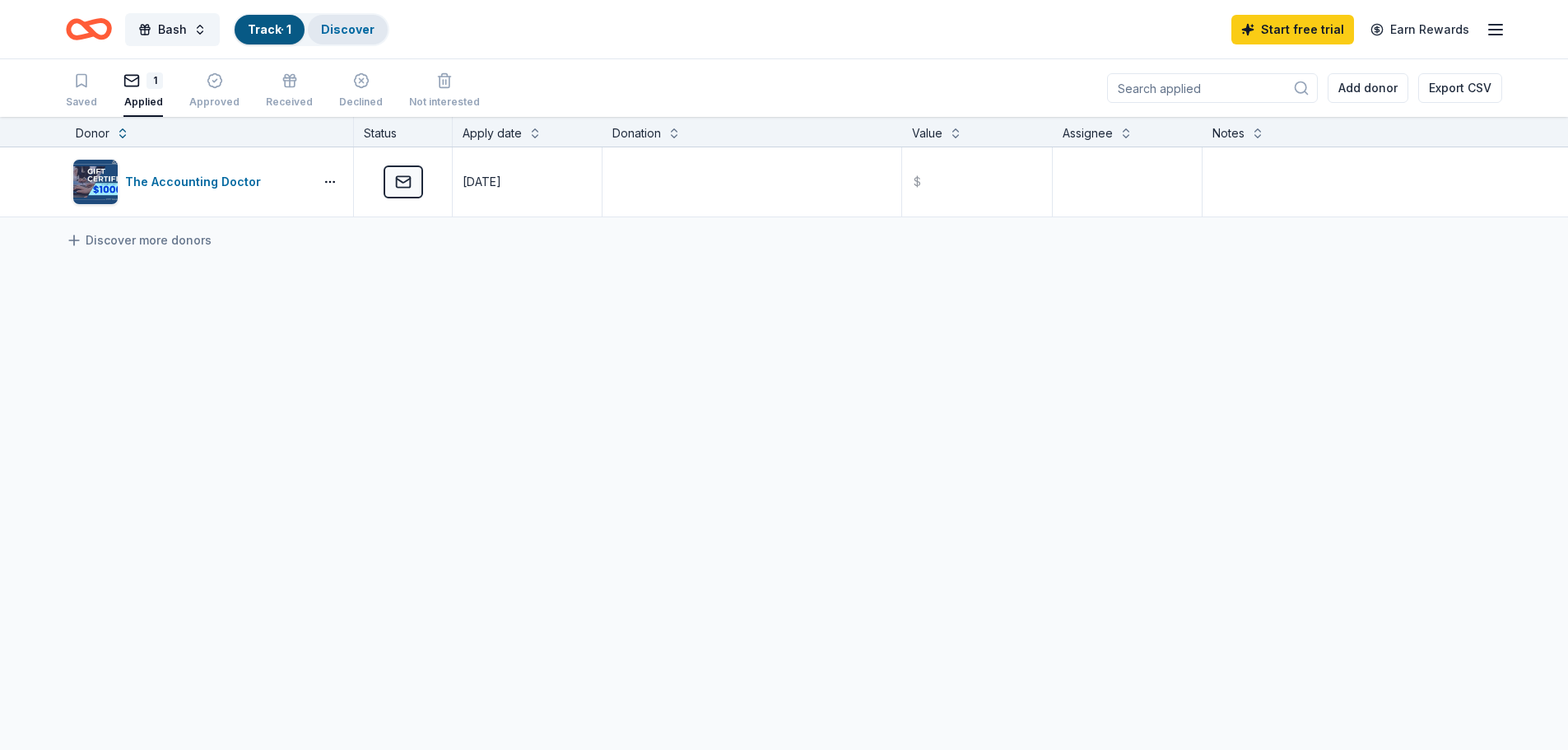
click at [356, 44] on div "Discover" at bounding box center [348, 29] width 80 height 30
click at [343, 32] on link "Discover" at bounding box center [347, 29] width 53 height 14
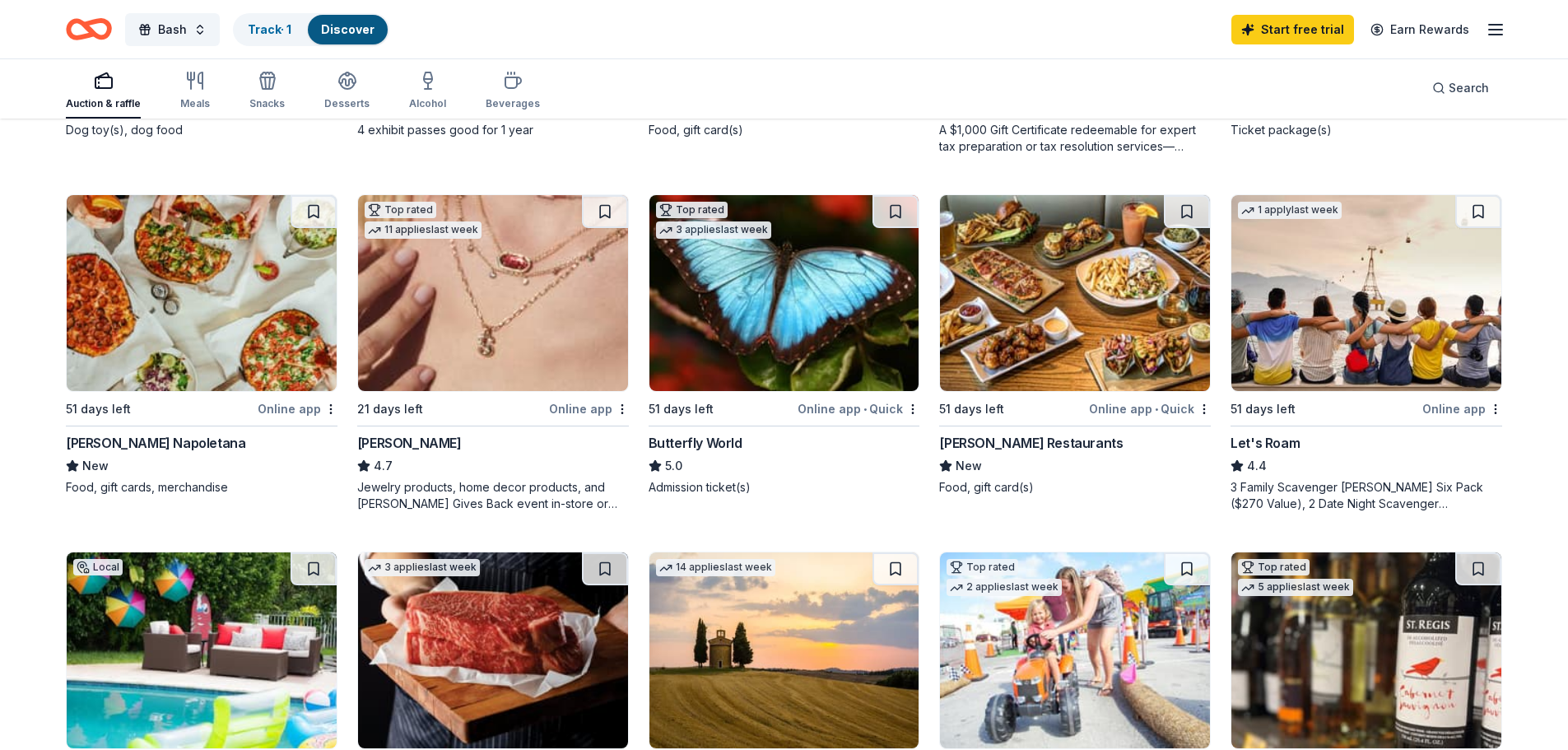
scroll to position [1152, 0]
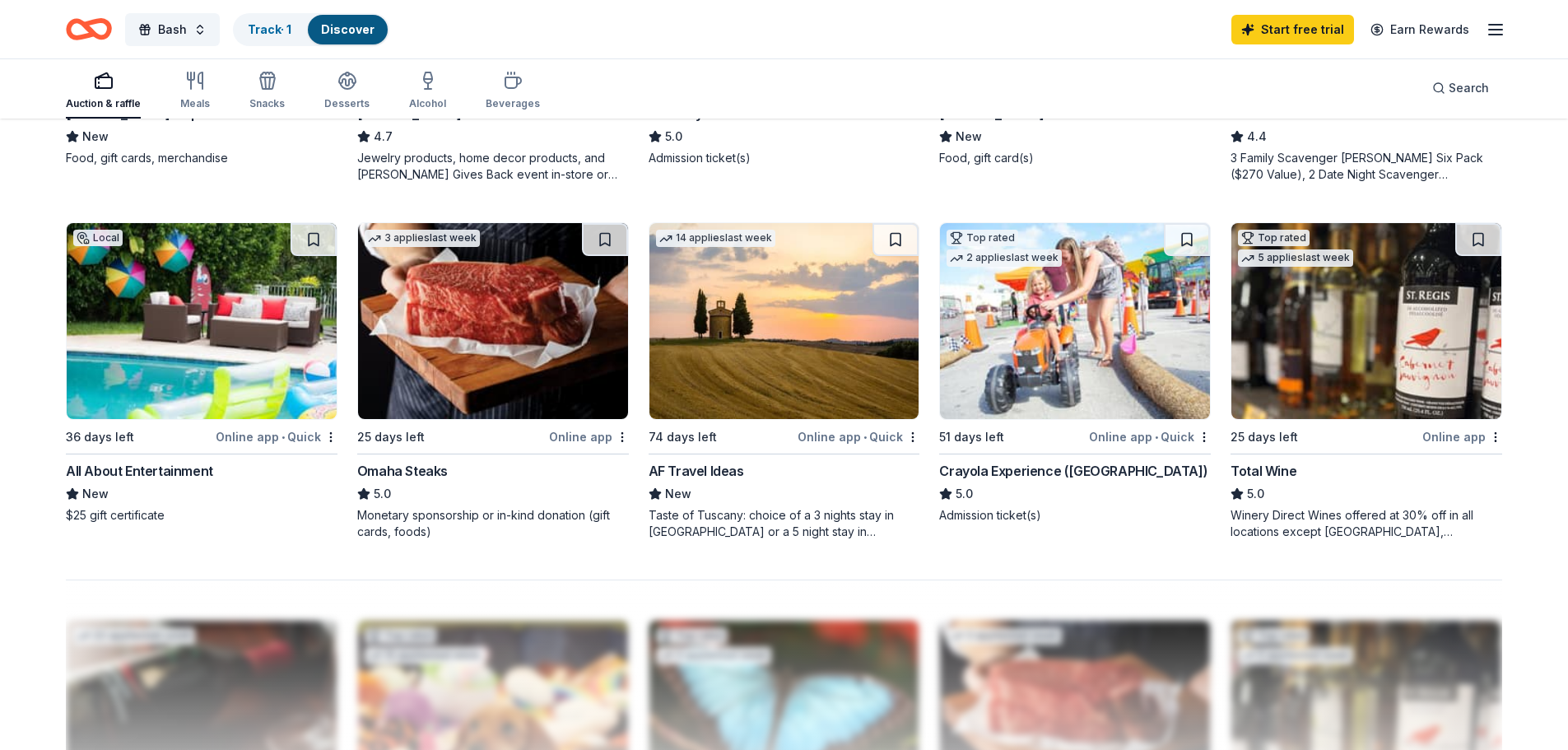
click at [821, 348] on img at bounding box center [785, 322] width 270 height 196
click at [163, 30] on span "Bash" at bounding box center [173, 29] width 29 height 19
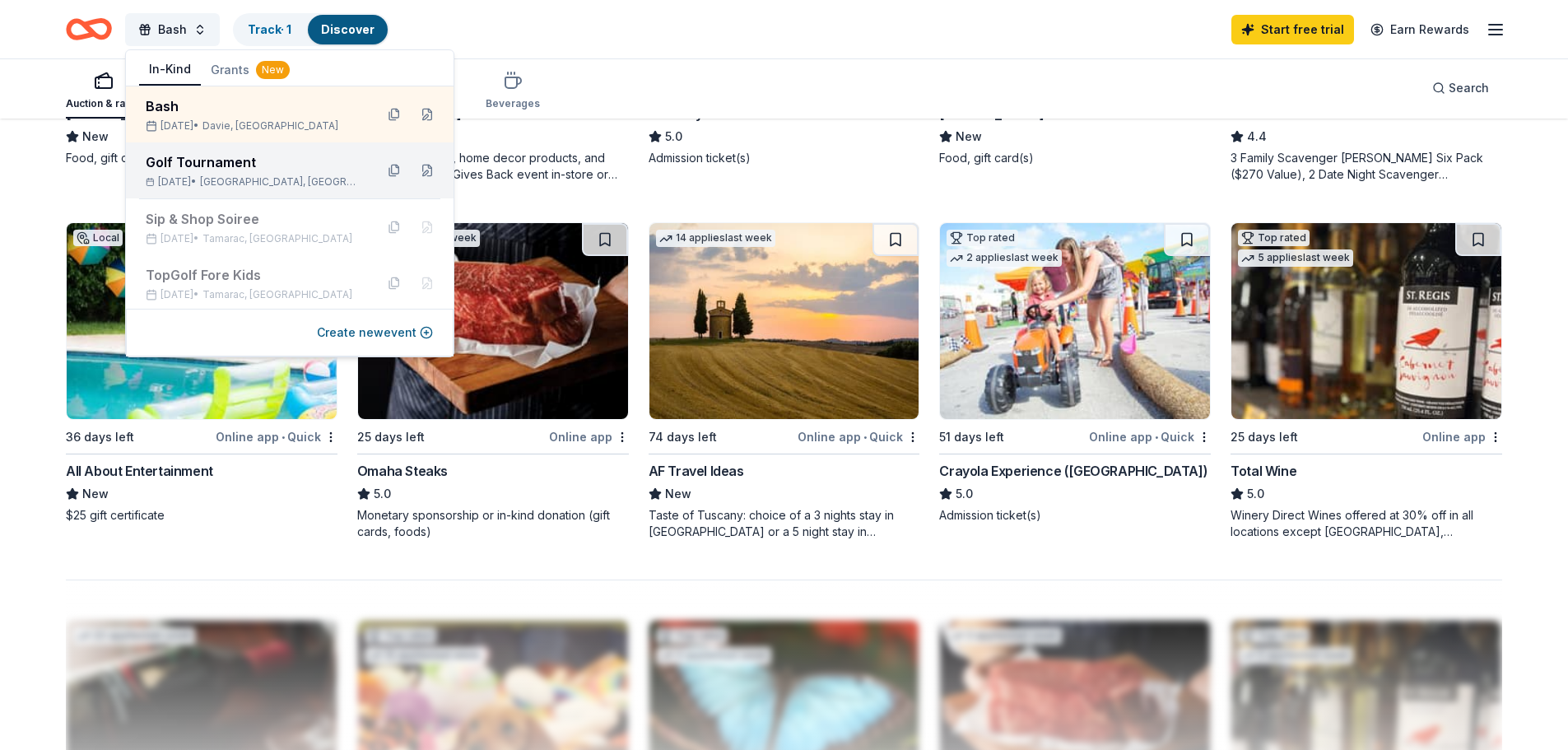
click at [208, 170] on div "Golf Tournament" at bounding box center [254, 162] width 216 height 19
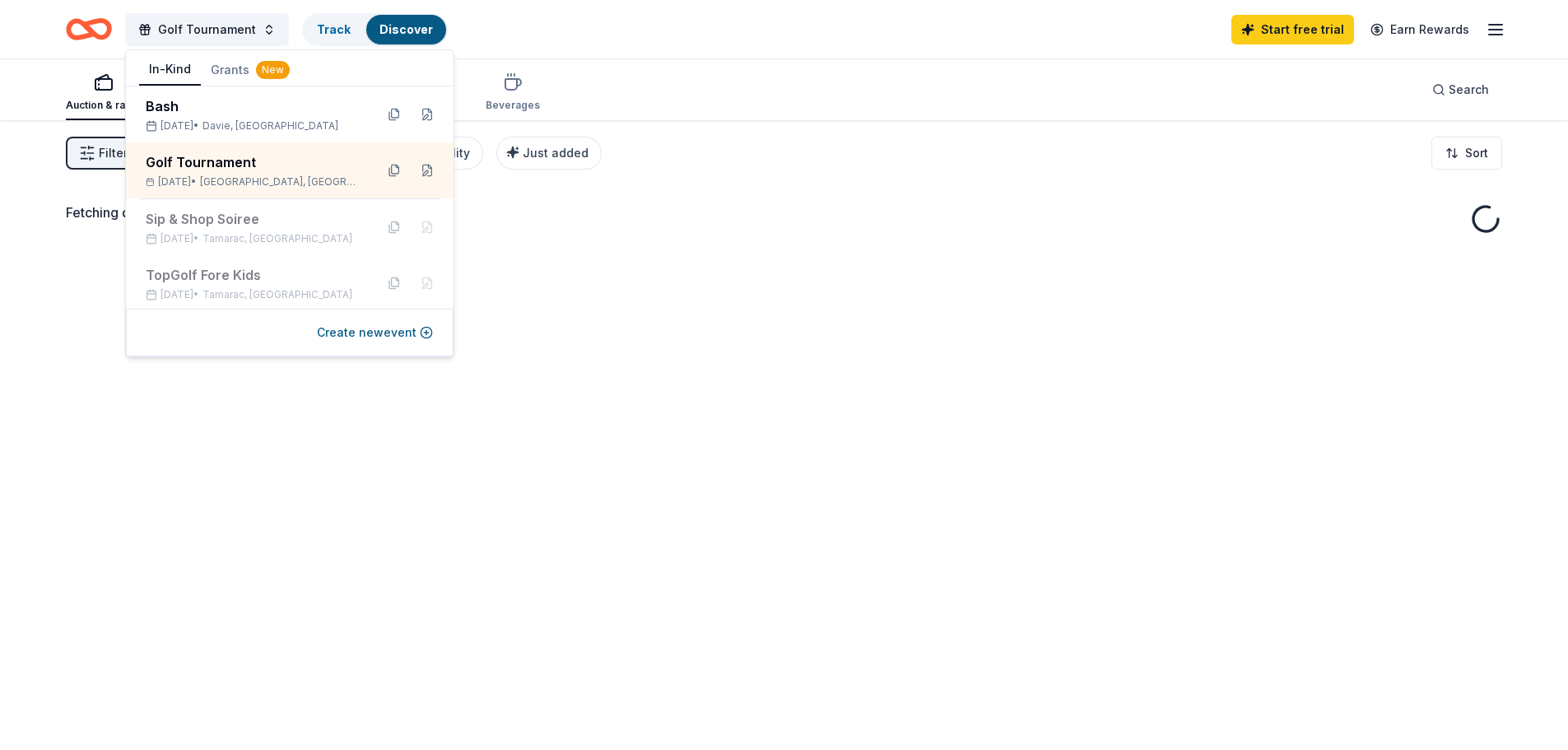
click at [835, 92] on div "Auction & raffle Meals Snacks Desserts Alcohol Beverages Search" at bounding box center [784, 89] width 1437 height 61
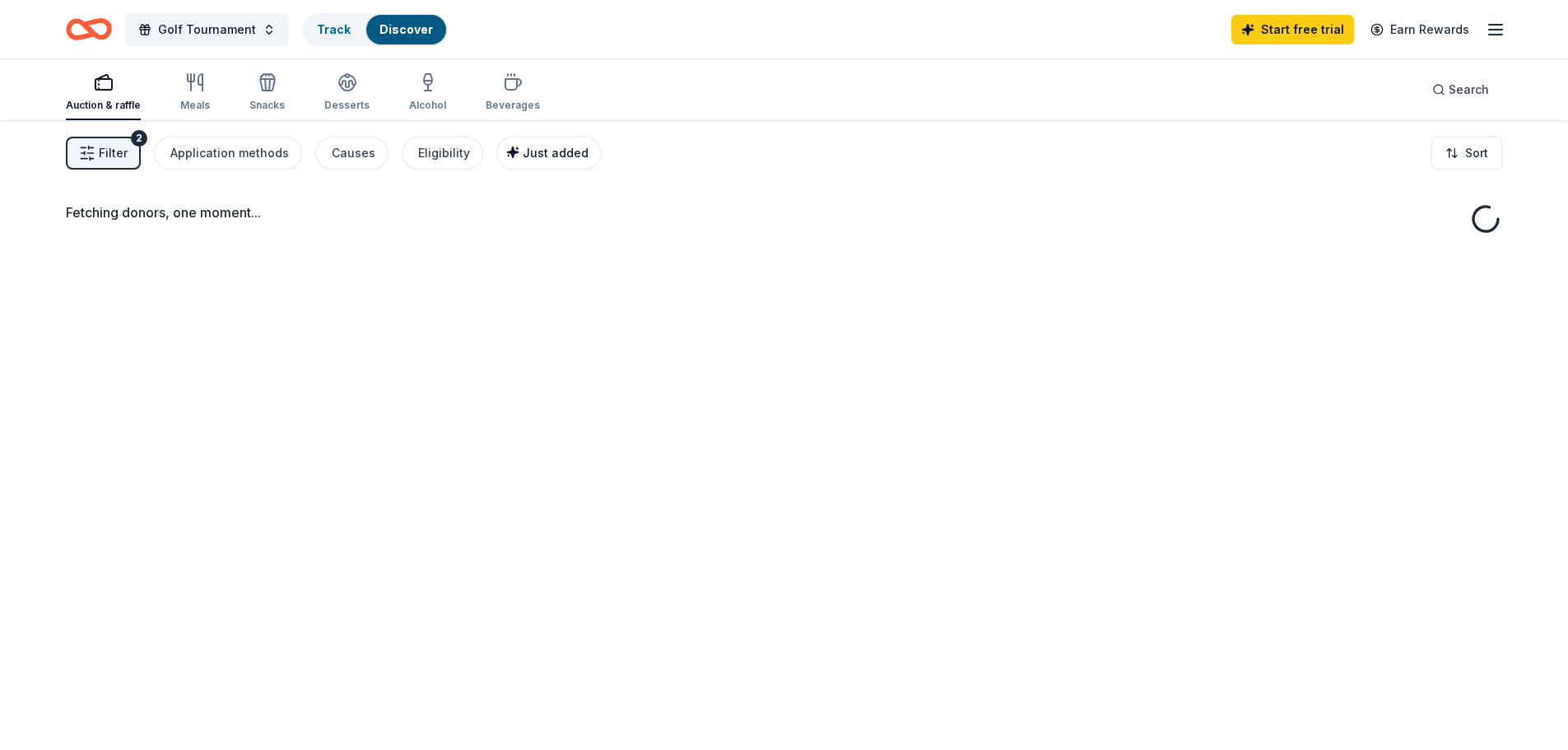
click at [526, 159] on span "Just added" at bounding box center [556, 153] width 66 height 14
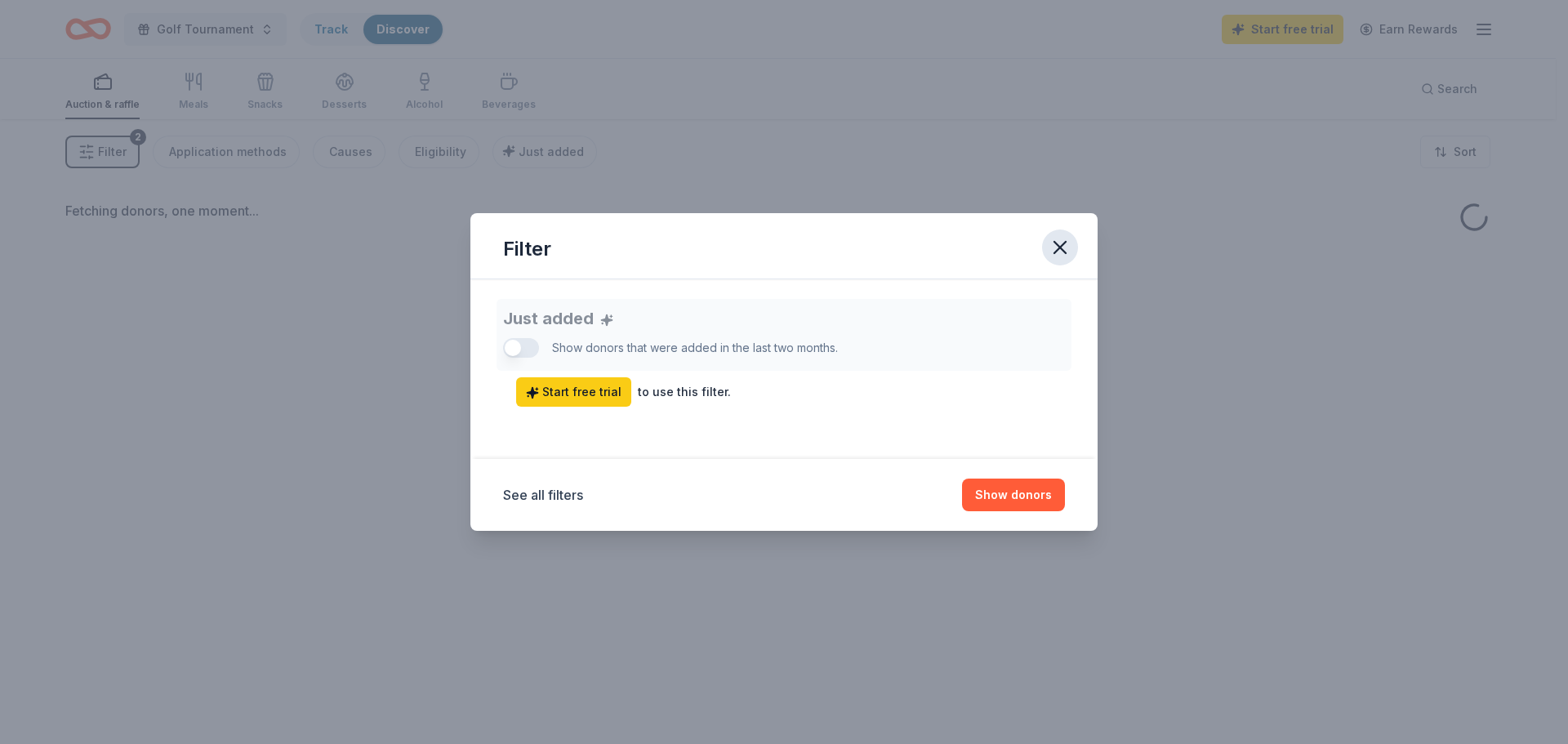
click at [1055, 249] on icon "button" at bounding box center [1060, 248] width 23 height 23
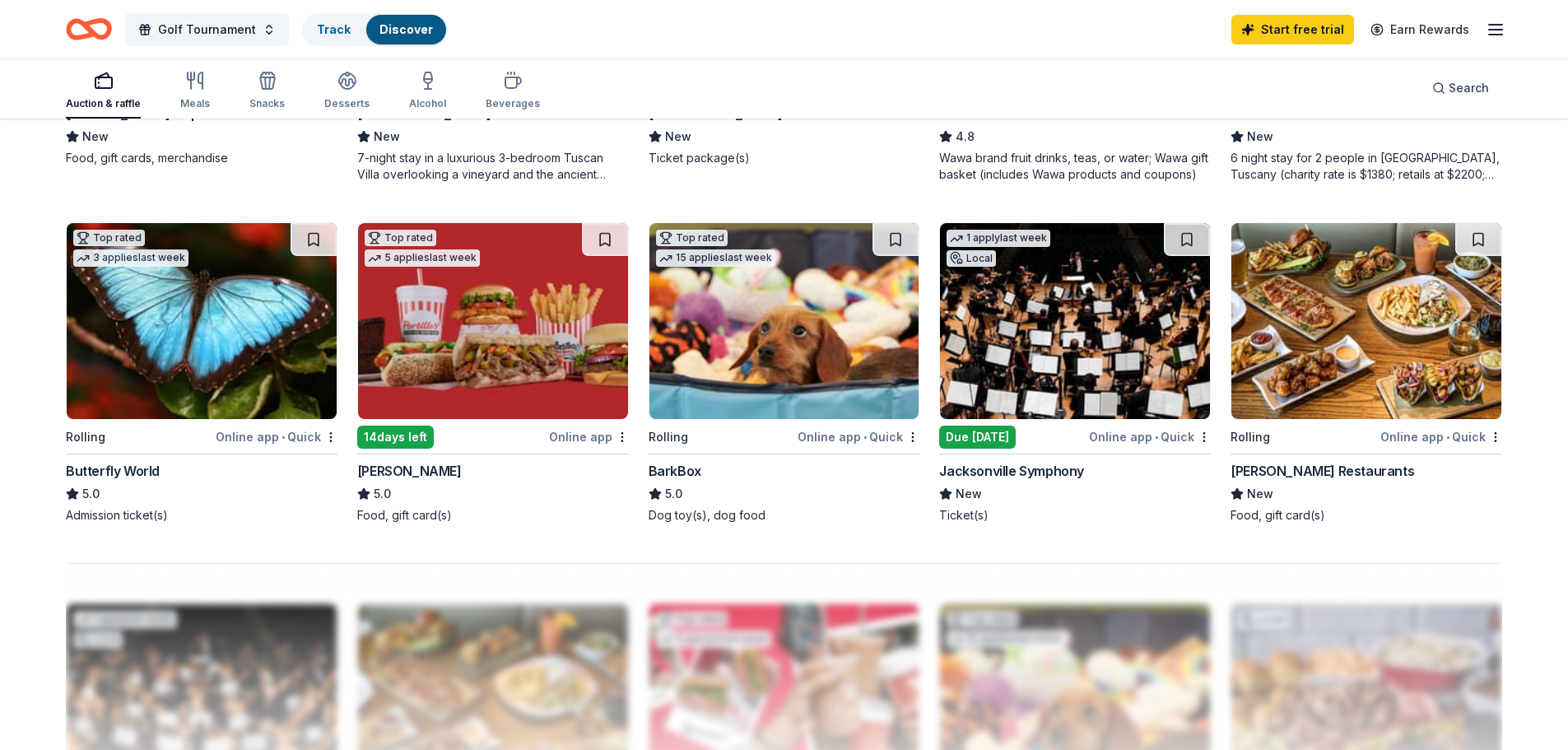
scroll to position [905, 0]
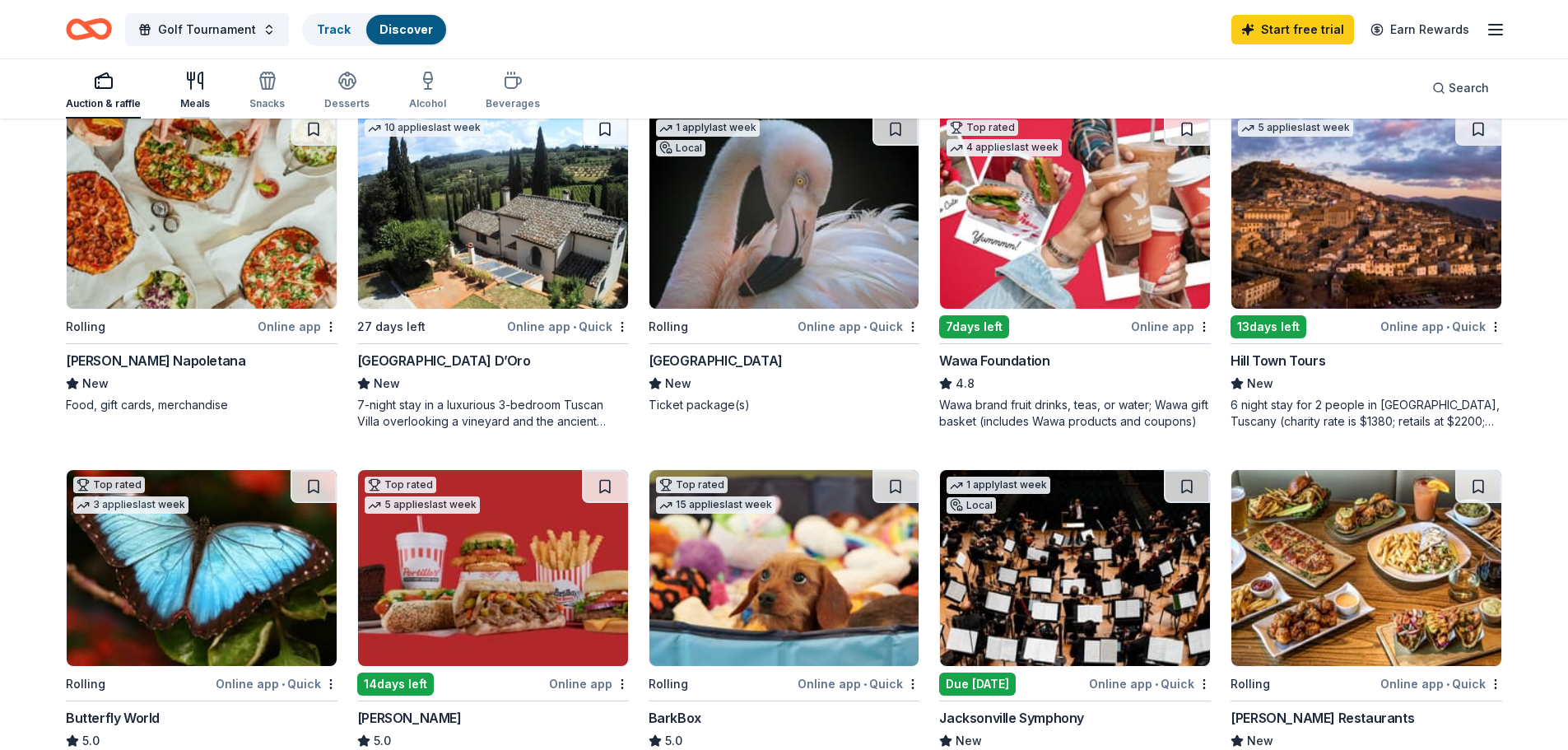
click at [197, 87] on icon "button" at bounding box center [195, 81] width 19 height 19
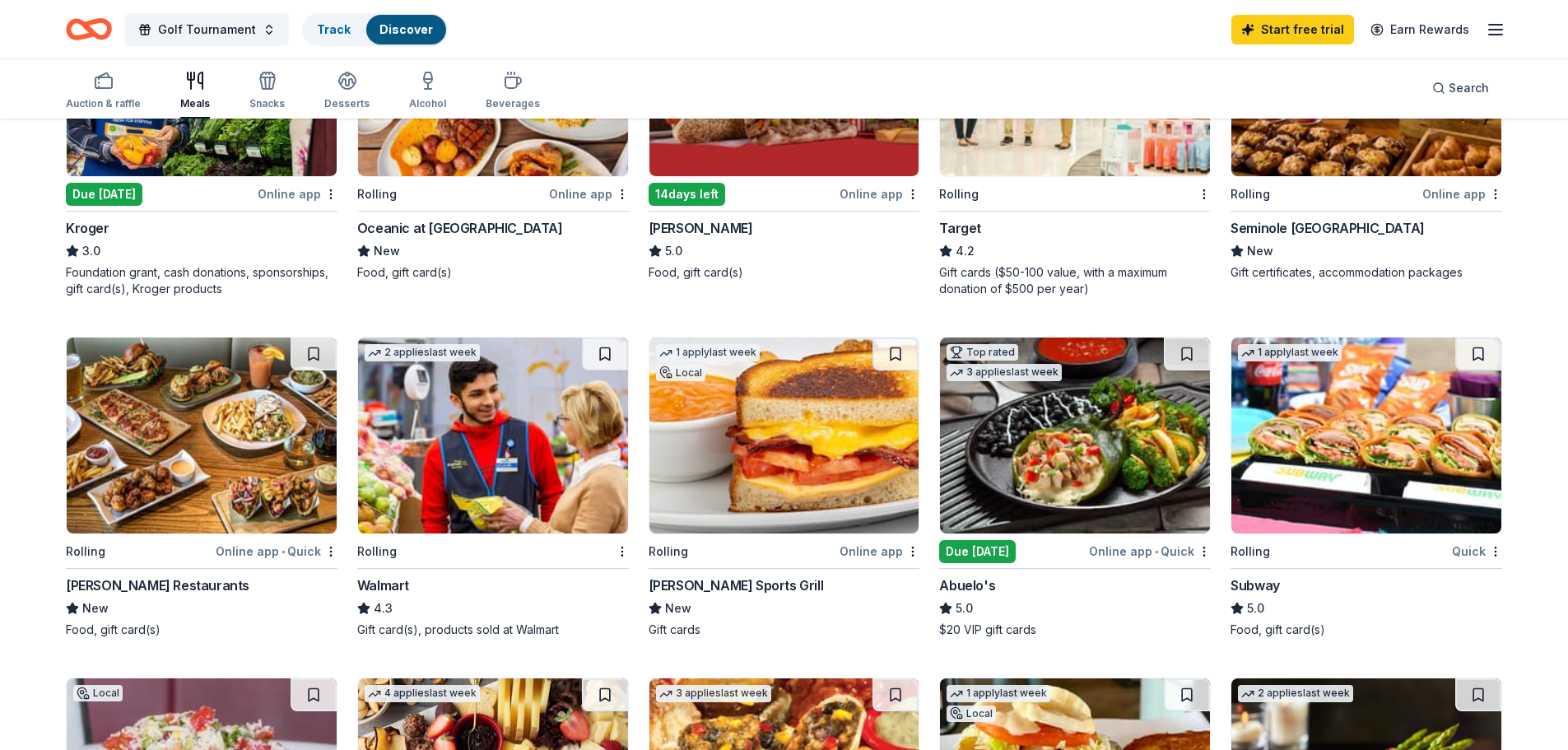
scroll to position [659, 0]
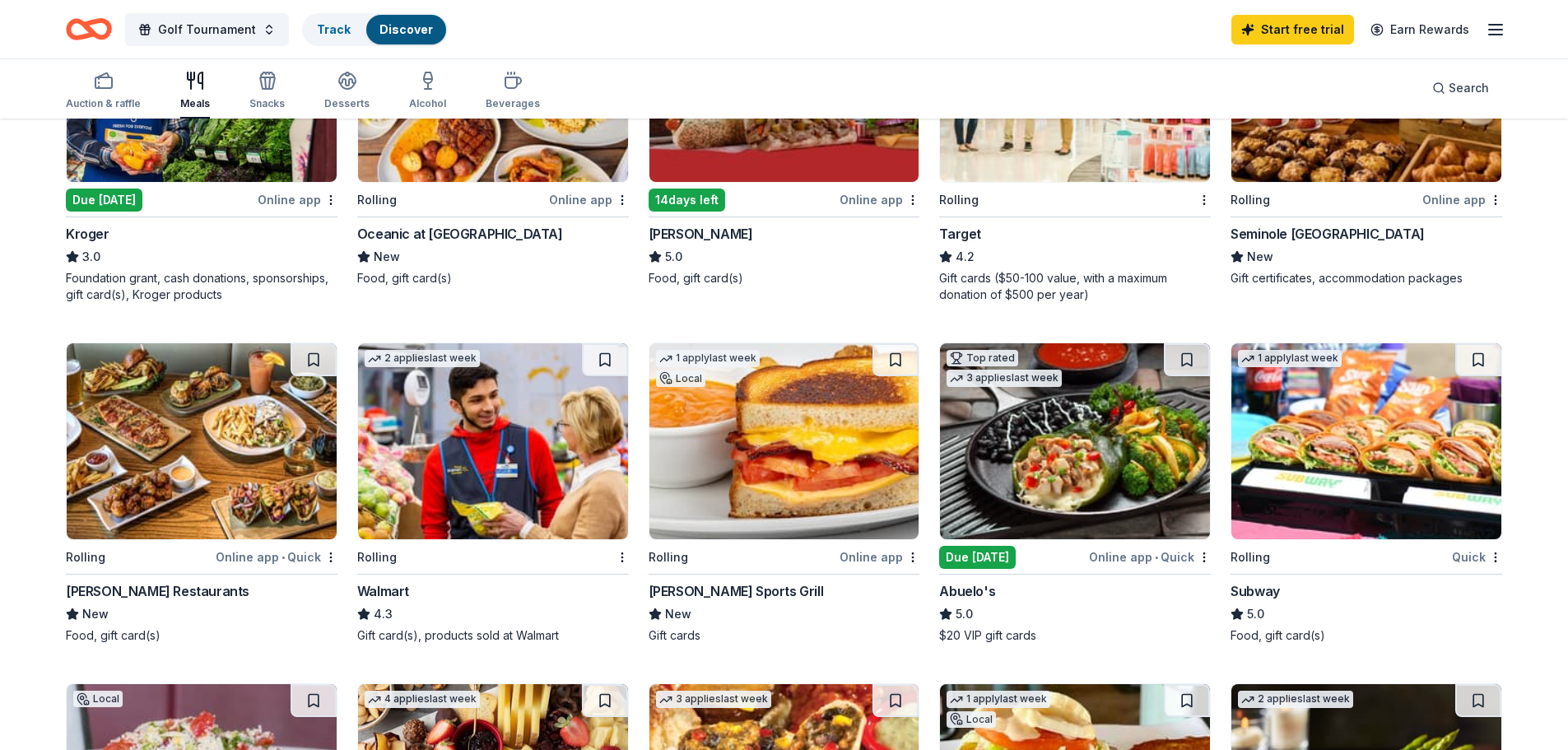
click at [791, 458] on img at bounding box center [785, 441] width 270 height 196
drag, startPoint x: 258, startPoint y: 84, endPoint x: 284, endPoint y: 62, distance: 34.1
click at [260, 84] on icon "button" at bounding box center [267, 84] width 15 height 12
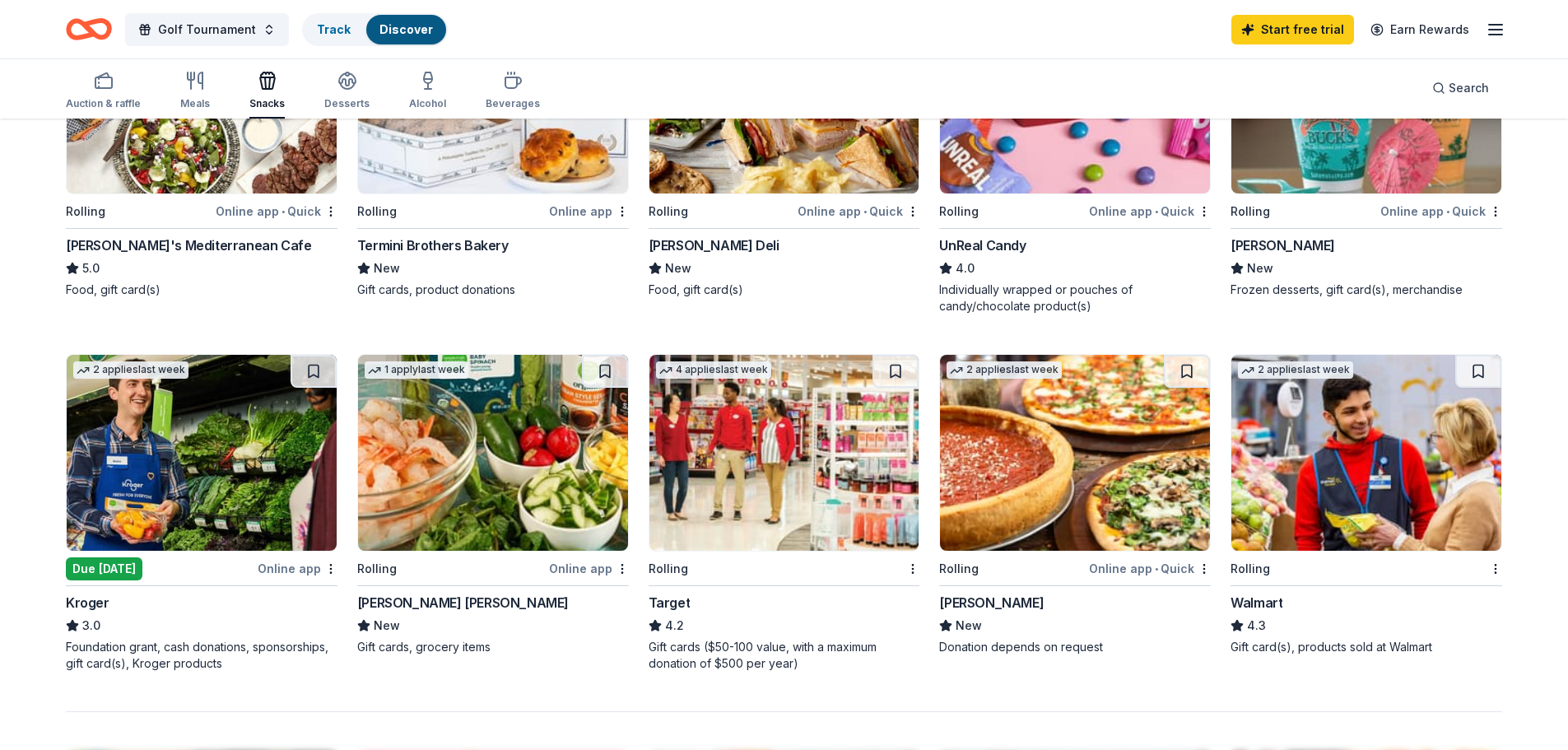
scroll to position [1317, 0]
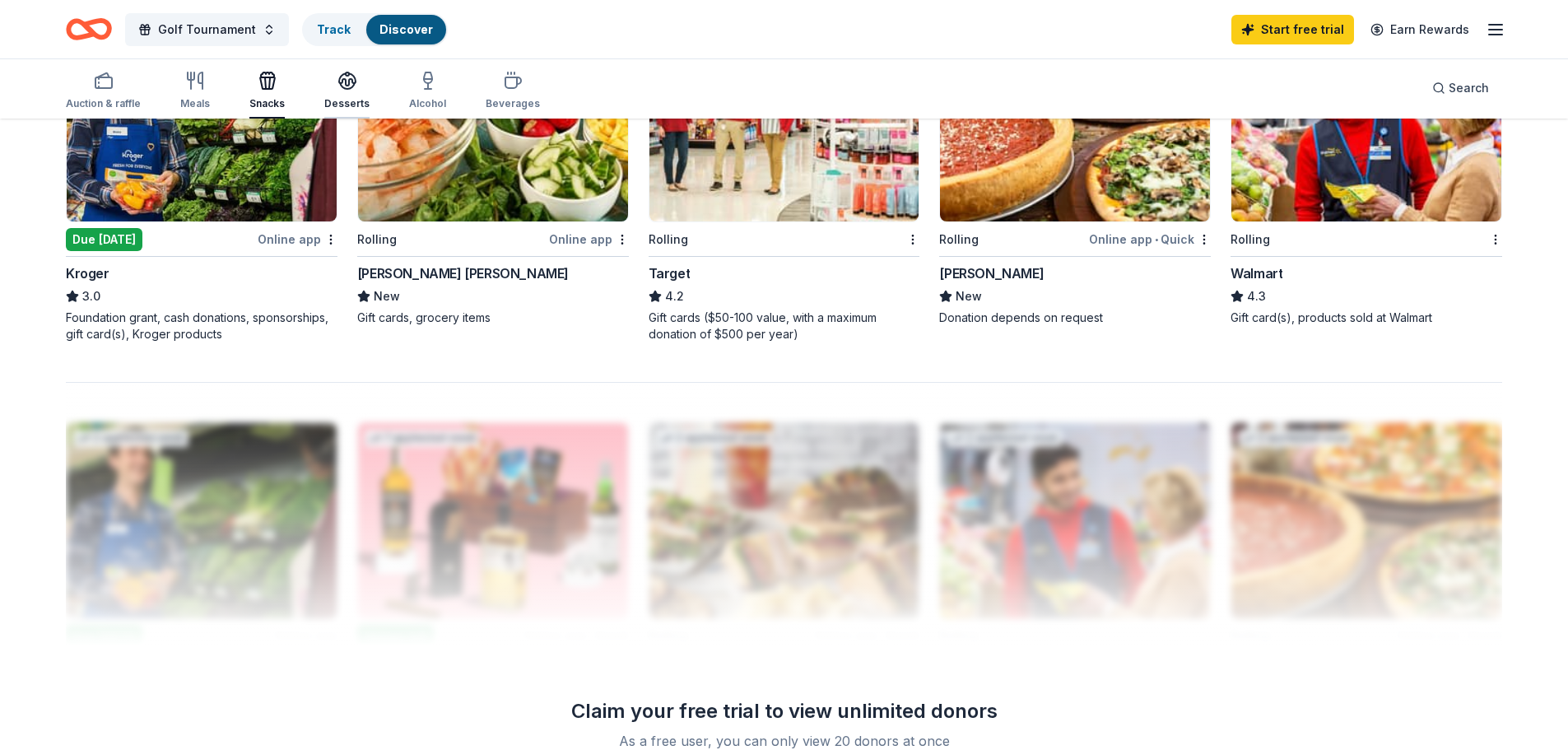
click at [348, 81] on icon "button" at bounding box center [347, 79] width 17 height 13
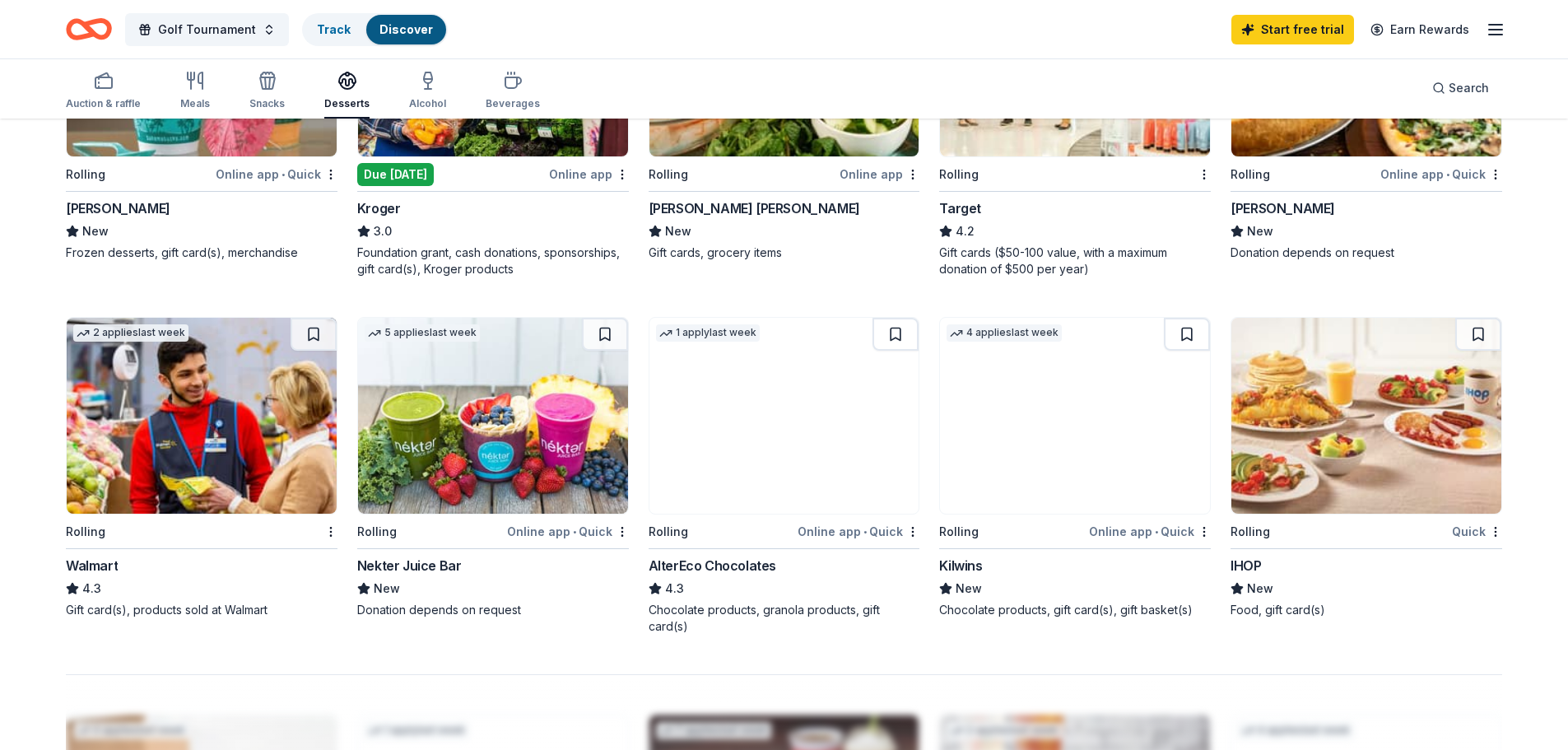
scroll to position [1071, 0]
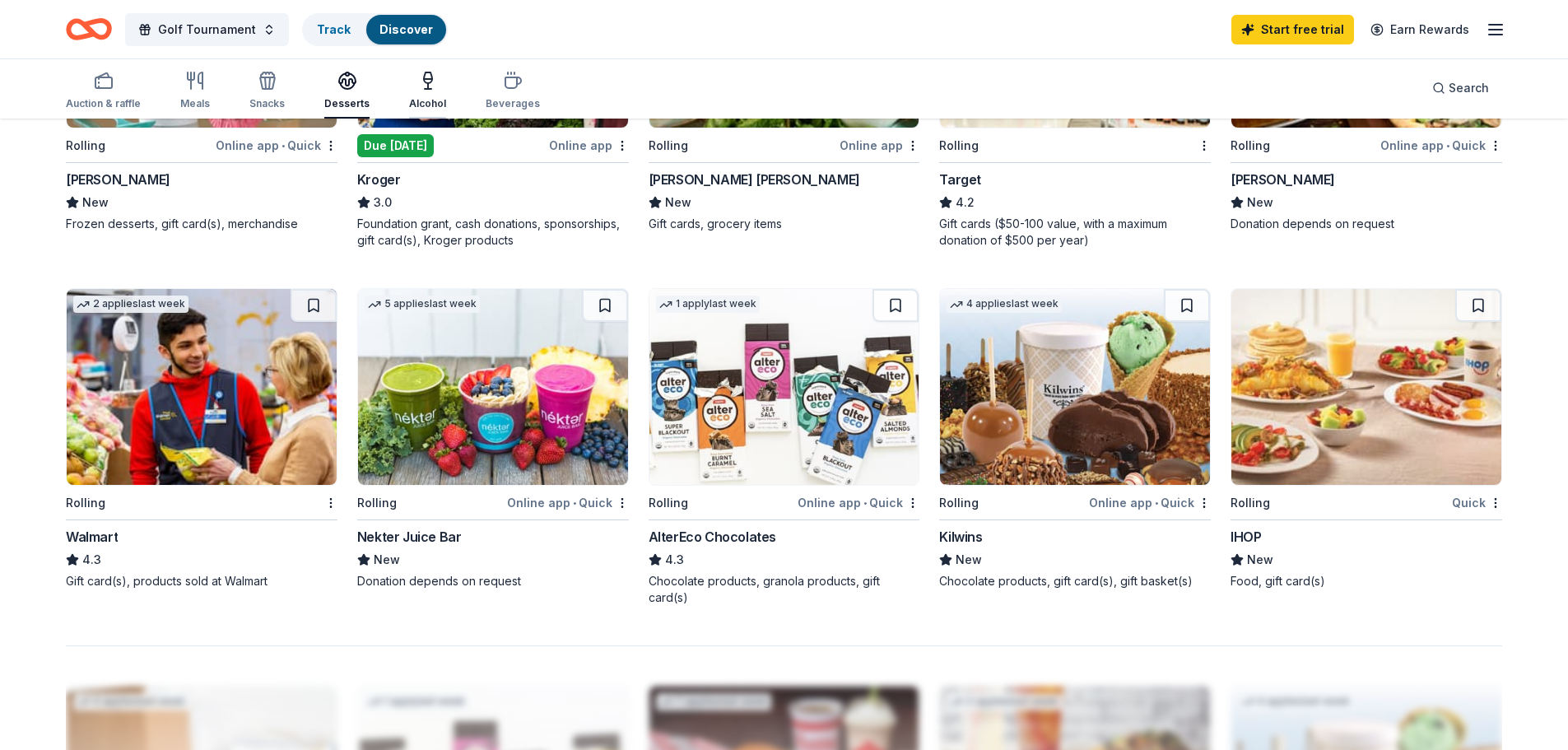
click at [430, 109] on div "Alcohol" at bounding box center [427, 104] width 37 height 14
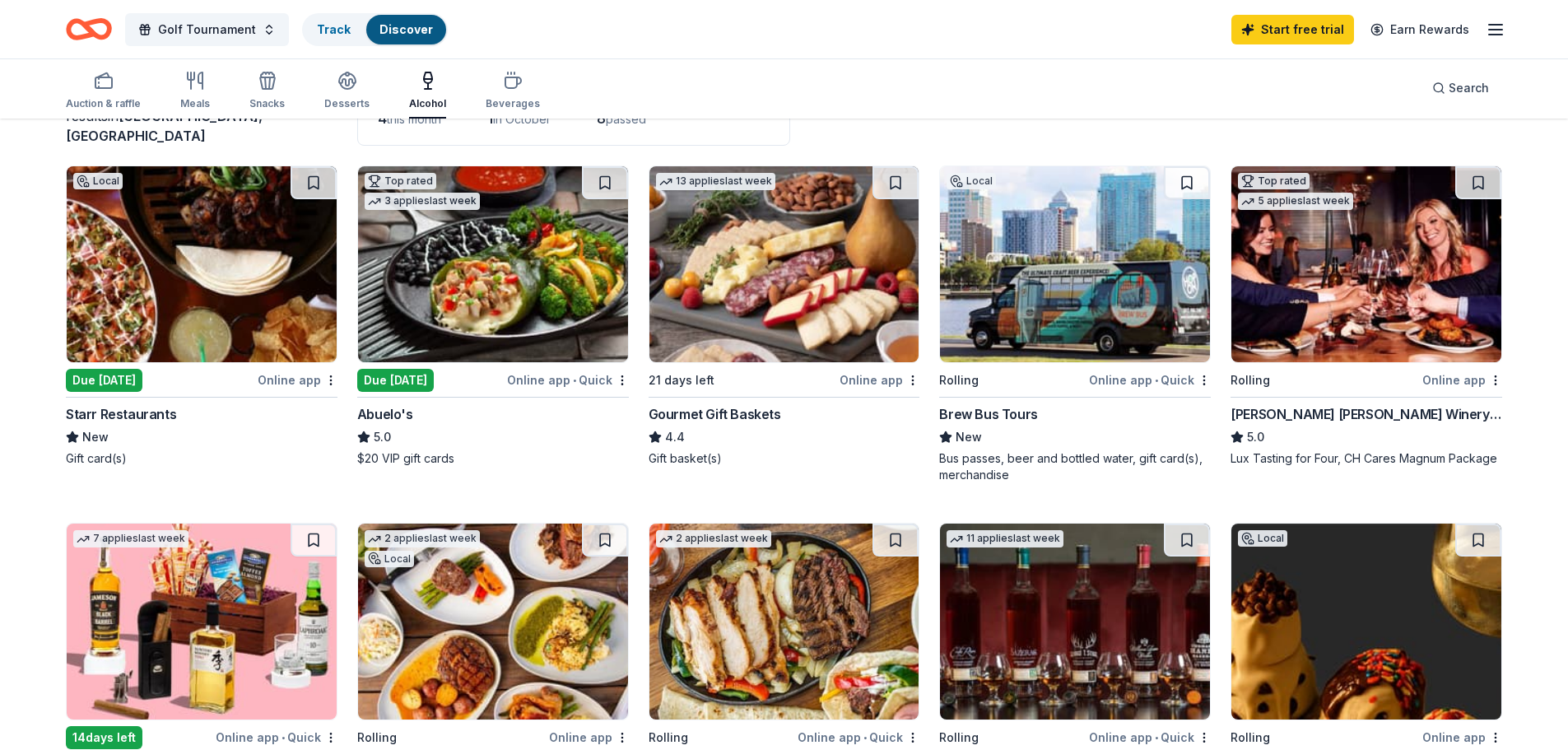
scroll to position [247, 0]
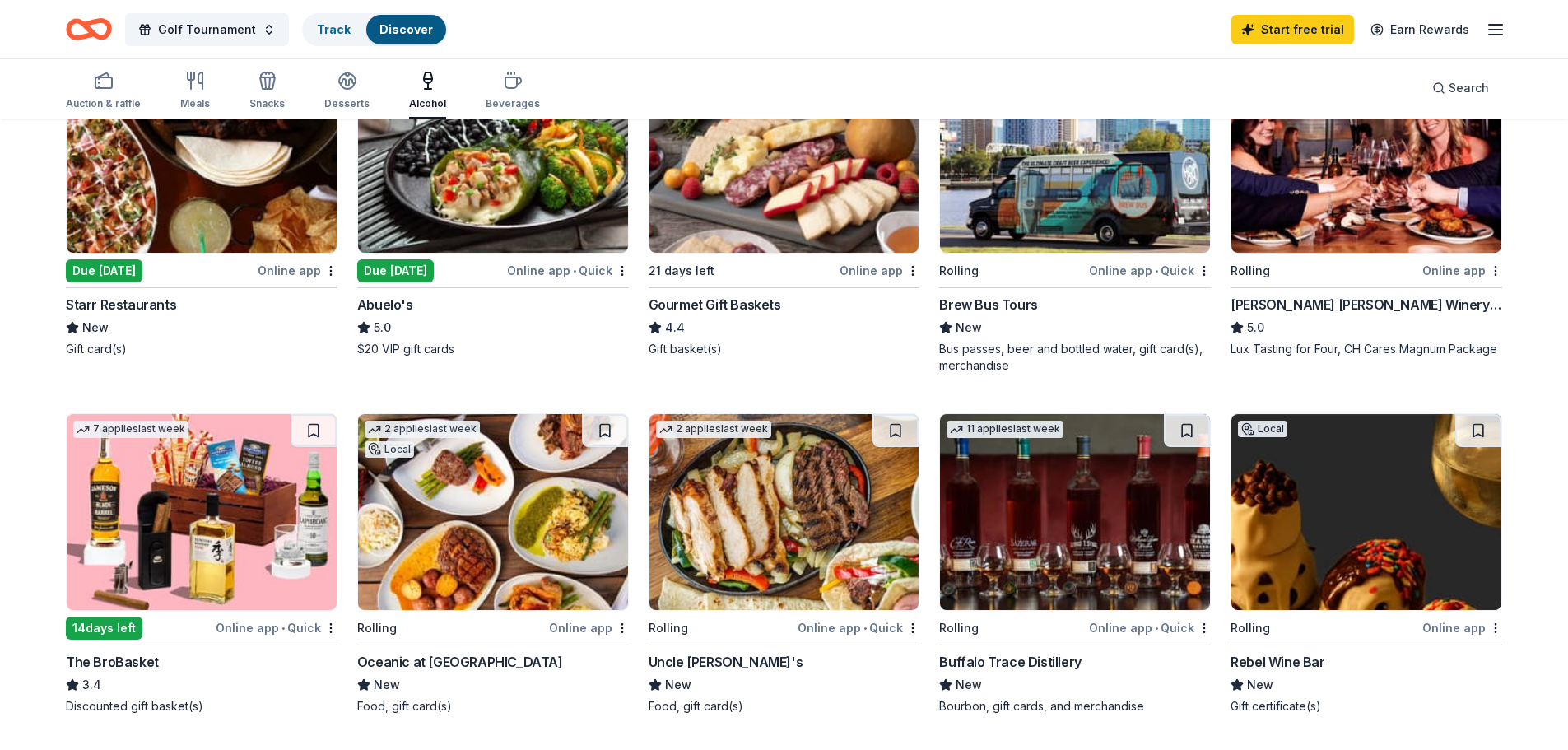
click at [1336, 520] on img at bounding box center [1367, 512] width 270 height 196
click at [1318, 233] on img at bounding box center [1367, 154] width 270 height 196
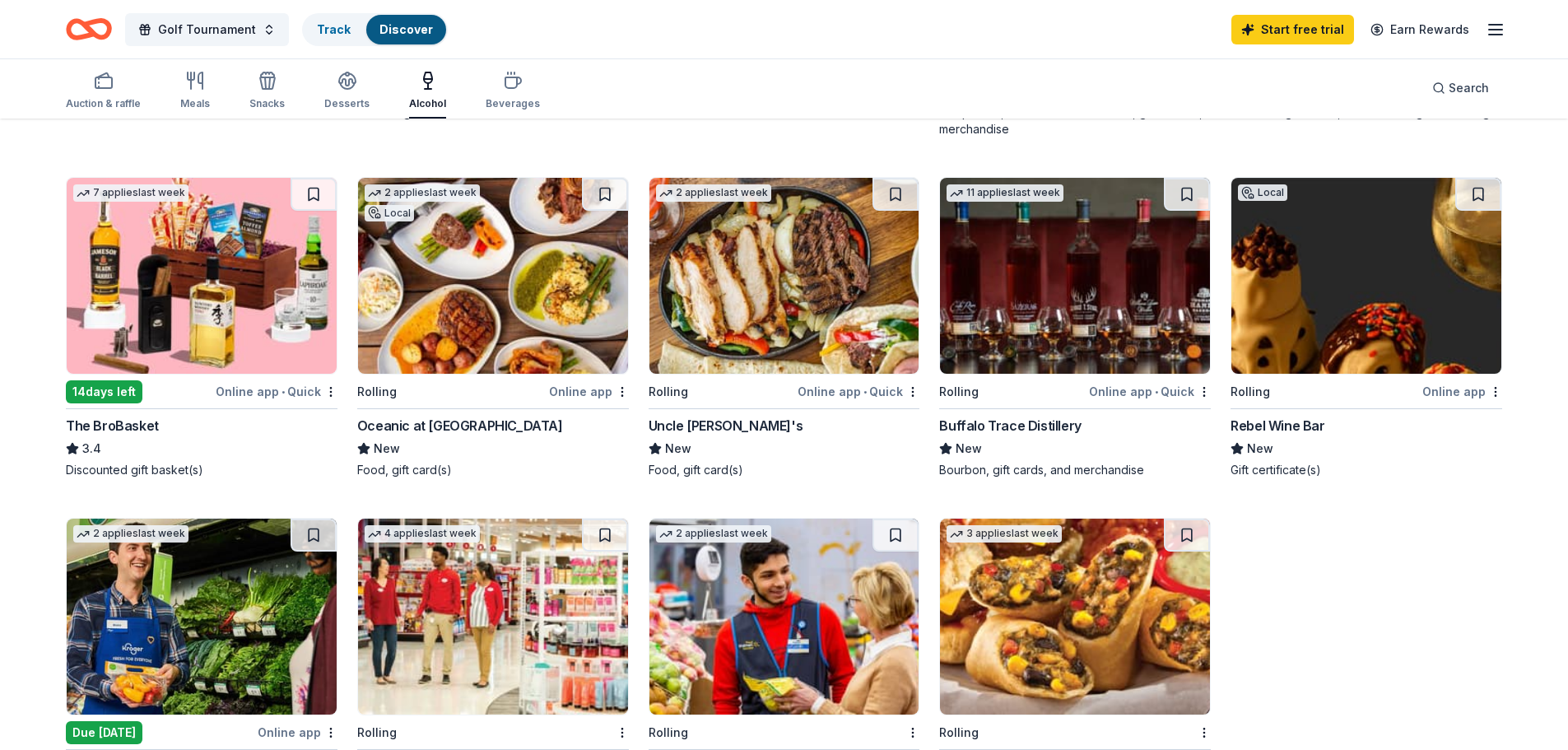
scroll to position [659, 0]
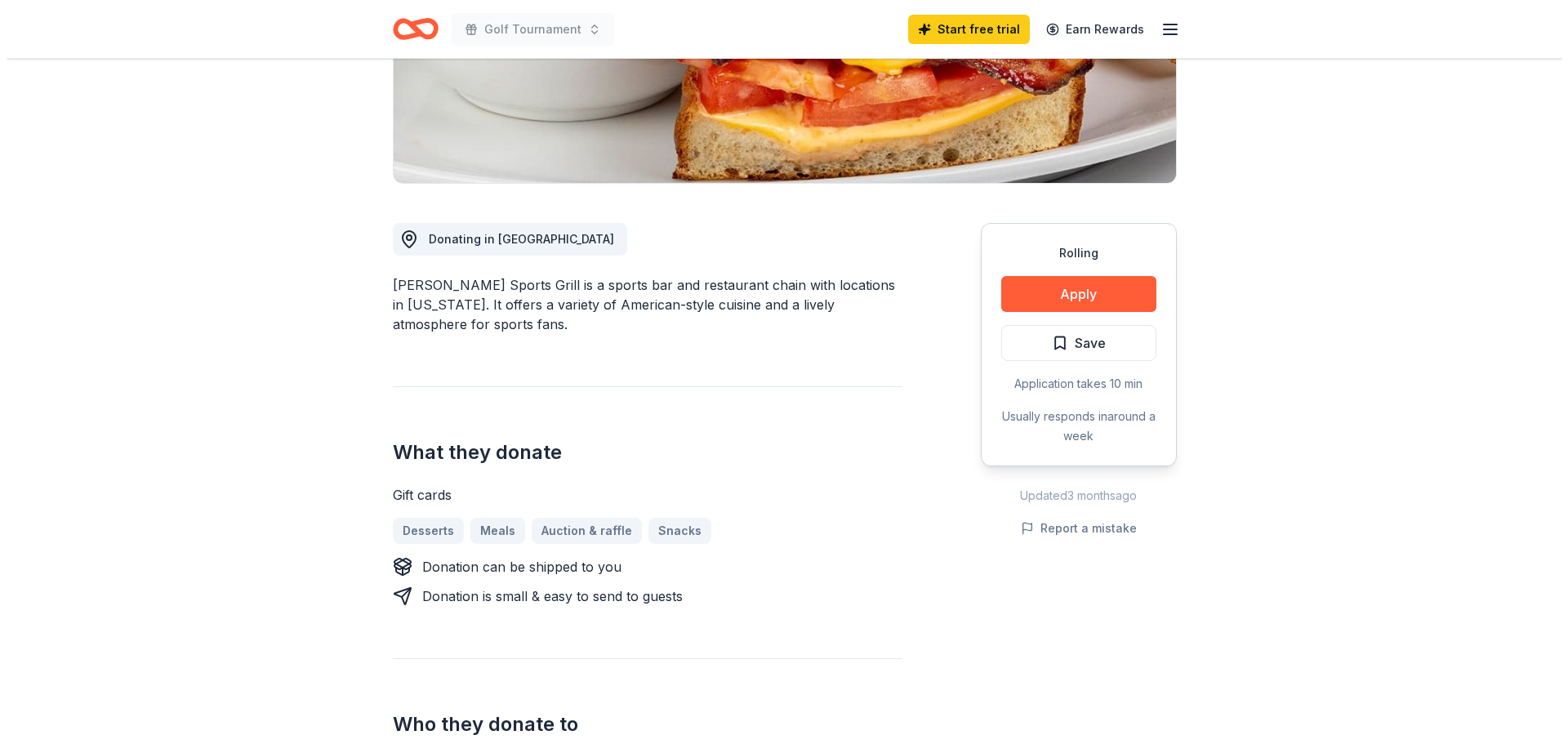
scroll to position [409, 0]
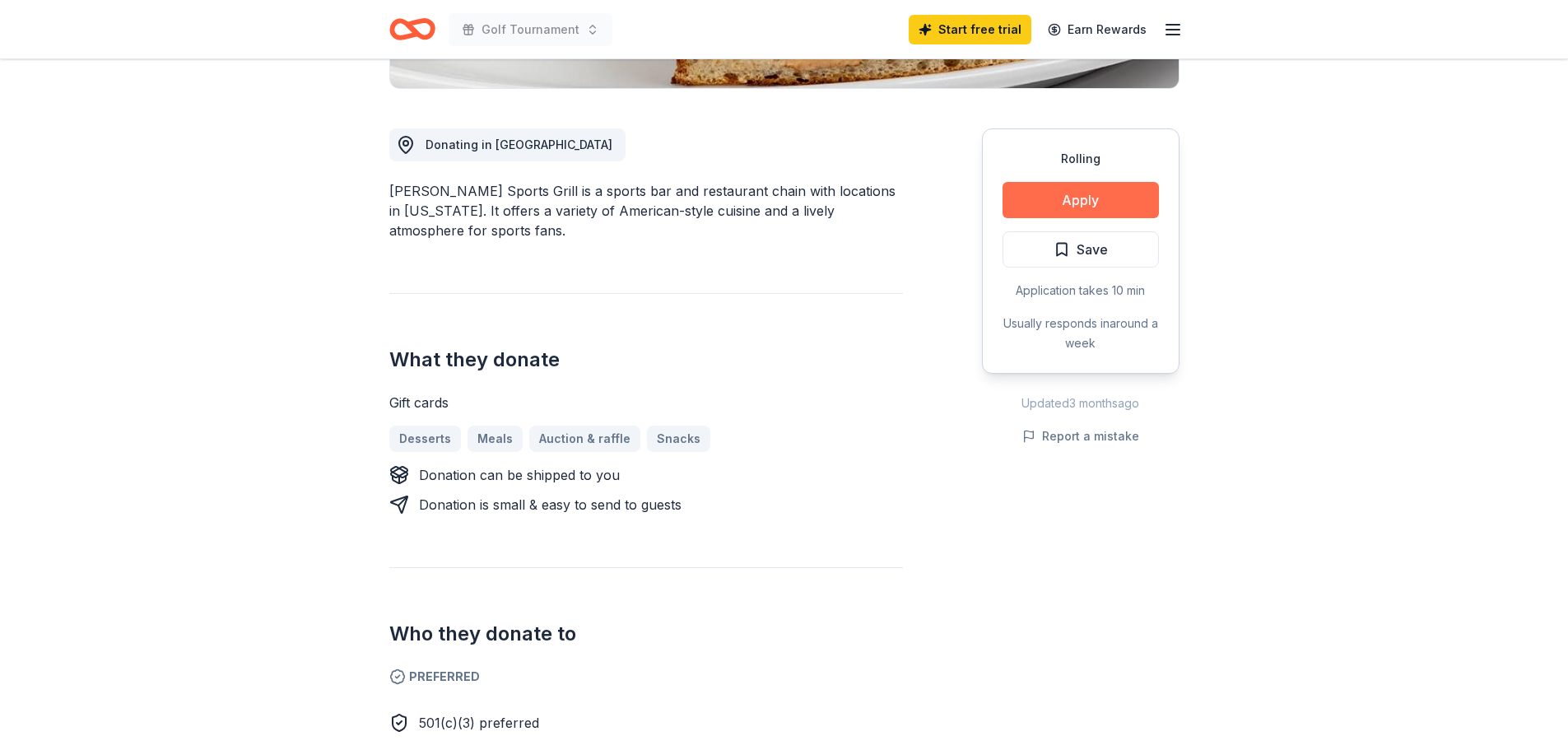
click at [1049, 193] on button "Apply" at bounding box center [1080, 199] width 156 height 36
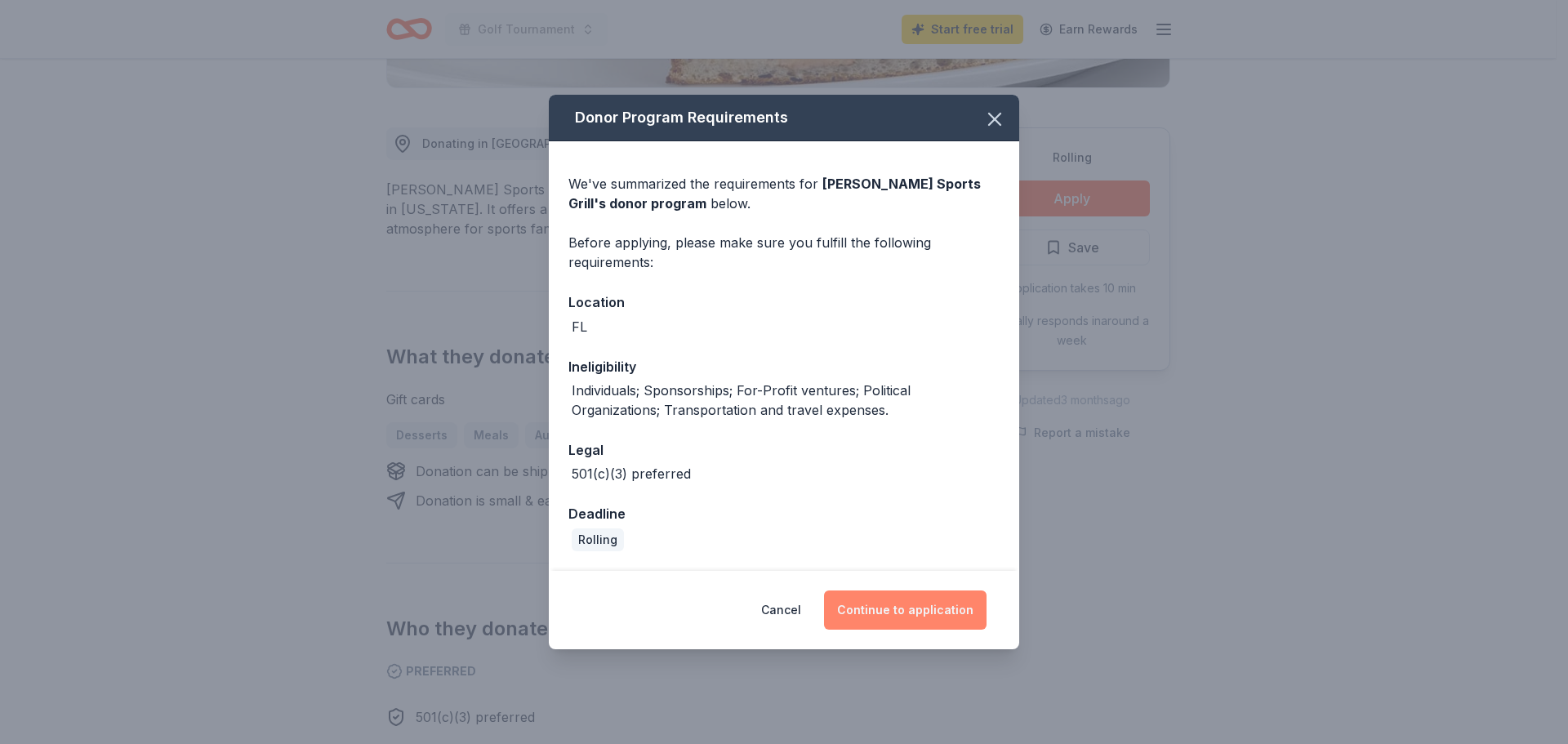
click at [930, 613] on button "Continue to application" at bounding box center [905, 610] width 163 height 40
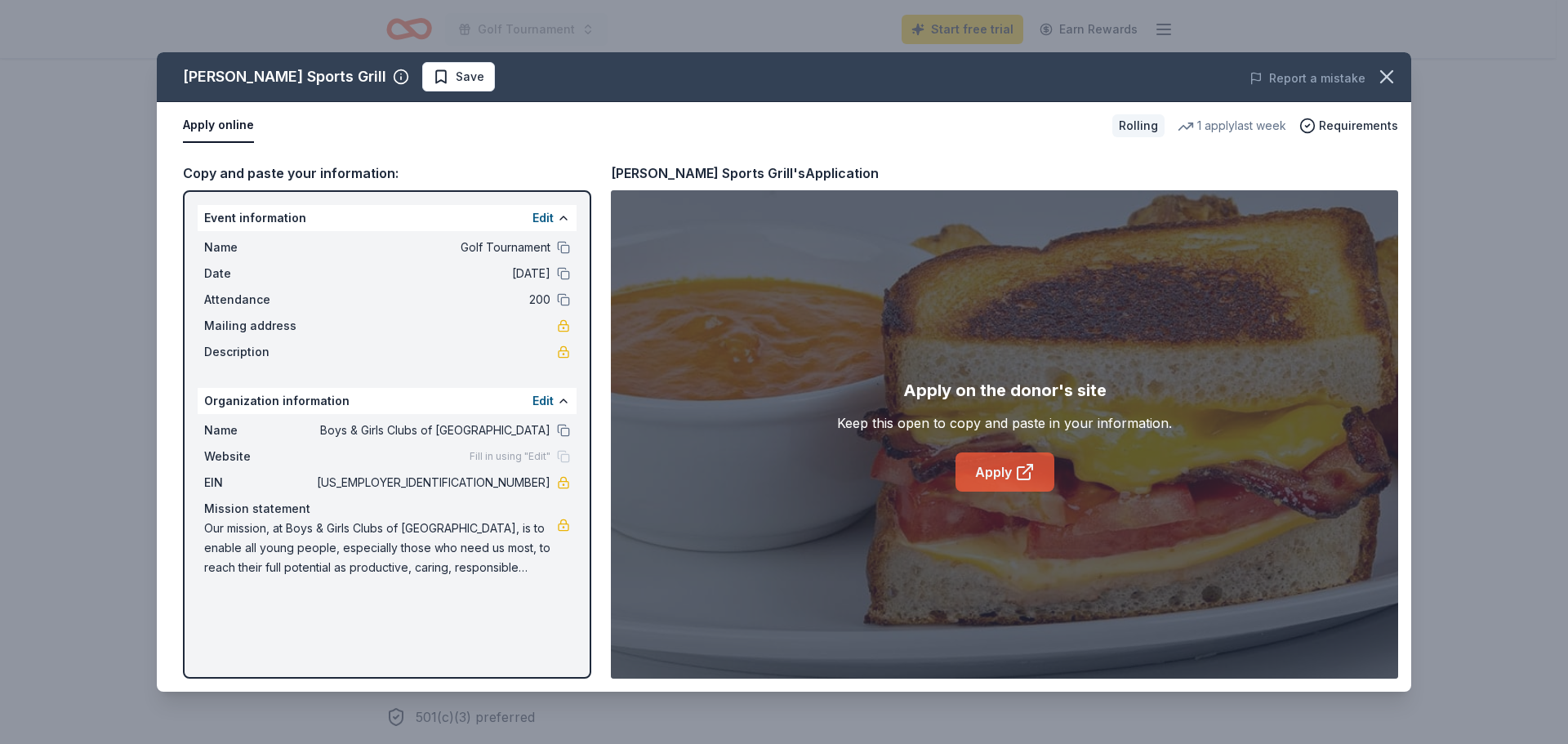
click at [1027, 465] on icon at bounding box center [1029, 466] width 5 height 5
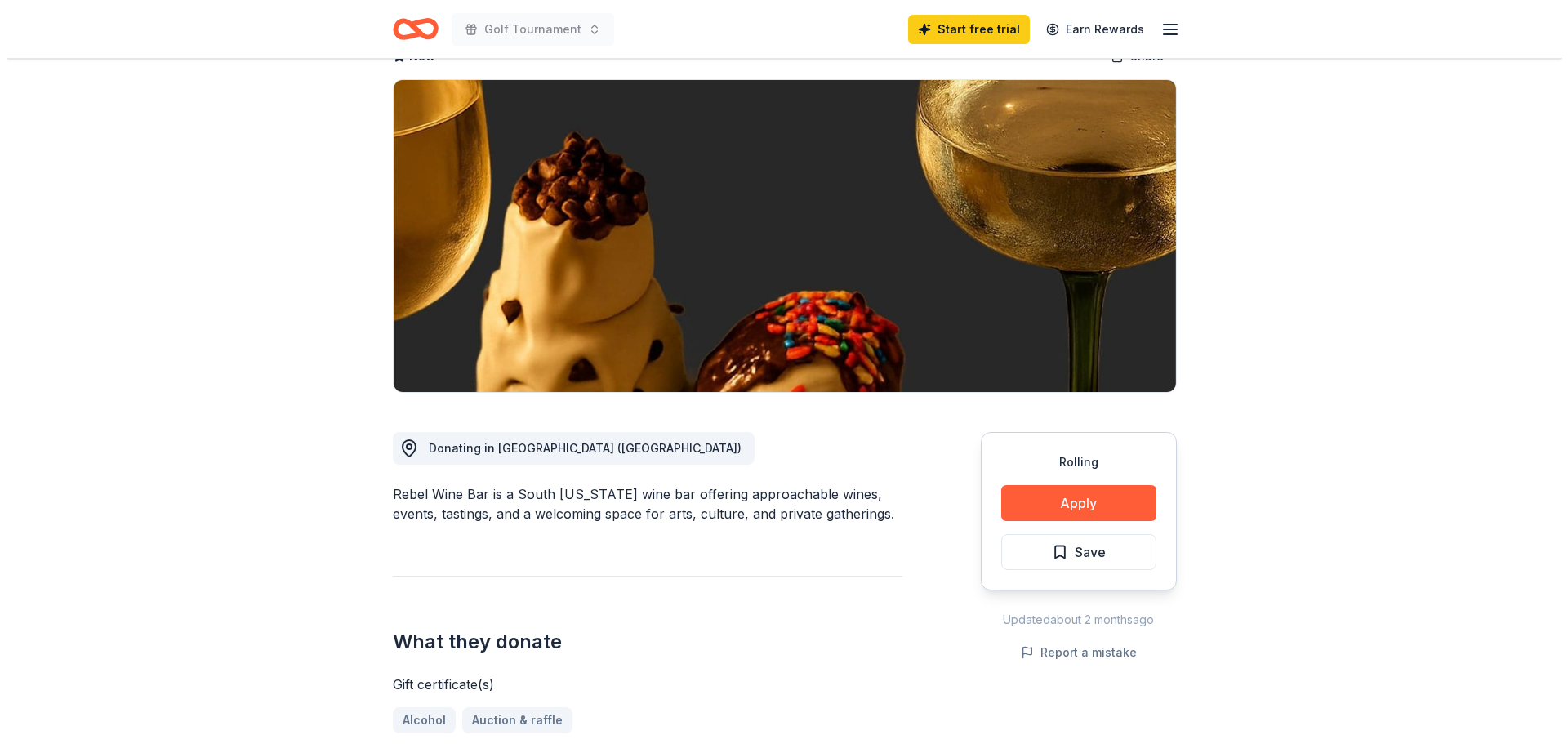
scroll to position [82, 0]
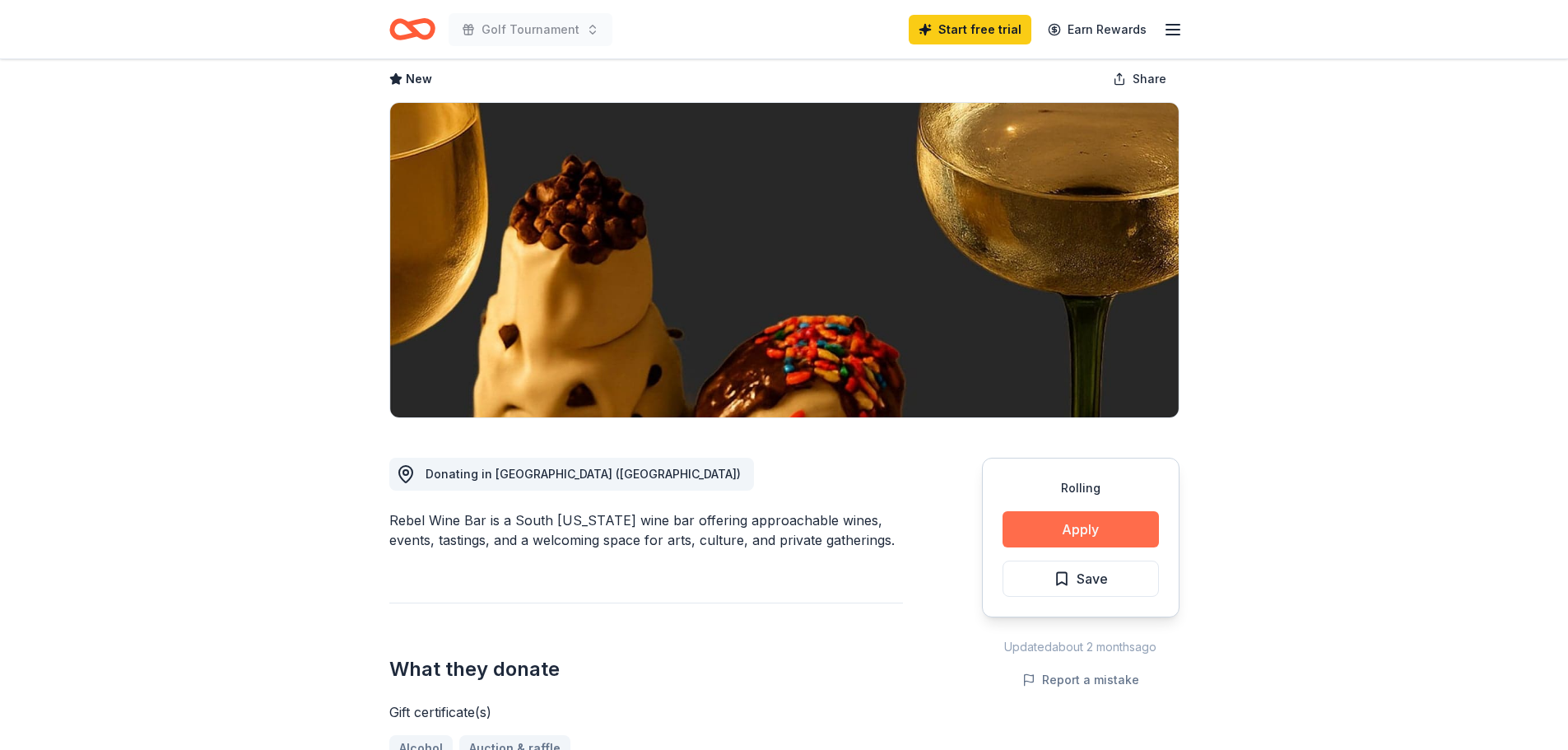
click at [1084, 526] on button "Apply" at bounding box center [1080, 528] width 156 height 36
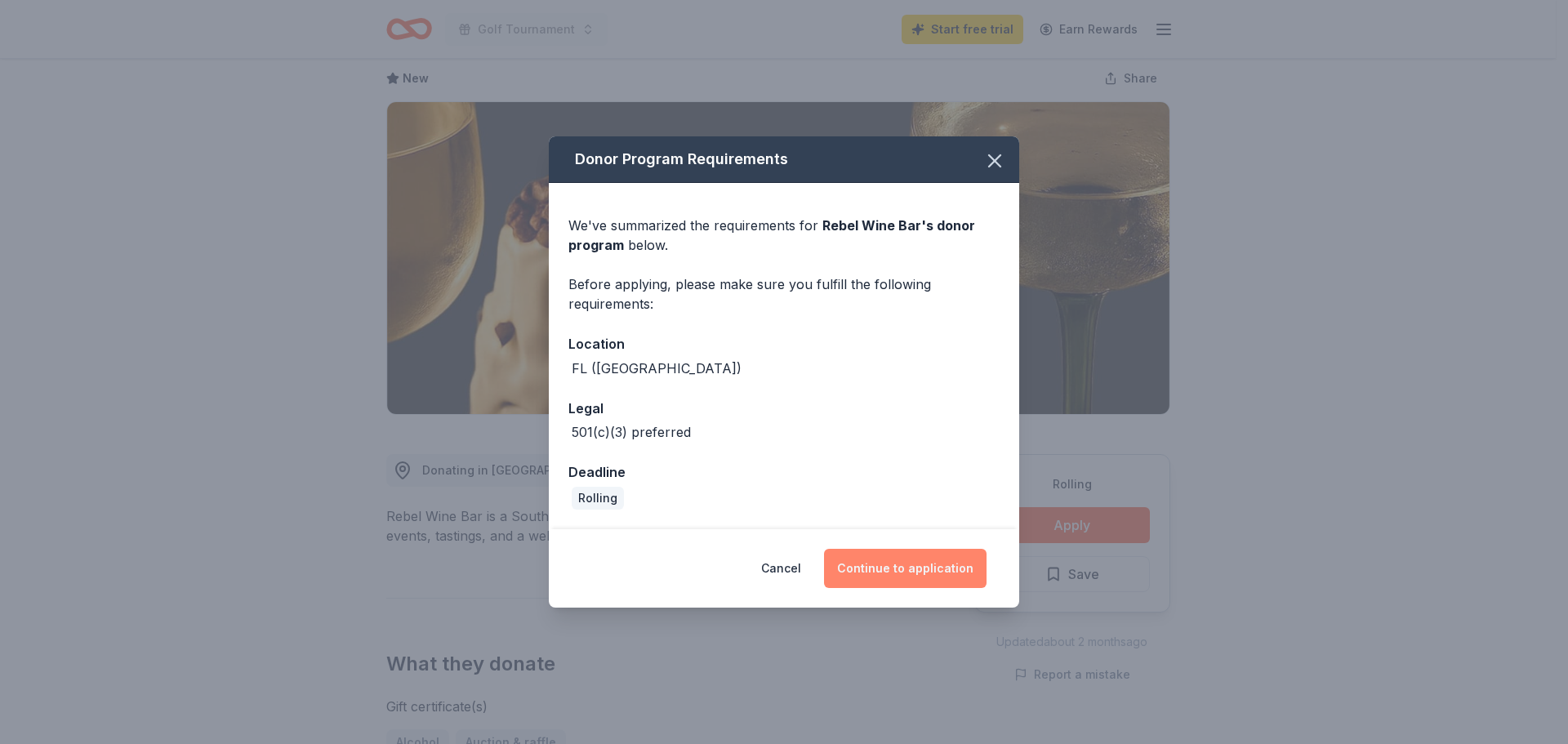
click at [893, 558] on button "Continue to application" at bounding box center [905, 568] width 163 height 40
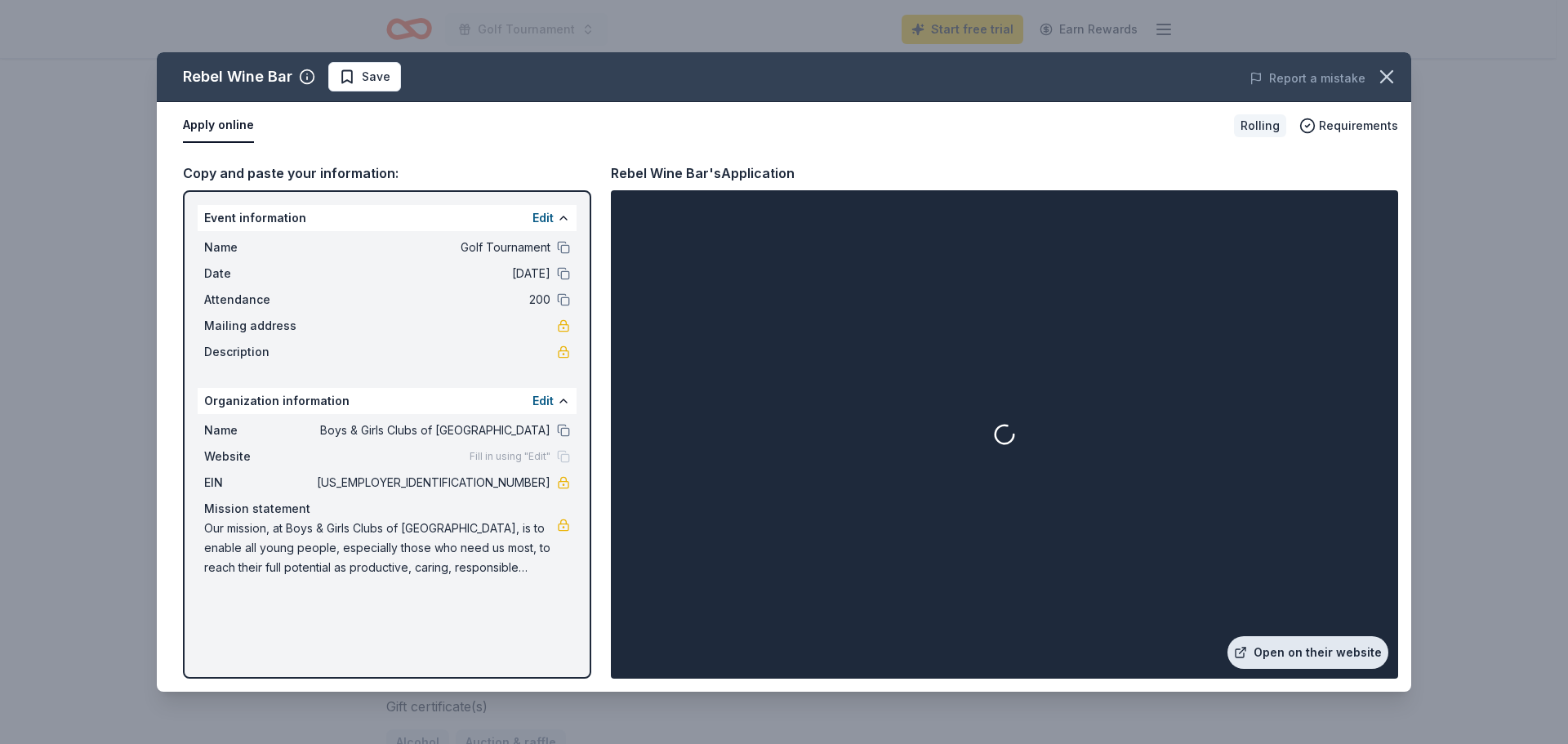
click at [1277, 647] on link "Open on their website" at bounding box center [1308, 652] width 161 height 33
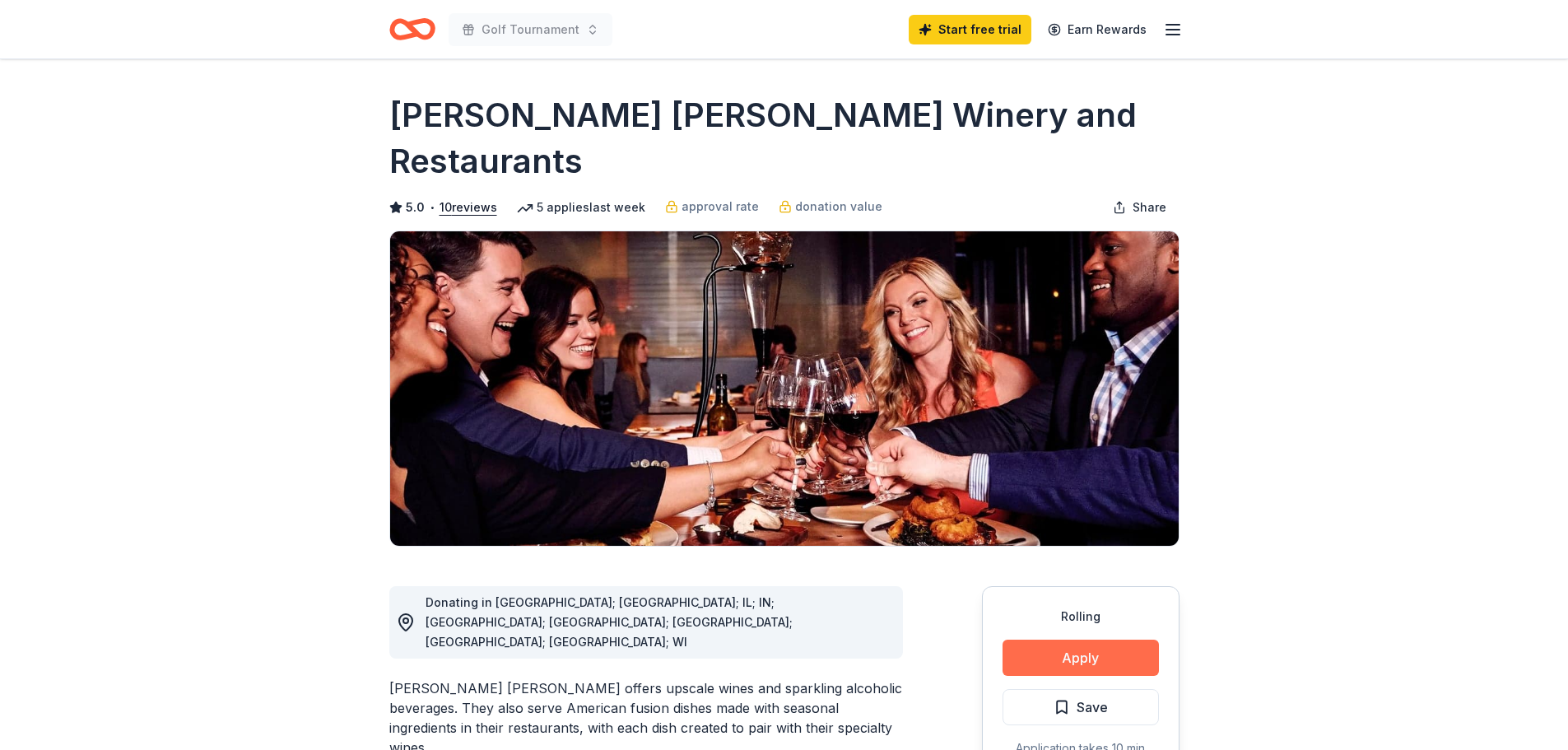
click at [1124, 639] on button "Apply" at bounding box center [1080, 657] width 156 height 36
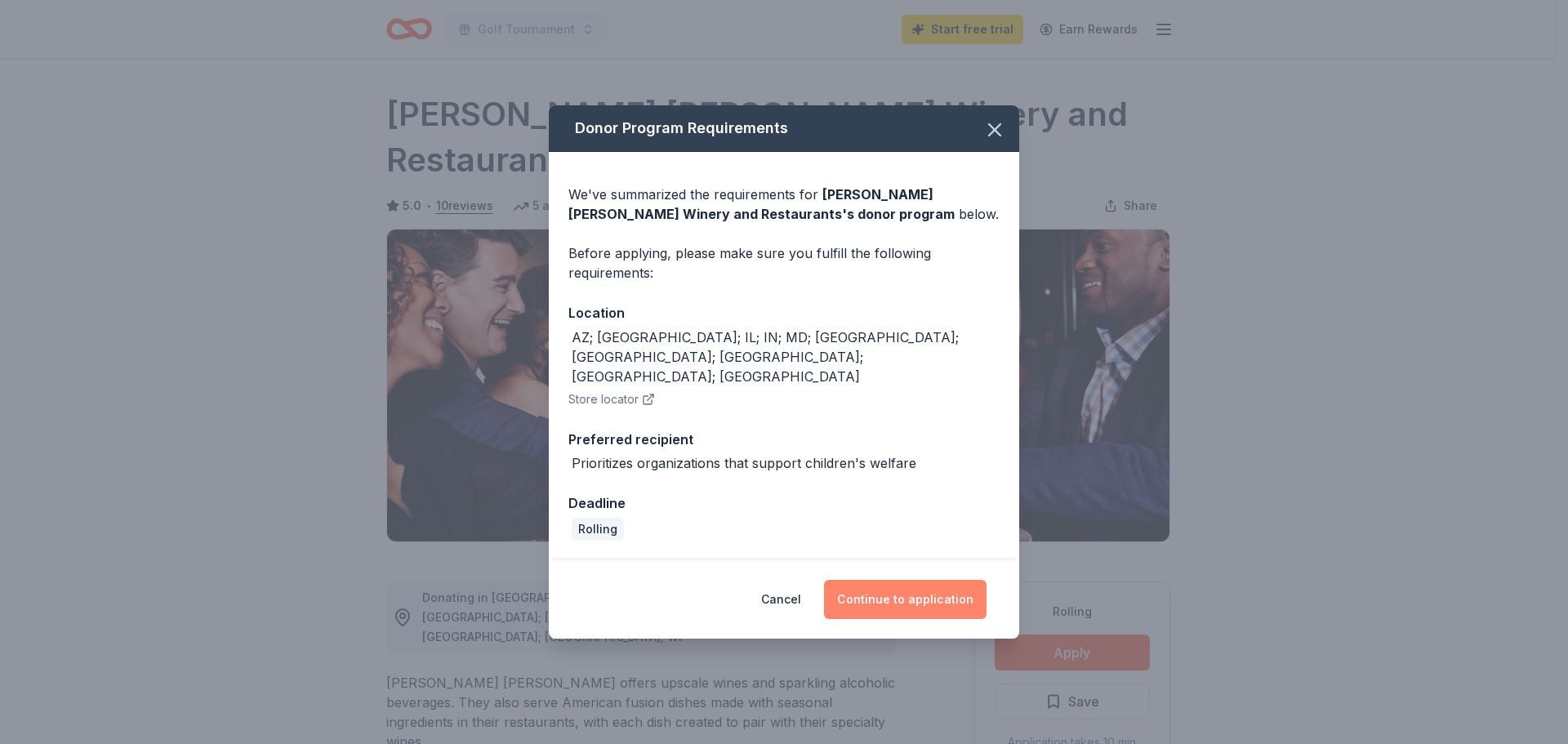
click at [905, 580] on button "Continue to application" at bounding box center [905, 599] width 163 height 40
